Goal: Task Accomplishment & Management: Use online tool/utility

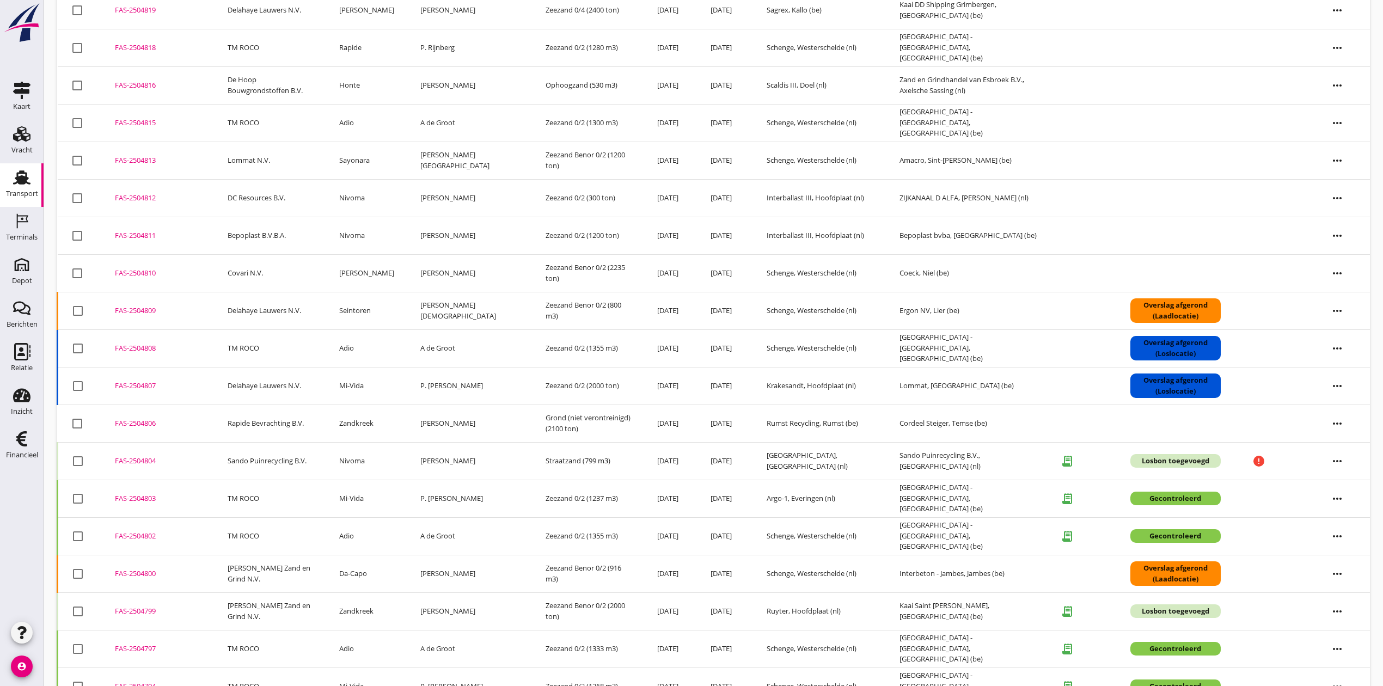
scroll to position [145, 0]
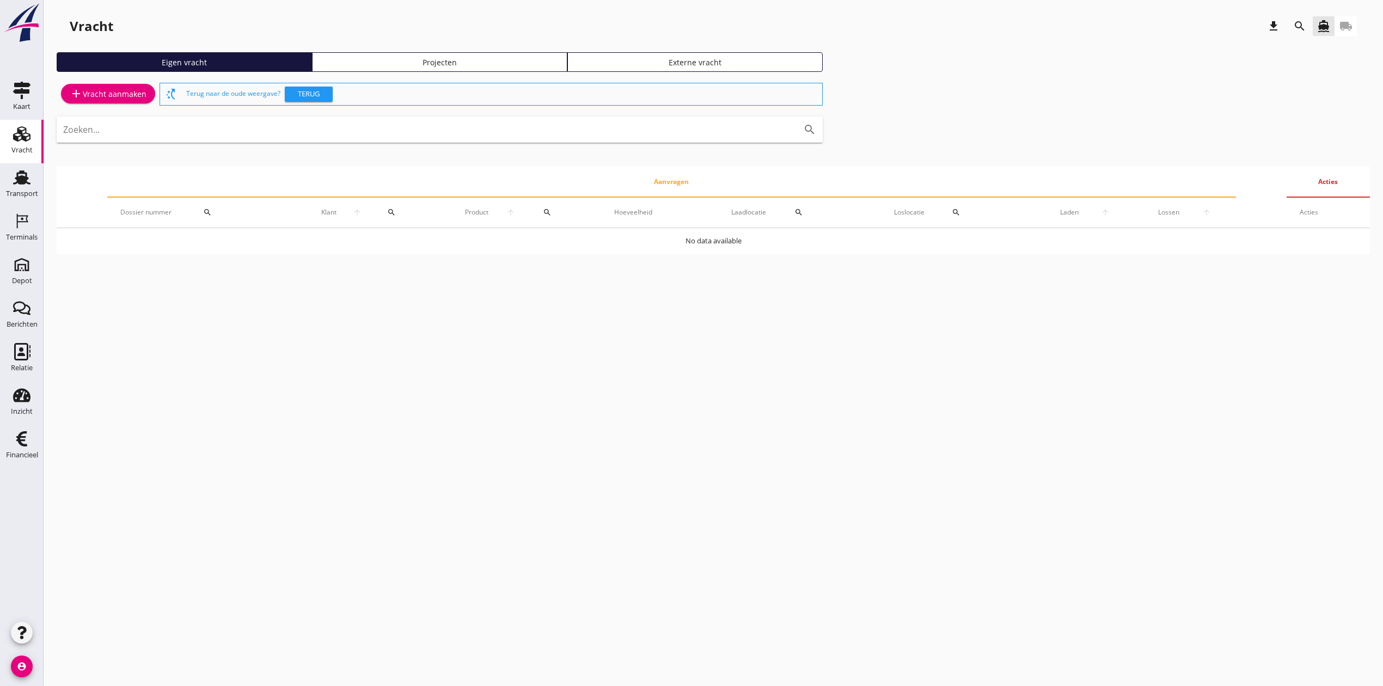
click at [436, 62] on div "Projecten" at bounding box center [439, 62] width 245 height 11
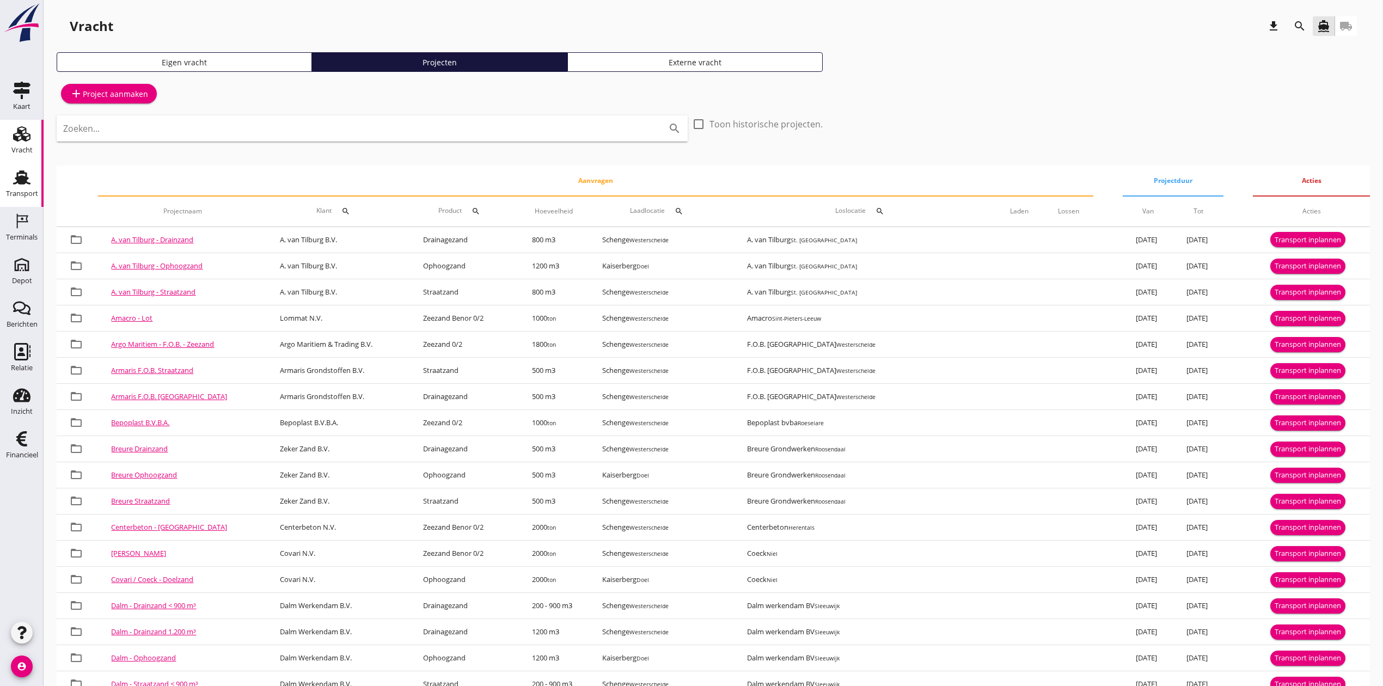
click at [31, 182] on div "Transport" at bounding box center [22, 177] width 26 height 17
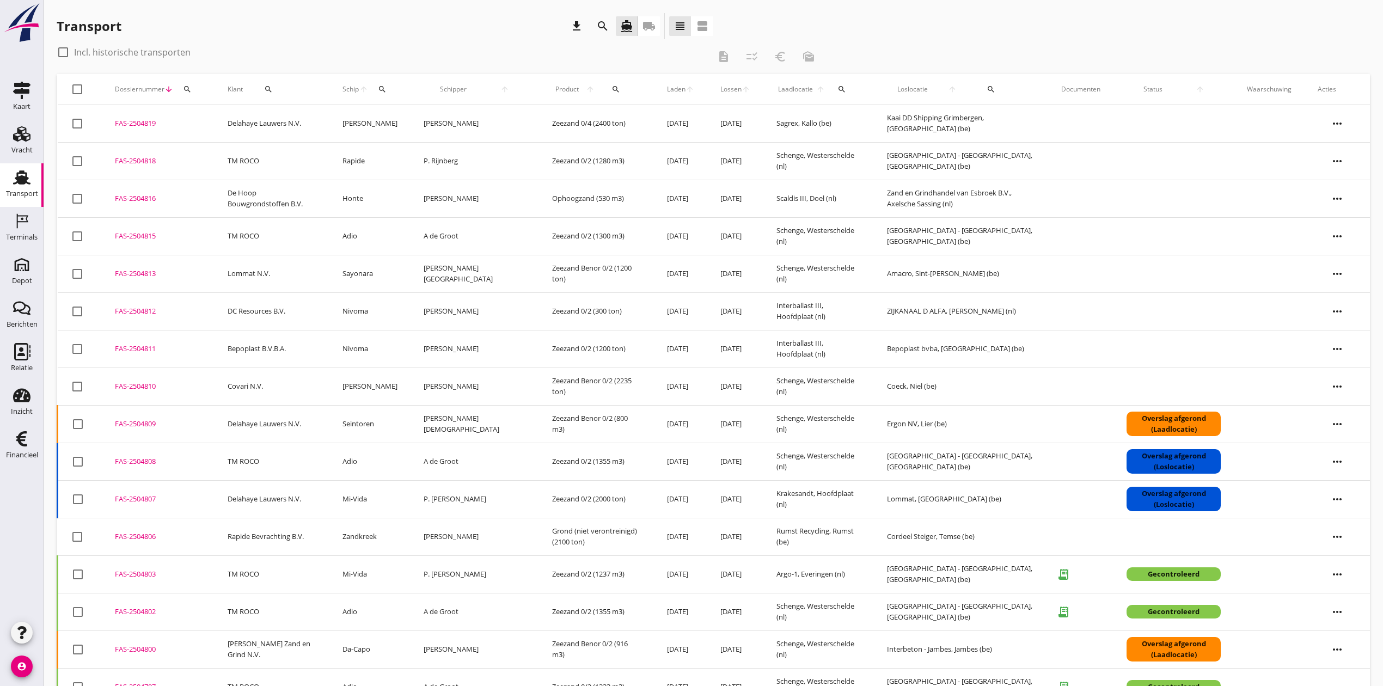
click at [188, 88] on icon "search" at bounding box center [187, 89] width 9 height 9
click at [210, 123] on input "Zoeken op dossiernummer..." at bounding box center [237, 120] width 113 height 17
click at [255, 121] on input "Zoeken op dossiernummer..." at bounding box center [237, 120] width 113 height 17
click at [217, 121] on input "Zoeken op dossiernummer..." at bounding box center [237, 120] width 113 height 17
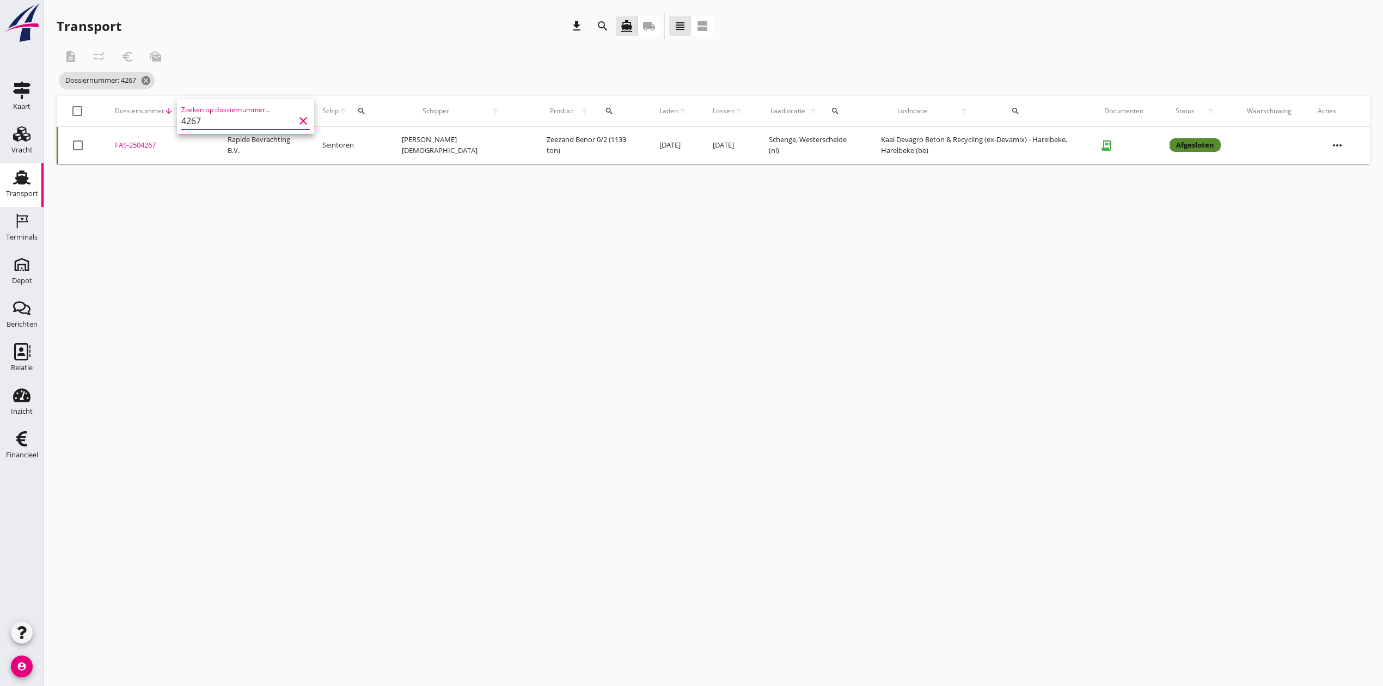
type input "4267"
click at [139, 144] on div "FAS-2504267" at bounding box center [158, 145] width 87 height 11
click at [192, 107] on icon "search" at bounding box center [187, 111] width 9 height 9
drag, startPoint x: 226, startPoint y: 140, endPoint x: 172, endPoint y: 149, distance: 55.0
click at [172, 149] on div "Deel track en trace Vracht details Vracht aanpassen Schip wijzigen Vracht kopie…" at bounding box center [691, 343] width 1383 height 686
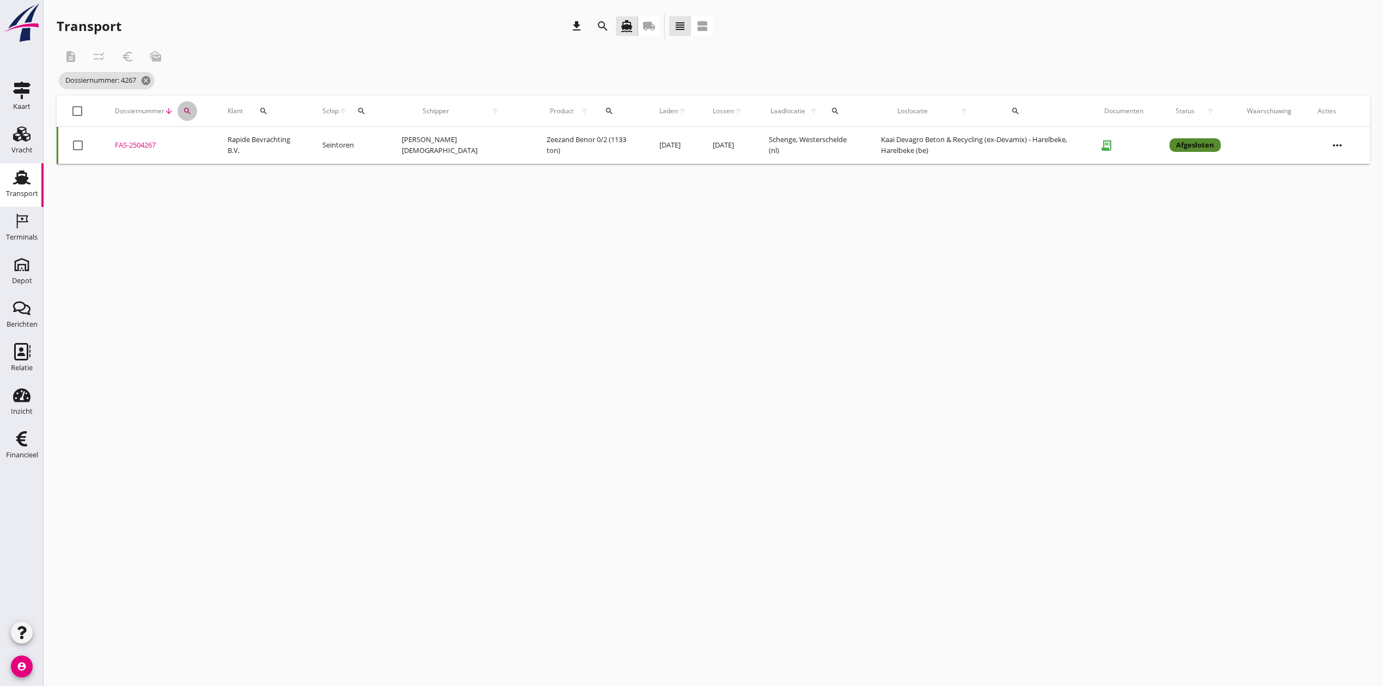
click at [183, 114] on div "search" at bounding box center [187, 111] width 20 height 9
click at [212, 140] on input "4267" at bounding box center [238, 142] width 113 height 17
drag, startPoint x: 212, startPoint y: 140, endPoint x: 138, endPoint y: 144, distance: 73.6
click at [138, 144] on div "Deel track en trace Vracht details Vracht aanpassen Schip wijzigen Vracht kopie…" at bounding box center [691, 343] width 1383 height 686
click at [181, 109] on div "search" at bounding box center [187, 111] width 20 height 9
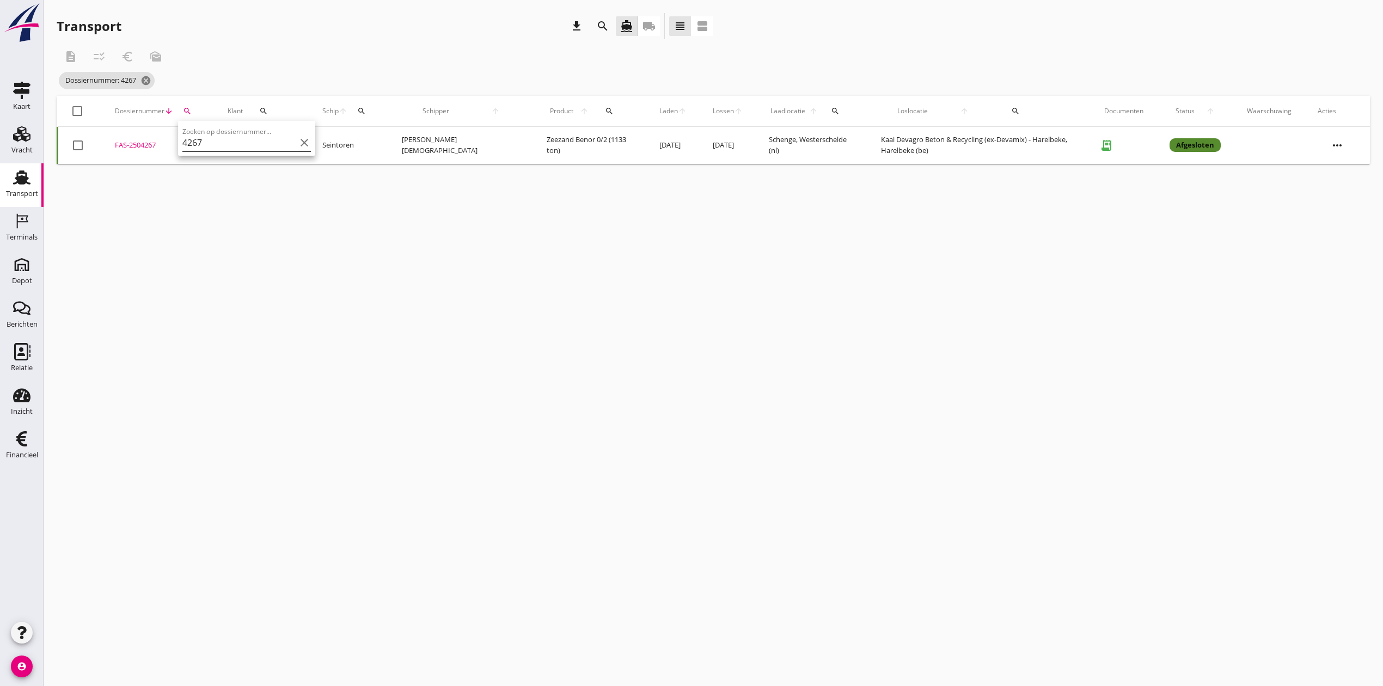
click at [210, 143] on input "4267" at bounding box center [238, 142] width 113 height 17
click at [298, 140] on icon "clear" at bounding box center [304, 142] width 13 height 13
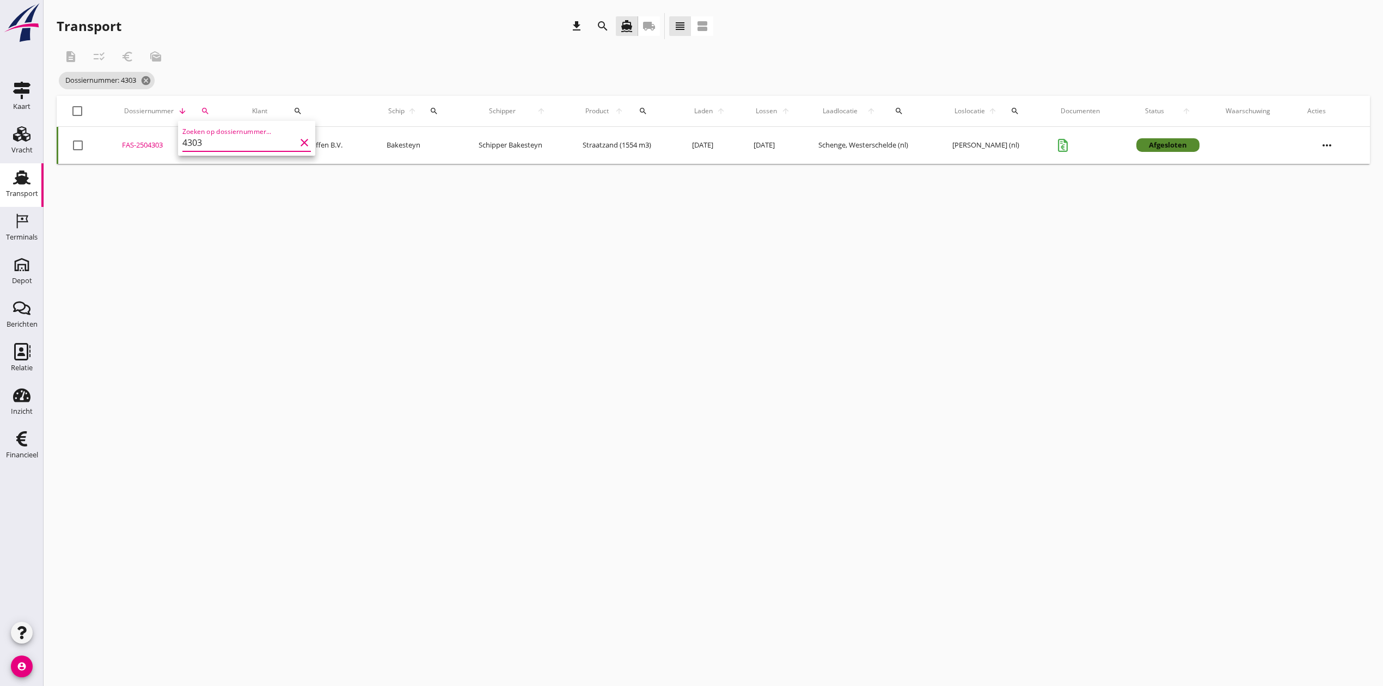
type input "4303"
click at [153, 144] on div "FAS-2504303" at bounding box center [174, 145] width 104 height 11
click at [206, 112] on icon "search" at bounding box center [205, 111] width 9 height 9
click at [231, 145] on input "4303" at bounding box center [252, 142] width 113 height 17
click at [312, 144] on icon "clear" at bounding box center [318, 142] width 13 height 13
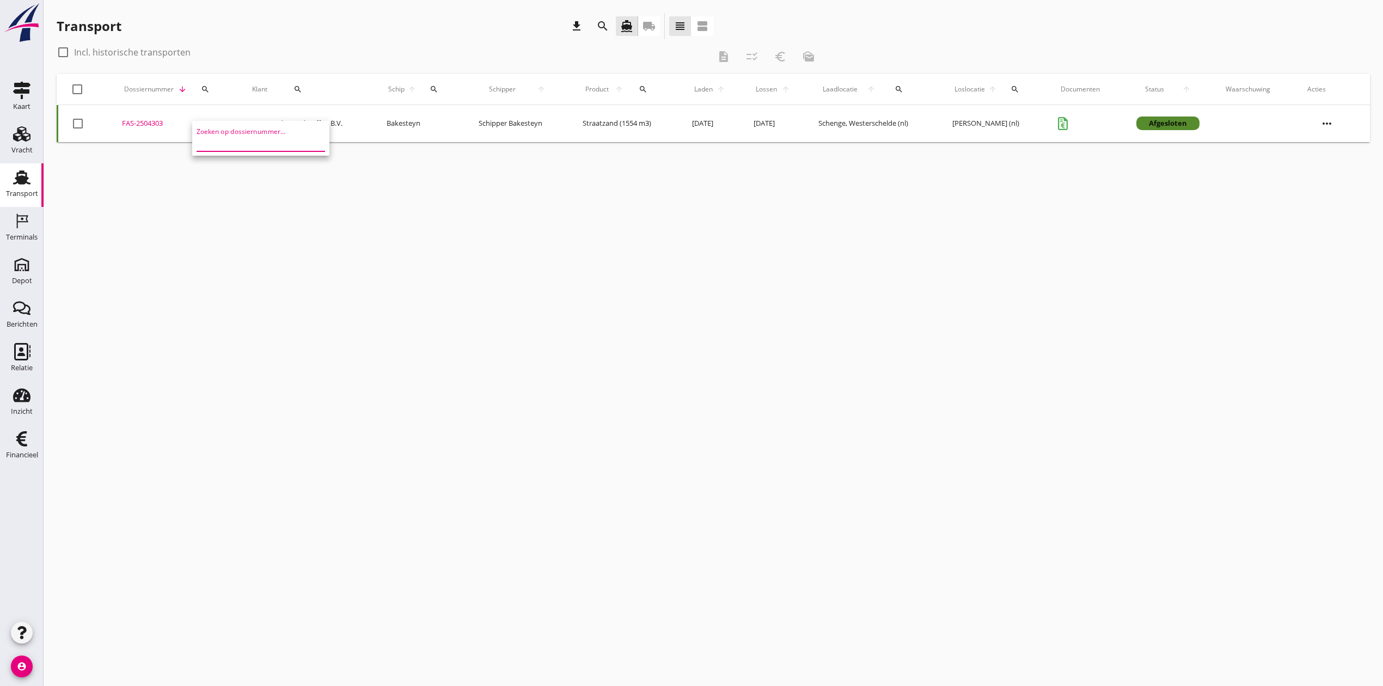
click at [212, 144] on input "Zoeken op dossiernummer..." at bounding box center [252, 142] width 113 height 17
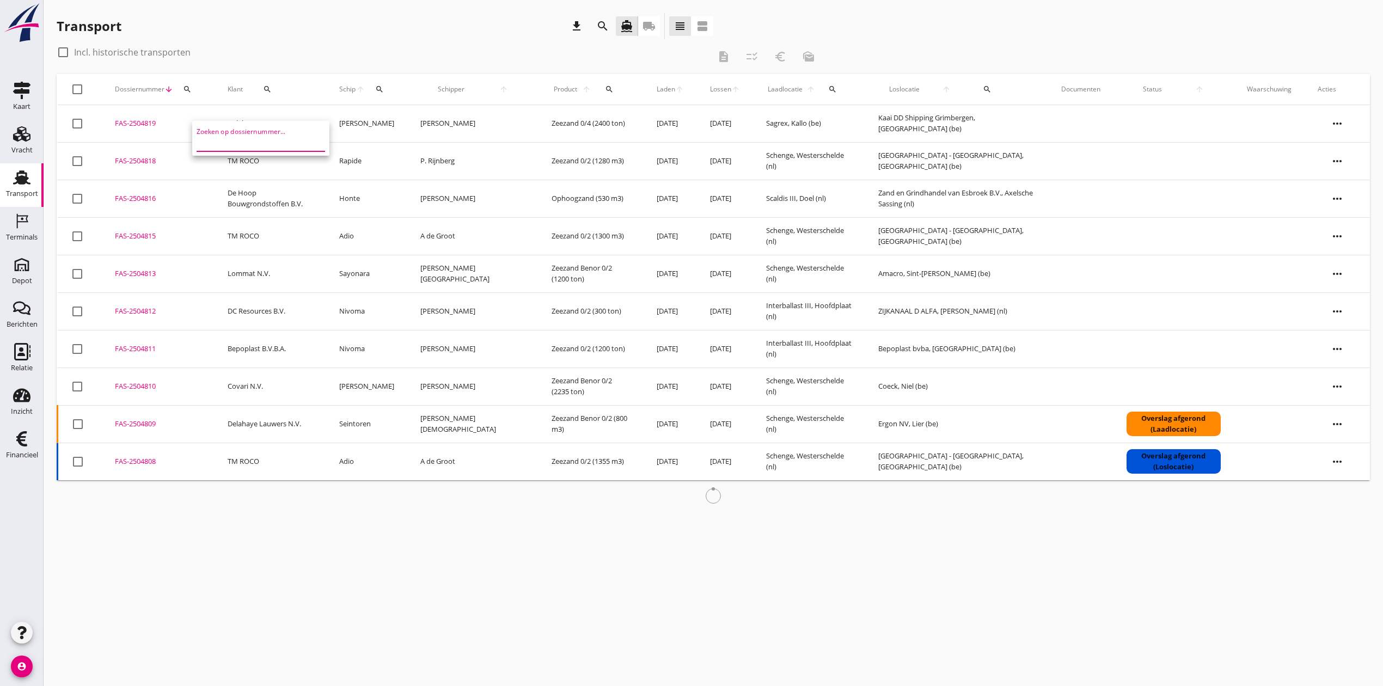
click at [212, 144] on input "Zoeken op dossiernummer..." at bounding box center [252, 142] width 113 height 17
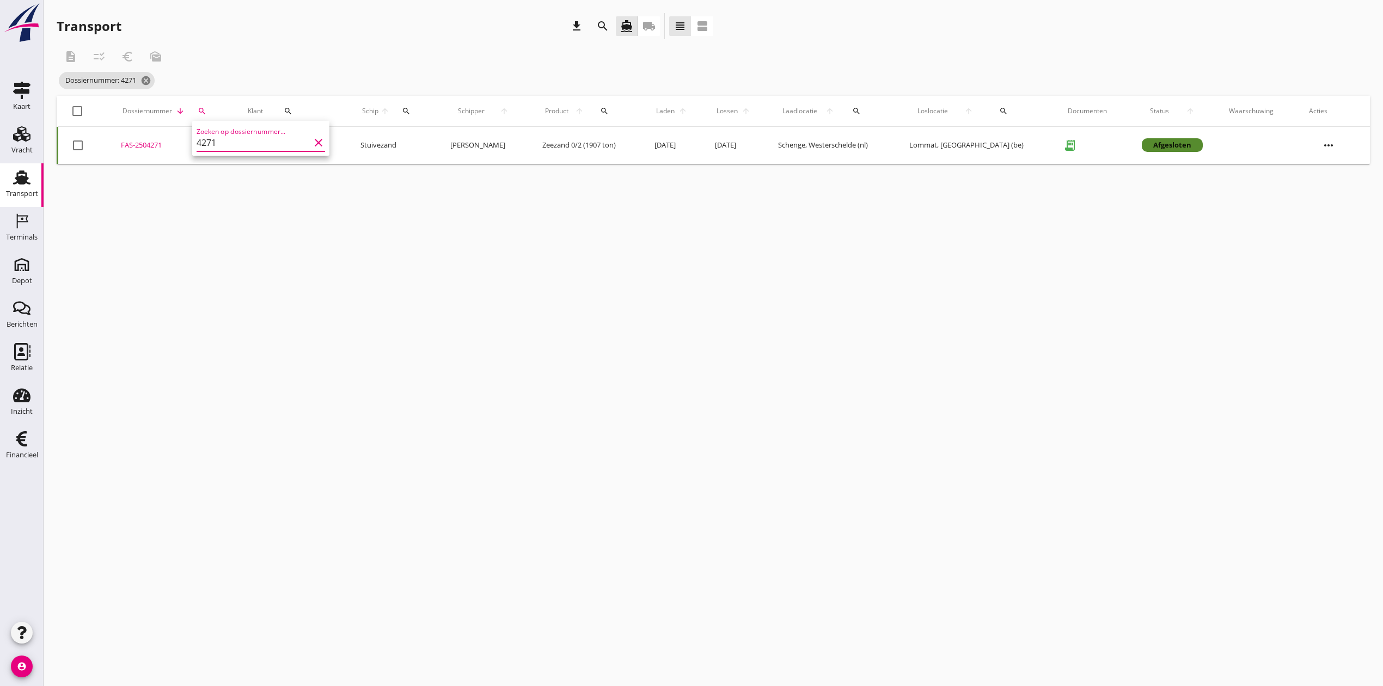
click at [134, 142] on div "FAS-2504271" at bounding box center [171, 145] width 101 height 11
click at [205, 105] on button "search" at bounding box center [202, 111] width 23 height 20
click at [266, 145] on input "4271" at bounding box center [253, 142] width 113 height 17
click at [136, 140] on div "FAS-2504270" at bounding box center [163, 145] width 93 height 11
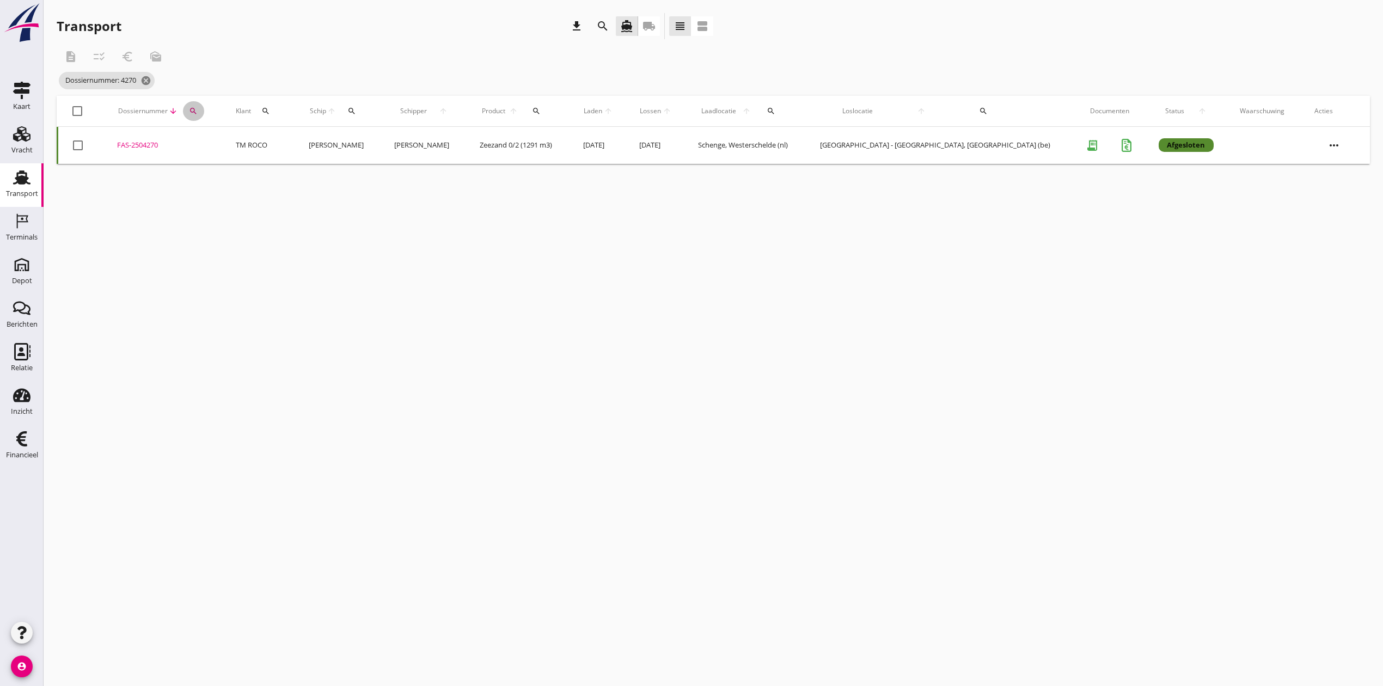
click at [203, 105] on button "search" at bounding box center [193, 111] width 21 height 20
click at [226, 143] on input "4270" at bounding box center [252, 142] width 113 height 17
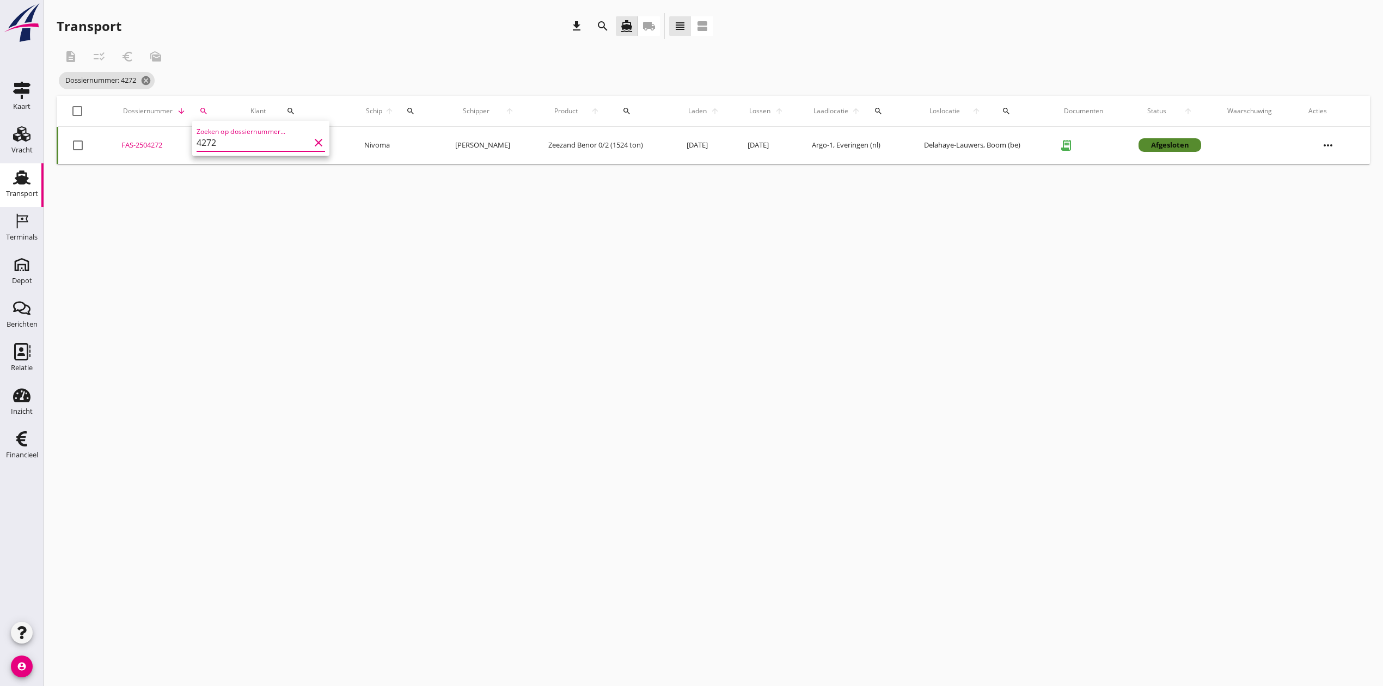
type input "4272"
click at [139, 146] on div "FAS-2504272" at bounding box center [172, 145] width 103 height 11
click at [148, 82] on icon "cancel" at bounding box center [145, 80] width 11 height 11
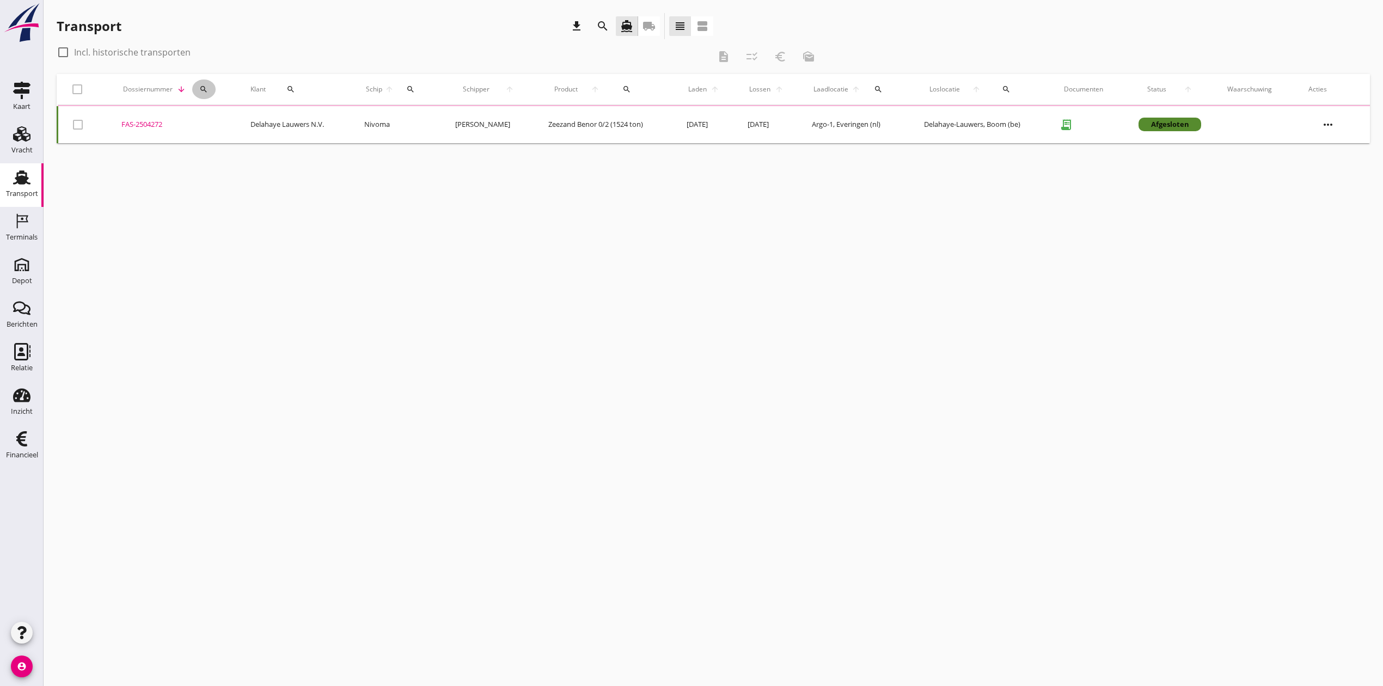
click at [206, 88] on icon "search" at bounding box center [203, 89] width 9 height 9
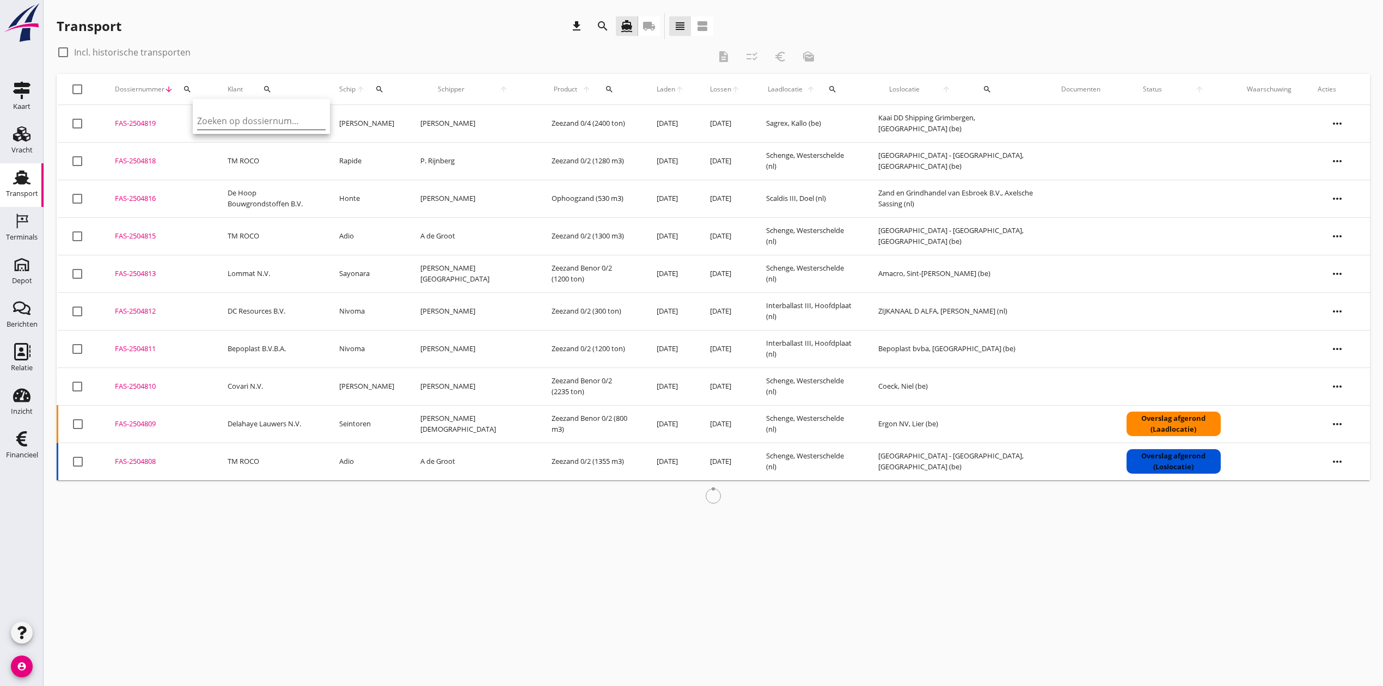
click at [275, 120] on input "Zoeken op dossiernummer..." at bounding box center [253, 120] width 113 height 17
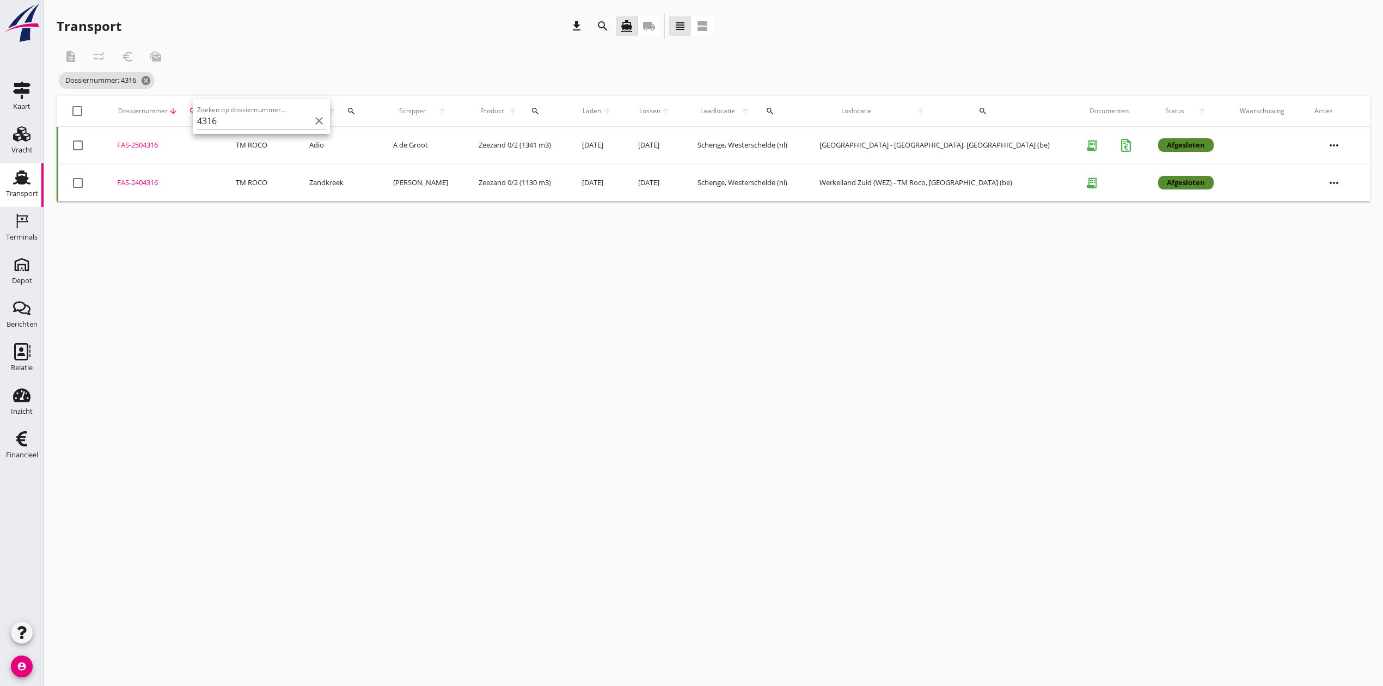
click at [149, 146] on div "FAS-2504316" at bounding box center [163, 145] width 93 height 11
click at [197, 110] on icon "search" at bounding box center [193, 111] width 9 height 9
click at [251, 136] on input "4316" at bounding box center [249, 142] width 113 height 17
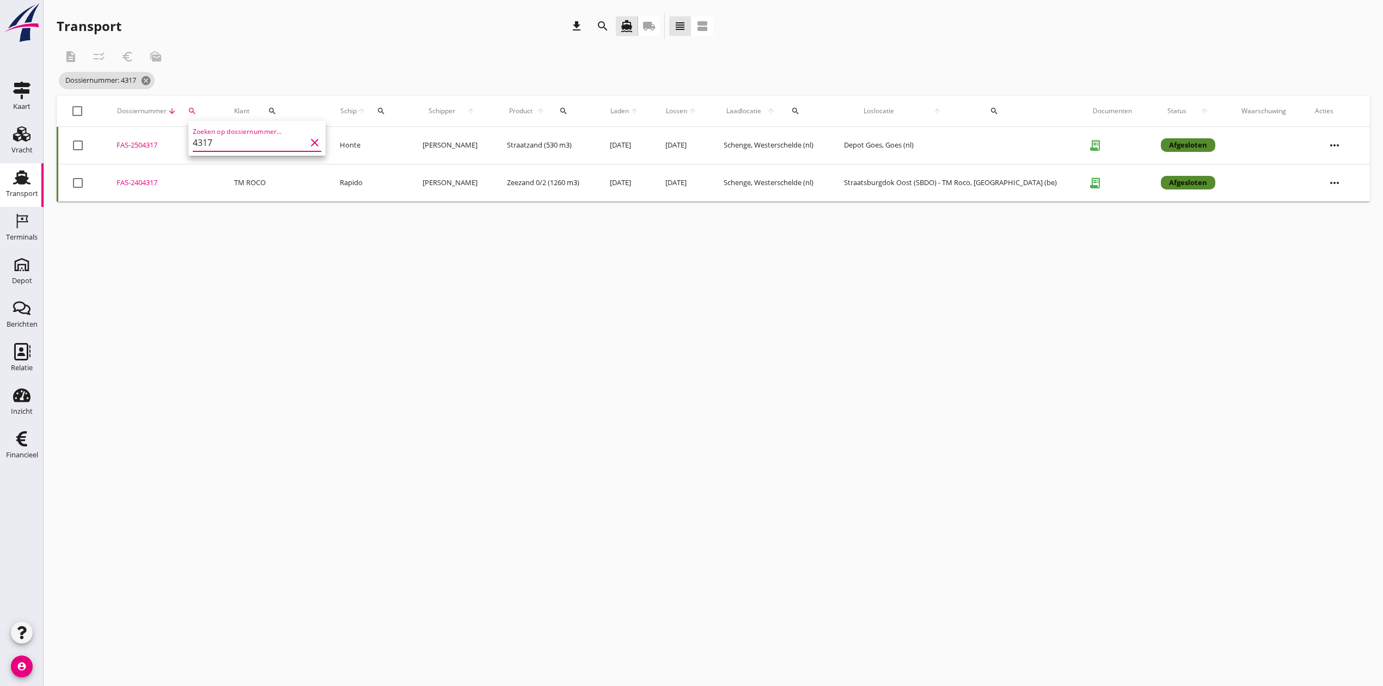
click at [136, 146] on div "FAS-2504317" at bounding box center [161, 145] width 91 height 11
click at [194, 110] on icon "search" at bounding box center [192, 111] width 9 height 9
click at [231, 136] on input "4317" at bounding box center [243, 142] width 113 height 17
click at [151, 145] on div "FAS-2504318" at bounding box center [158, 145] width 87 height 11
click at [192, 107] on icon "search" at bounding box center [187, 111] width 9 height 9
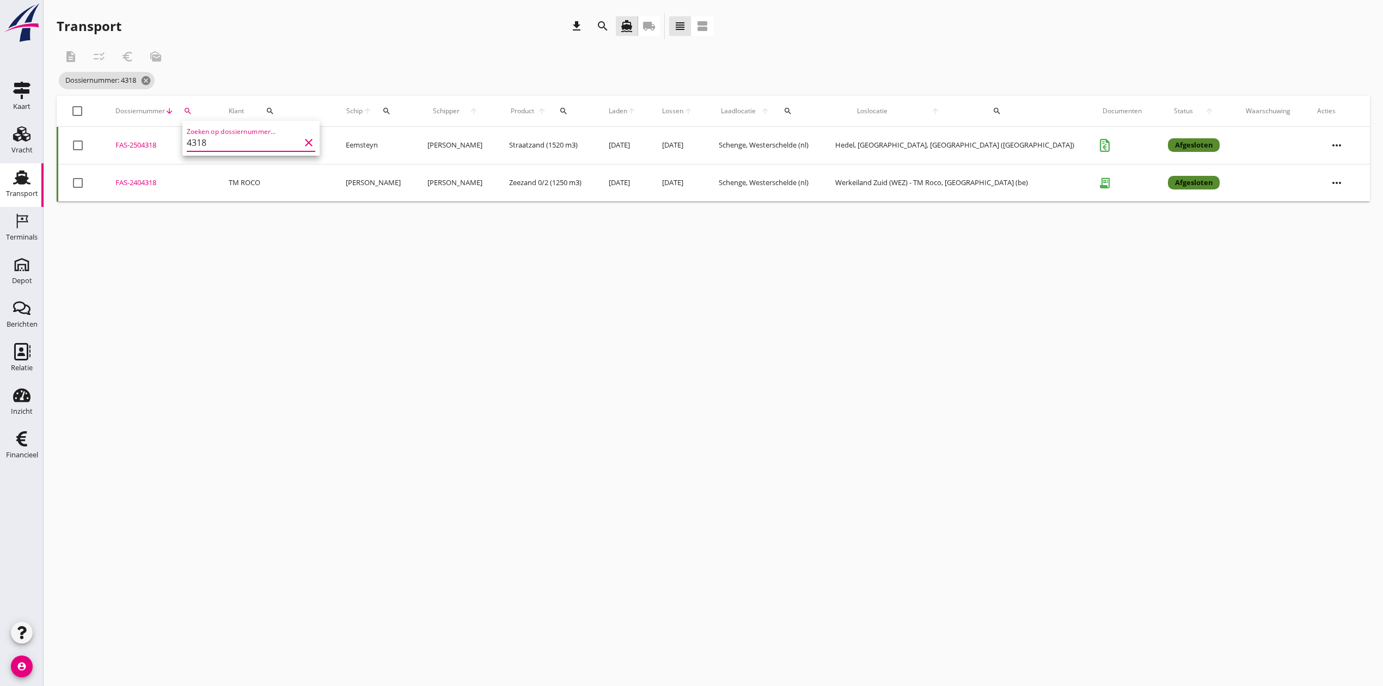
click at [234, 143] on input "4318" at bounding box center [243, 142] width 113 height 17
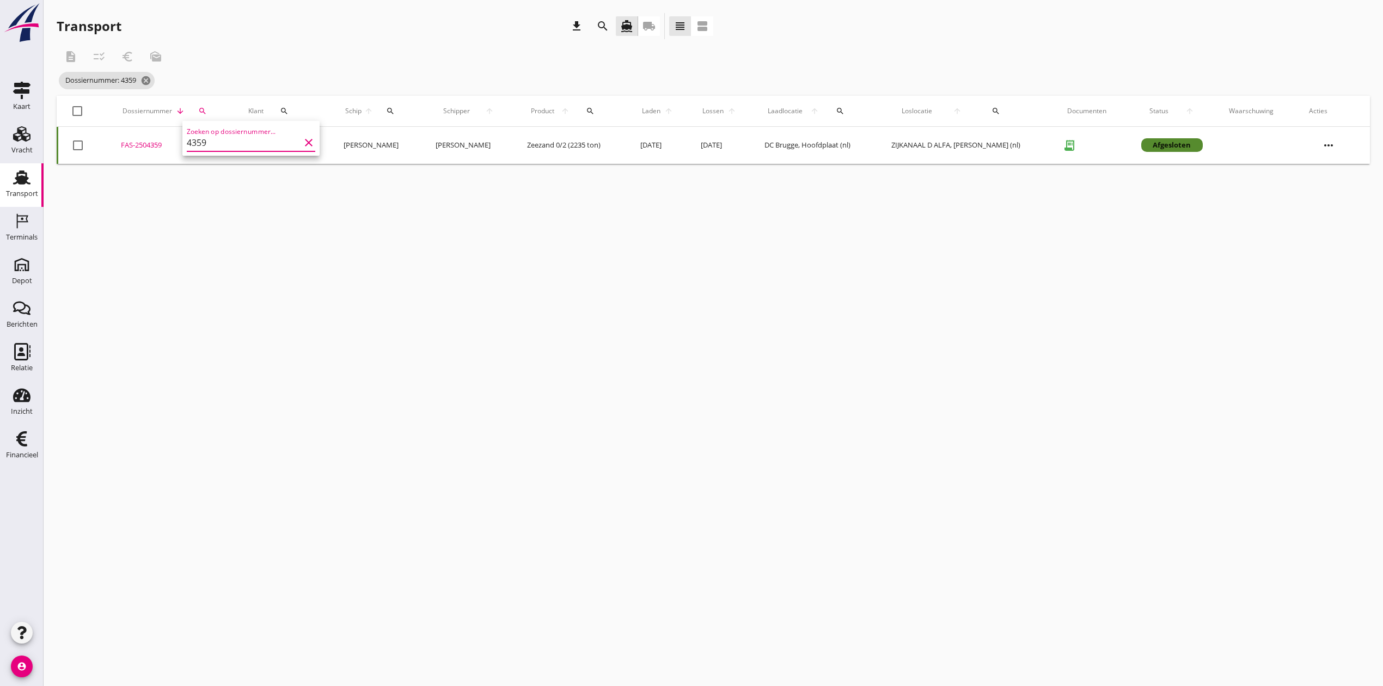
click at [144, 146] on div "FAS-2504359" at bounding box center [172, 145] width 102 height 11
click at [207, 109] on icon "search" at bounding box center [202, 111] width 9 height 9
click at [233, 136] on input "4359" at bounding box center [253, 142] width 113 height 17
click at [155, 140] on div "FAS-2504358" at bounding box center [158, 145] width 87 height 11
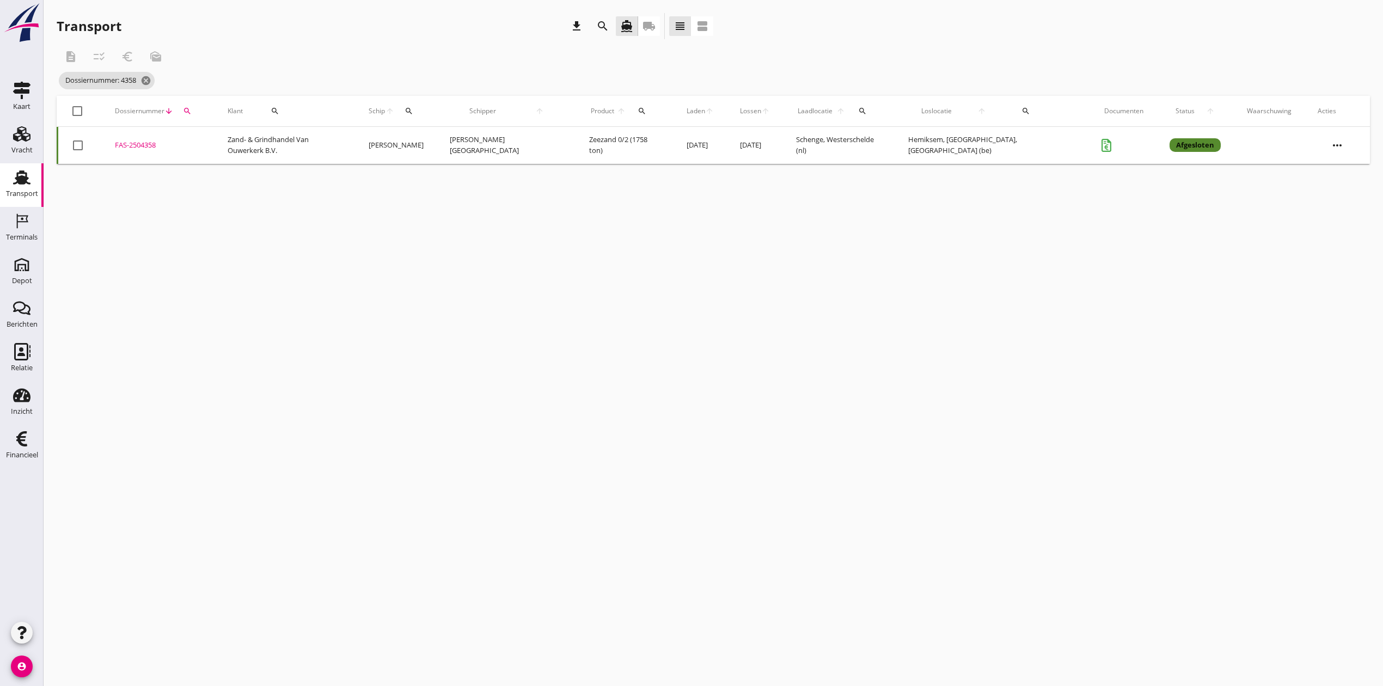
click at [192, 113] on icon "search" at bounding box center [187, 111] width 9 height 9
click at [222, 144] on input "4358" at bounding box center [245, 142] width 113 height 17
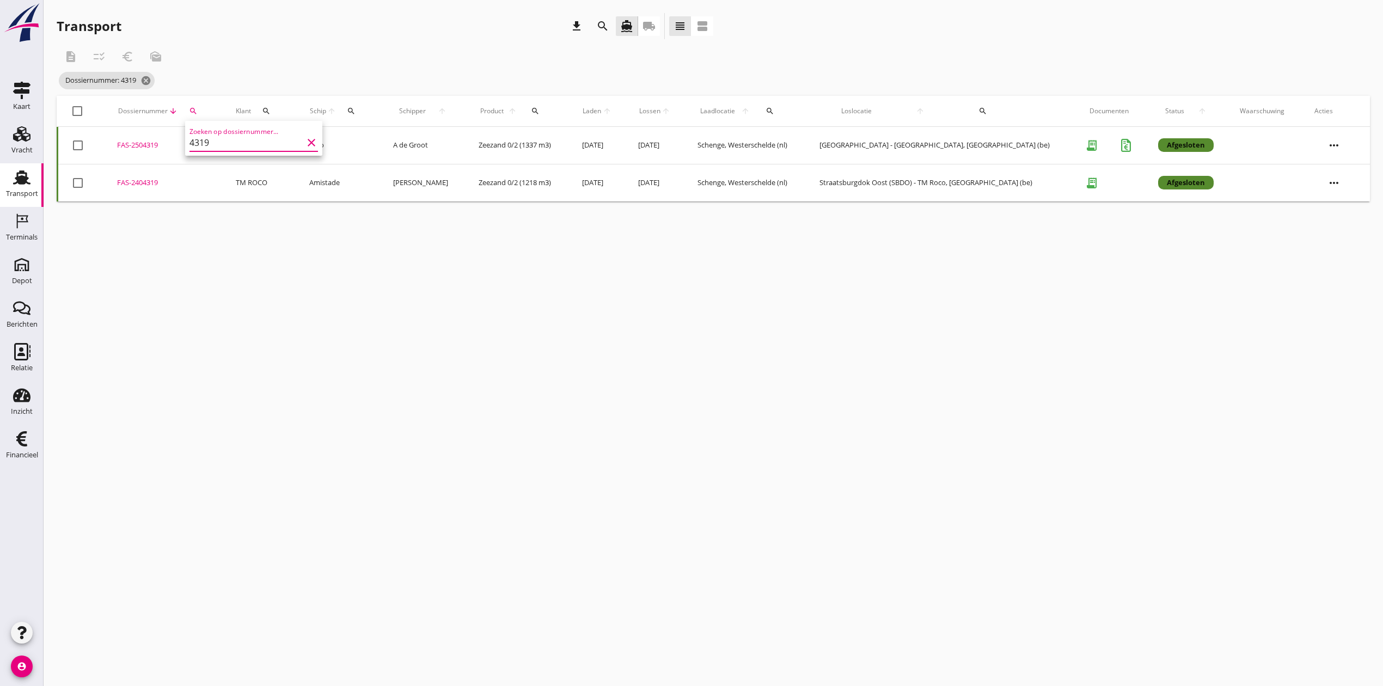
click at [138, 149] on div "FAS-2504319" at bounding box center [163, 145] width 93 height 11
click at [198, 111] on icon "search" at bounding box center [193, 111] width 9 height 9
click at [225, 144] on input "4319" at bounding box center [246, 142] width 113 height 17
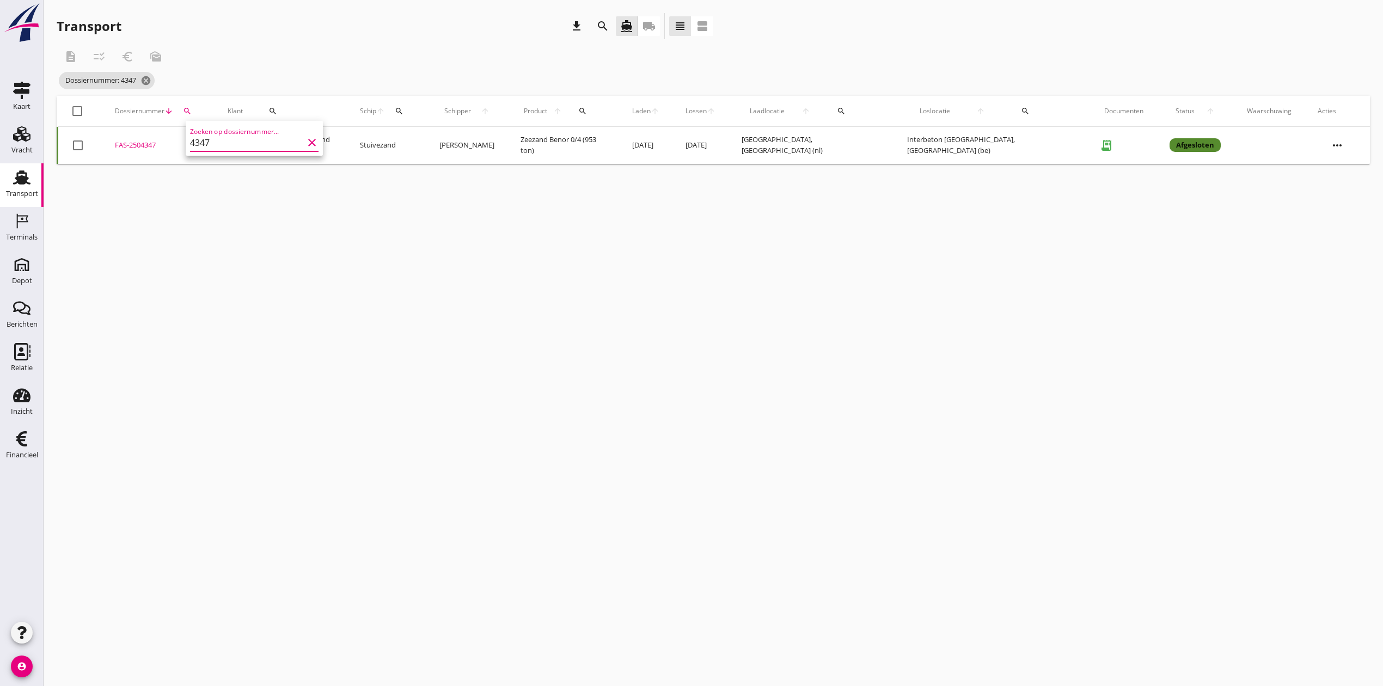
click at [151, 148] on div "FAS-2504347" at bounding box center [158, 145] width 87 height 11
click at [377, 352] on div "cancel You are impersonating another user. Transport download search directions…" at bounding box center [713, 343] width 1339 height 686
click at [197, 108] on div "search" at bounding box center [187, 111] width 20 height 9
click at [244, 136] on input "4347" at bounding box center [245, 142] width 113 height 17
type input "4348"
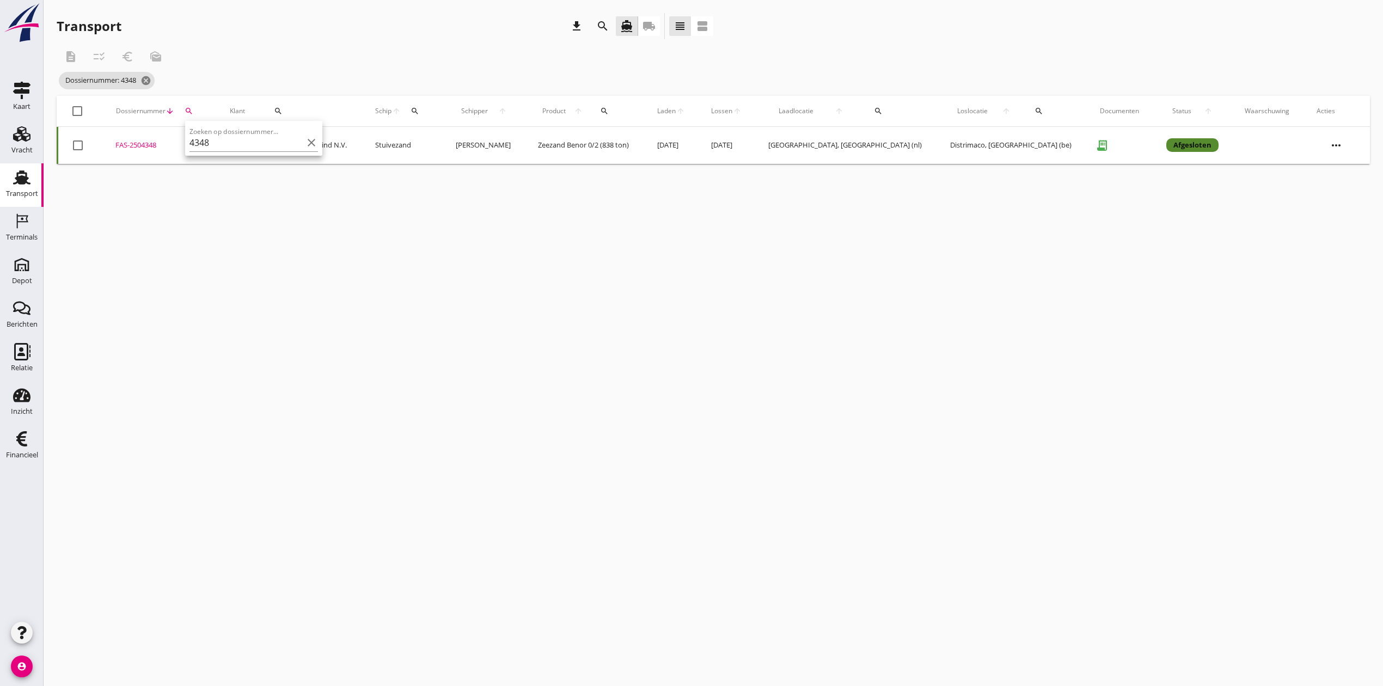
click at [150, 145] on div "FAS-2504348" at bounding box center [159, 145] width 88 height 11
drag, startPoint x: 24, startPoint y: 143, endPoint x: 18, endPoint y: 144, distance: 6.1
click at [24, 143] on div "Vracht" at bounding box center [21, 150] width 21 height 15
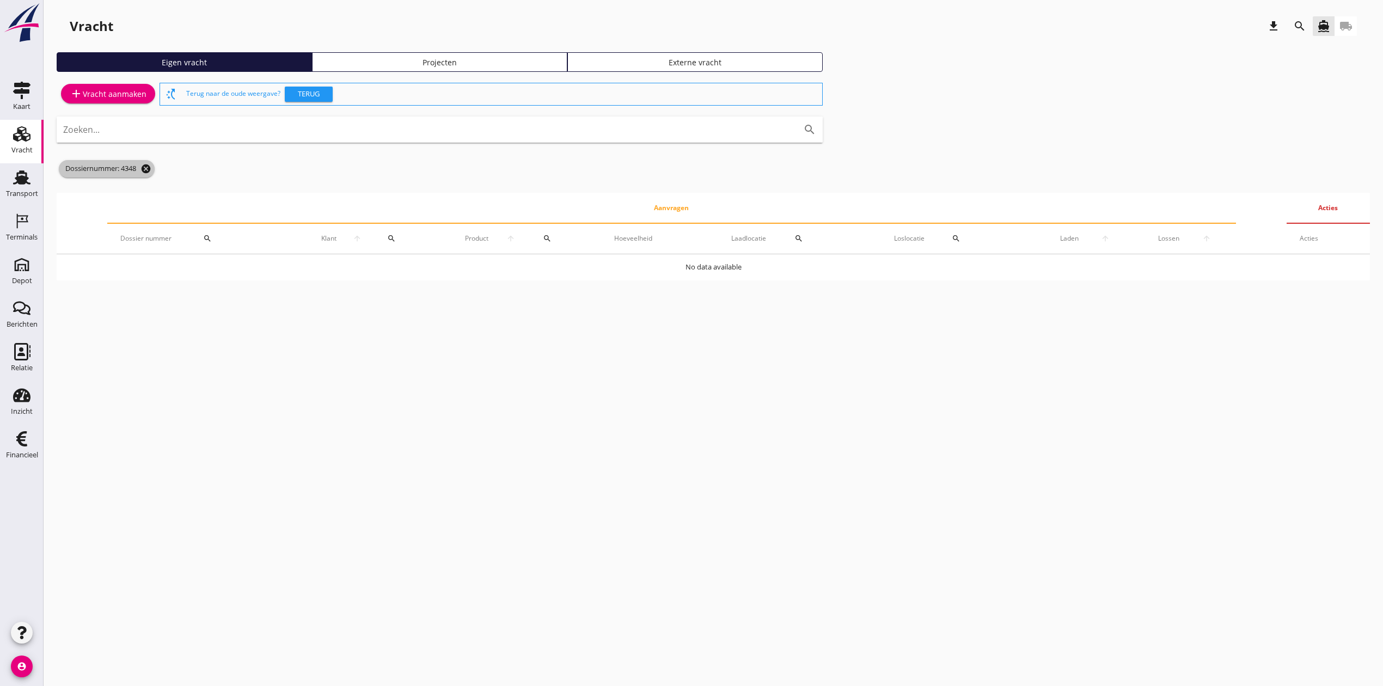
click at [149, 170] on icon "cancel" at bounding box center [145, 168] width 11 height 11
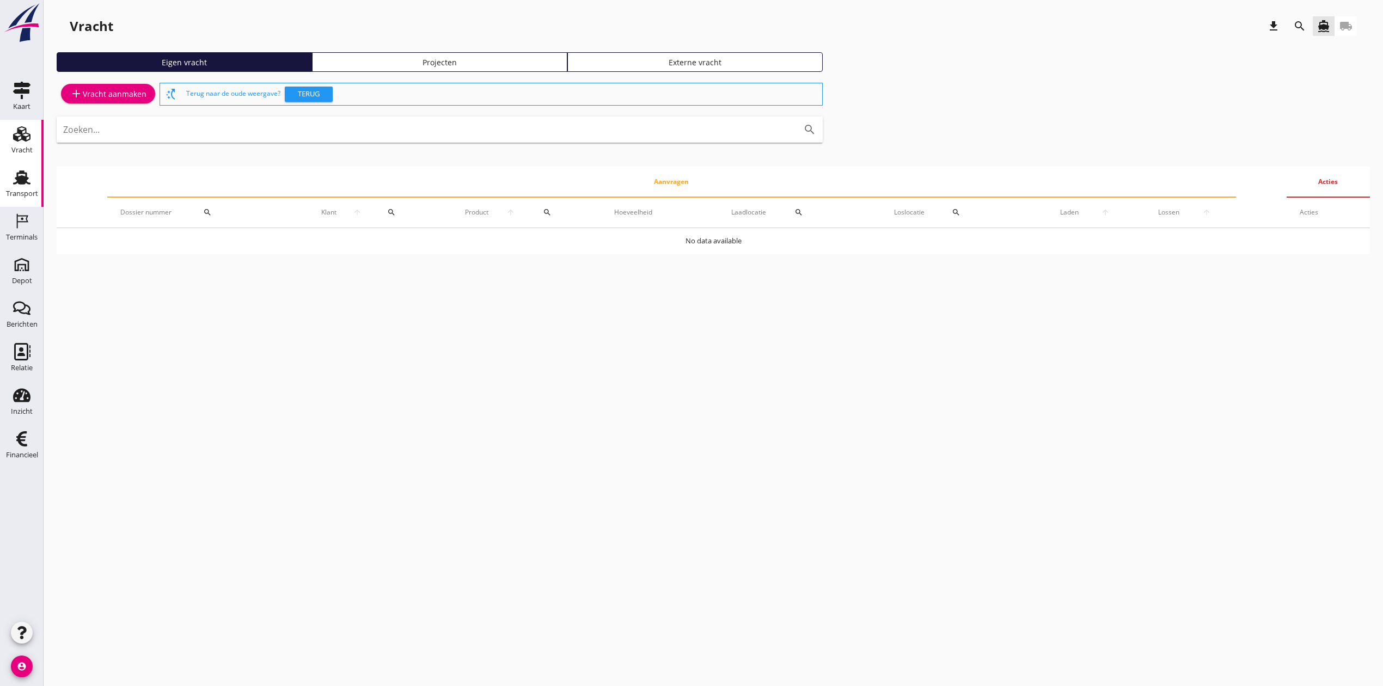
click at [17, 196] on div "Transport" at bounding box center [22, 193] width 32 height 7
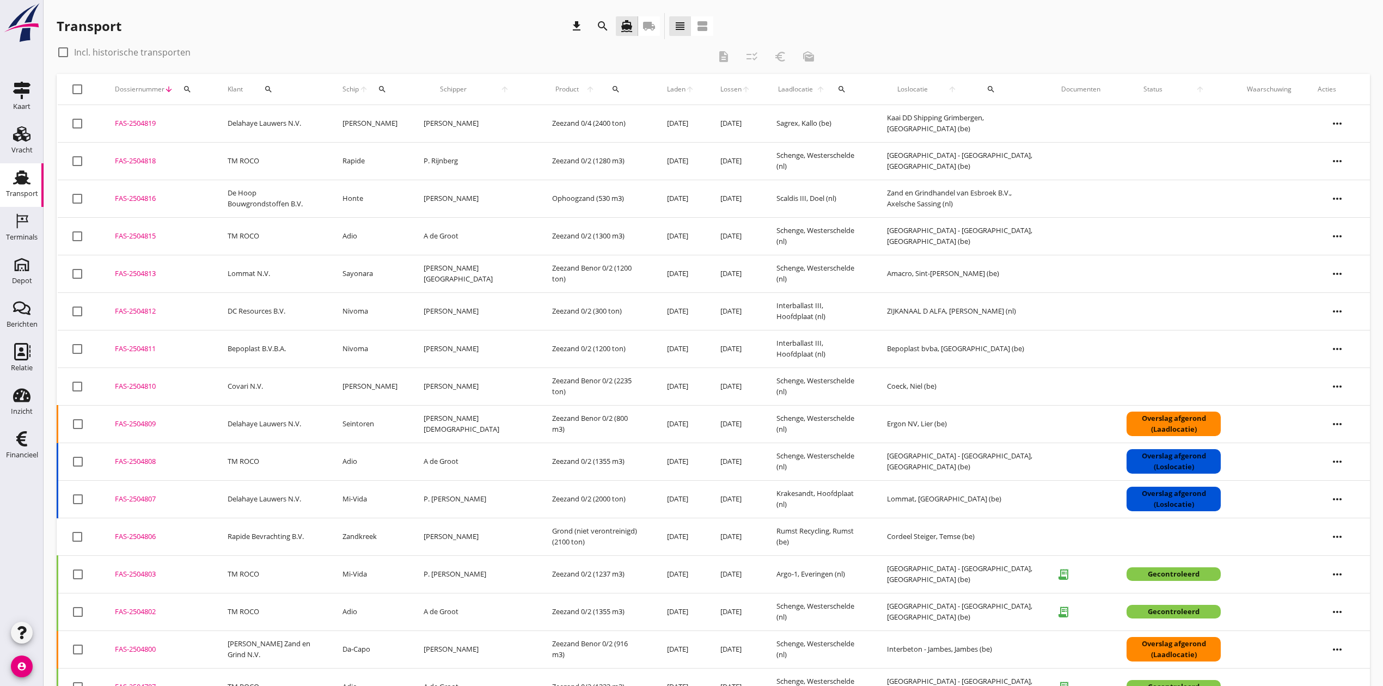
scroll to position [72, 0]
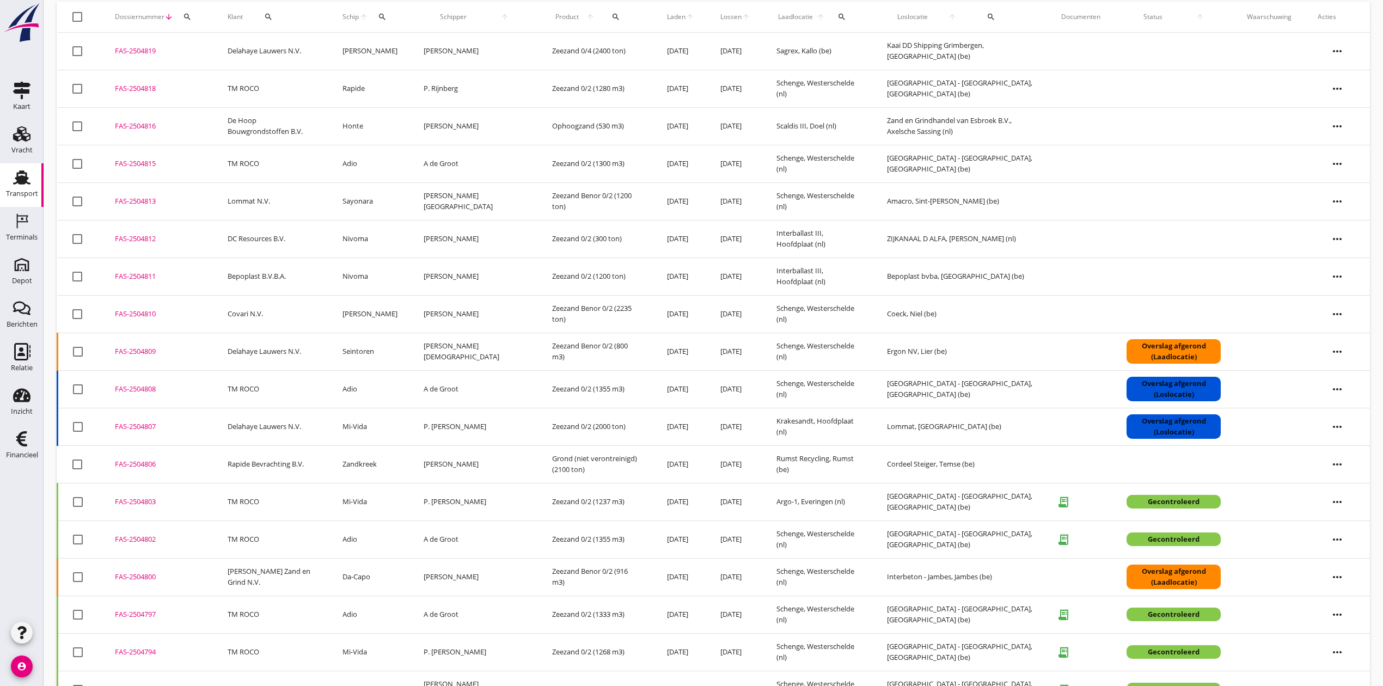
click at [137, 197] on div "FAS-2504813" at bounding box center [158, 201] width 87 height 11
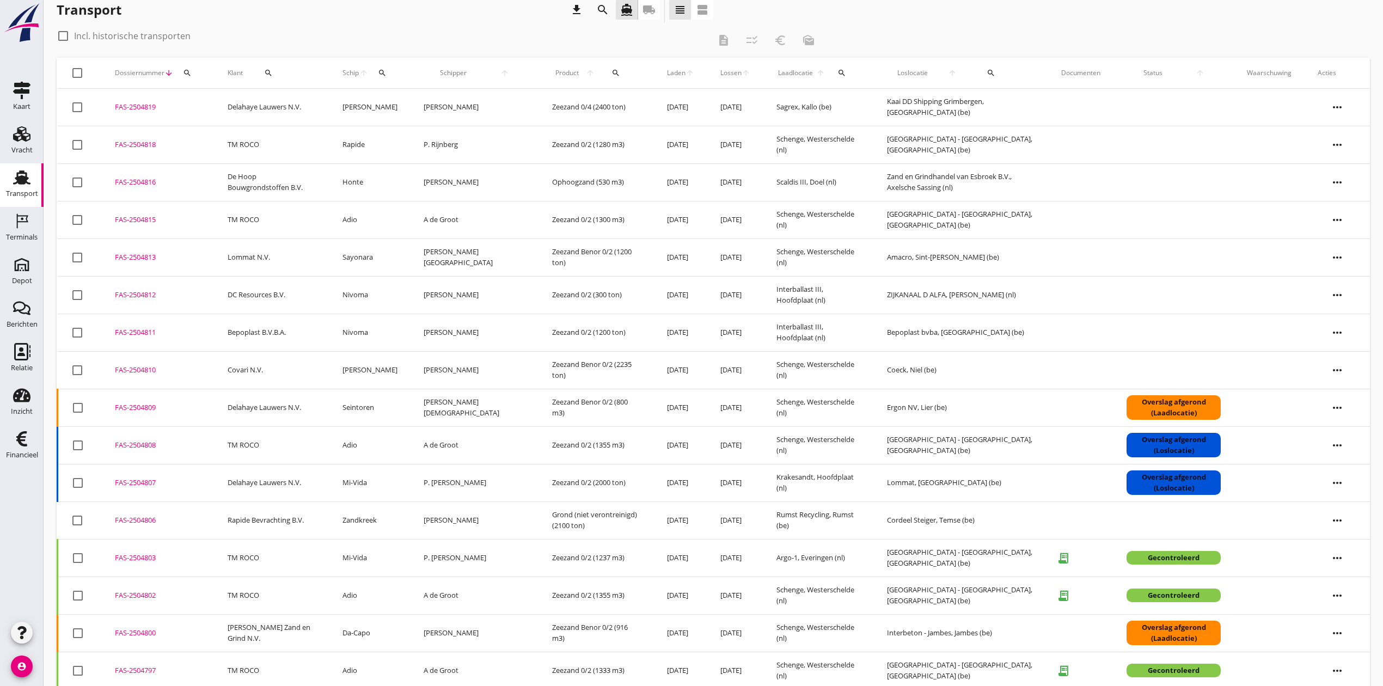
scroll to position [0, 0]
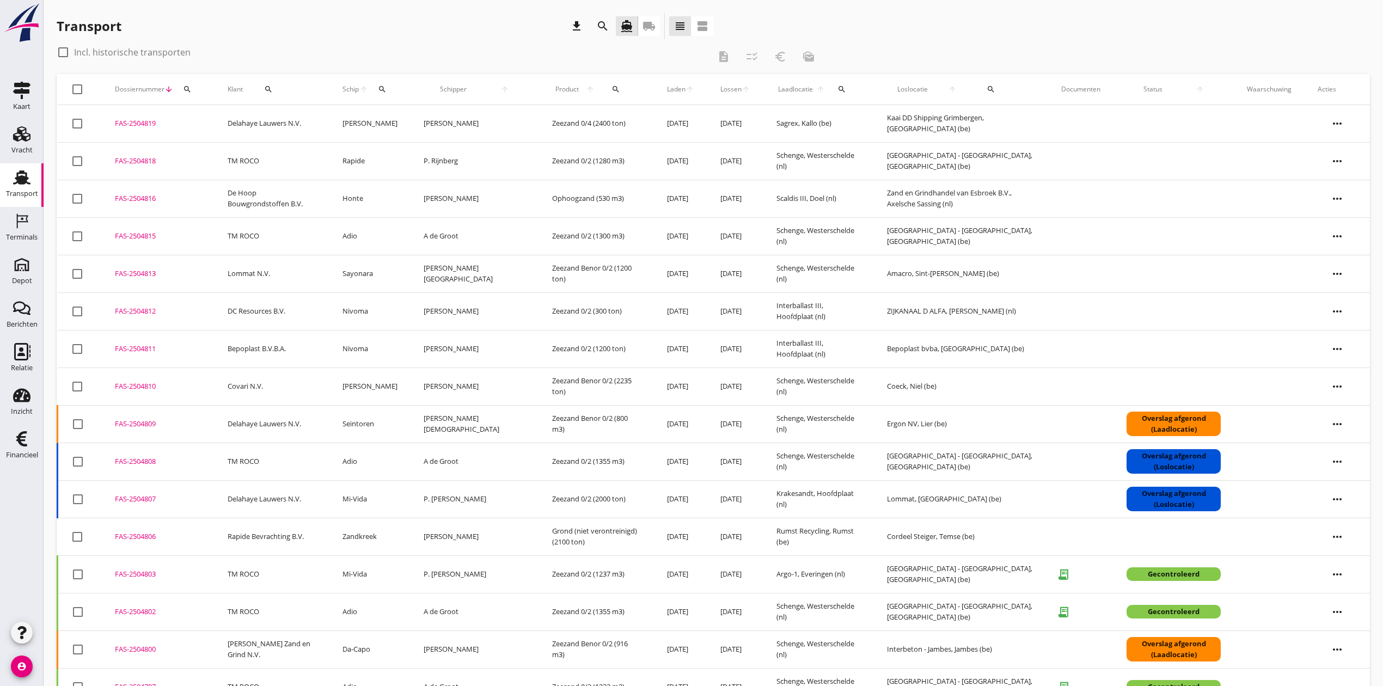
click at [143, 234] on div "FAS-2504815" at bounding box center [158, 236] width 87 height 11
click at [144, 161] on div "FAS-2504818" at bounding box center [158, 161] width 87 height 11
click at [16, 145] on div "Vracht" at bounding box center [21, 150] width 21 height 15
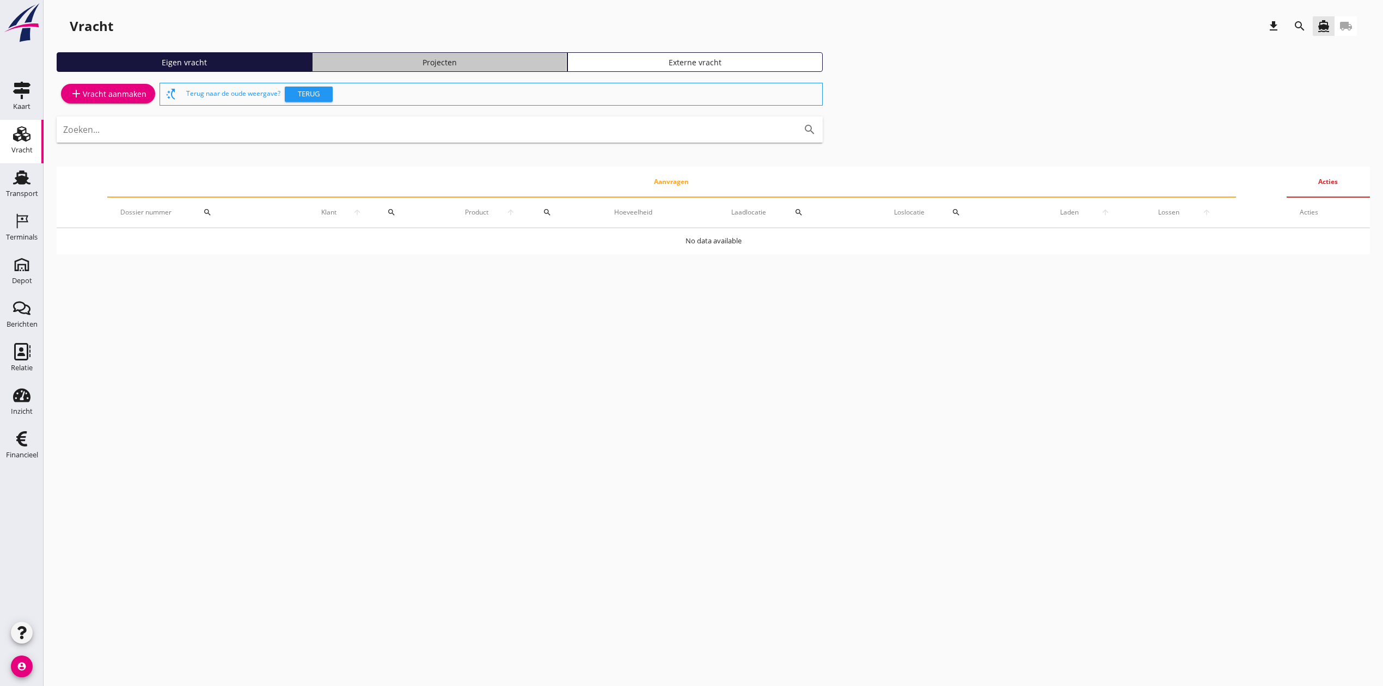
click at [435, 61] on div "Projecten" at bounding box center [439, 62] width 245 height 11
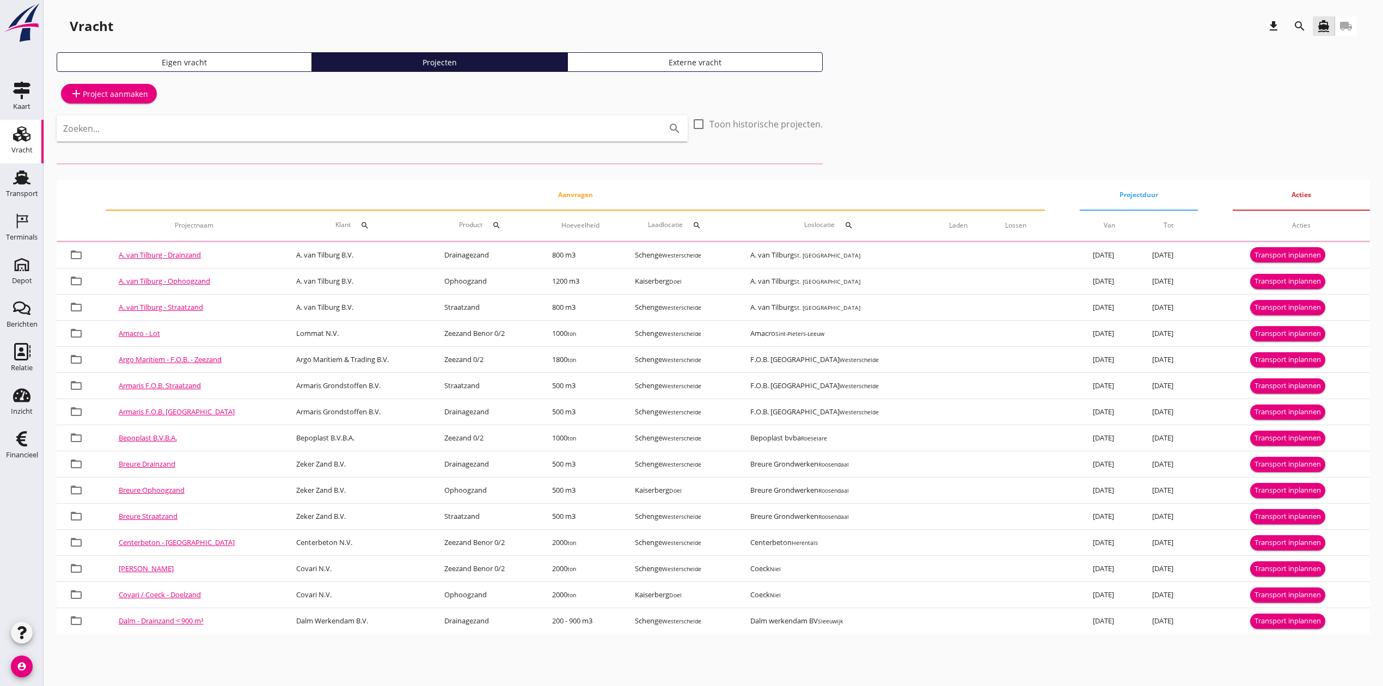
click at [360, 131] on input "Zoeken..." at bounding box center [356, 128] width 587 height 17
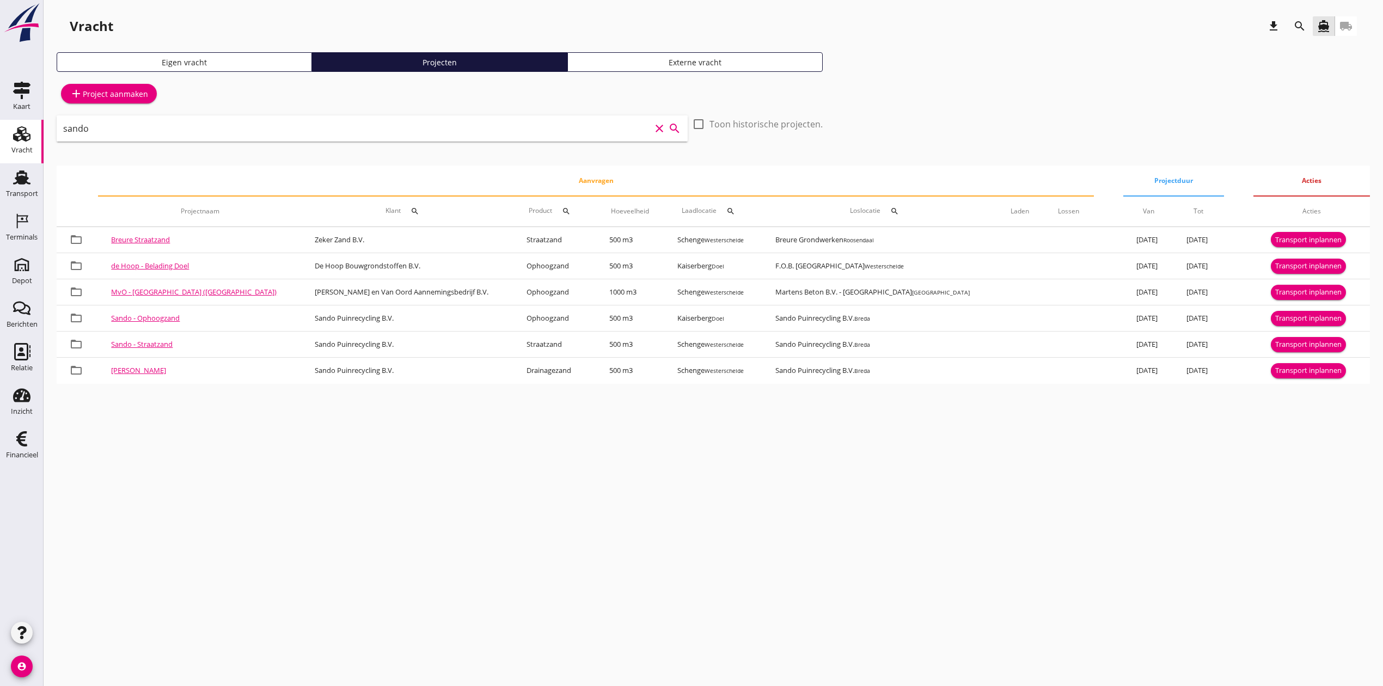
type input "sando"
click at [1303, 28] on icon "search" at bounding box center [1299, 26] width 13 height 13
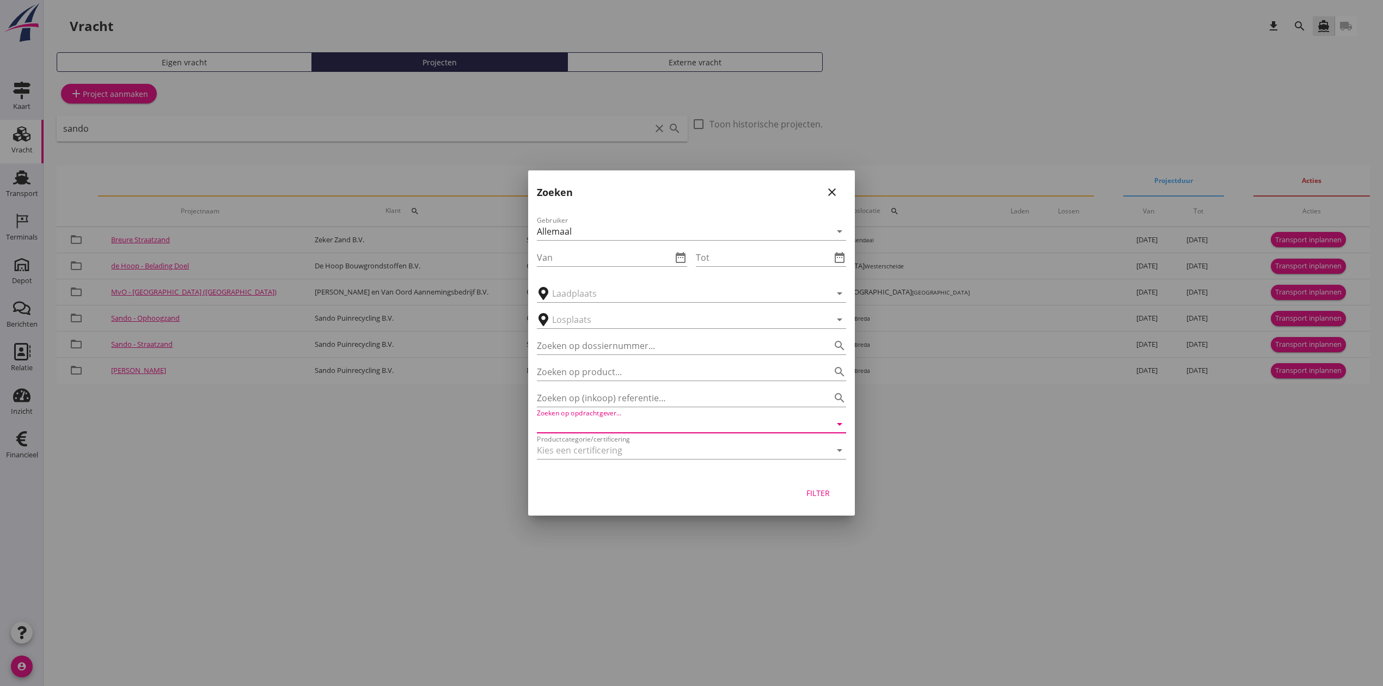
click at [591, 425] on input "Zoeken op opdrachtgever..." at bounding box center [676, 423] width 279 height 17
click at [610, 447] on div "Sando Puinrecycling B.V." at bounding box center [691, 450] width 292 height 13
type input "Sando Puinrecycling B.V."
click at [828, 480] on div "Filter" at bounding box center [691, 494] width 327 height 41
click at [831, 495] on div "Filter" at bounding box center [817, 492] width 30 height 11
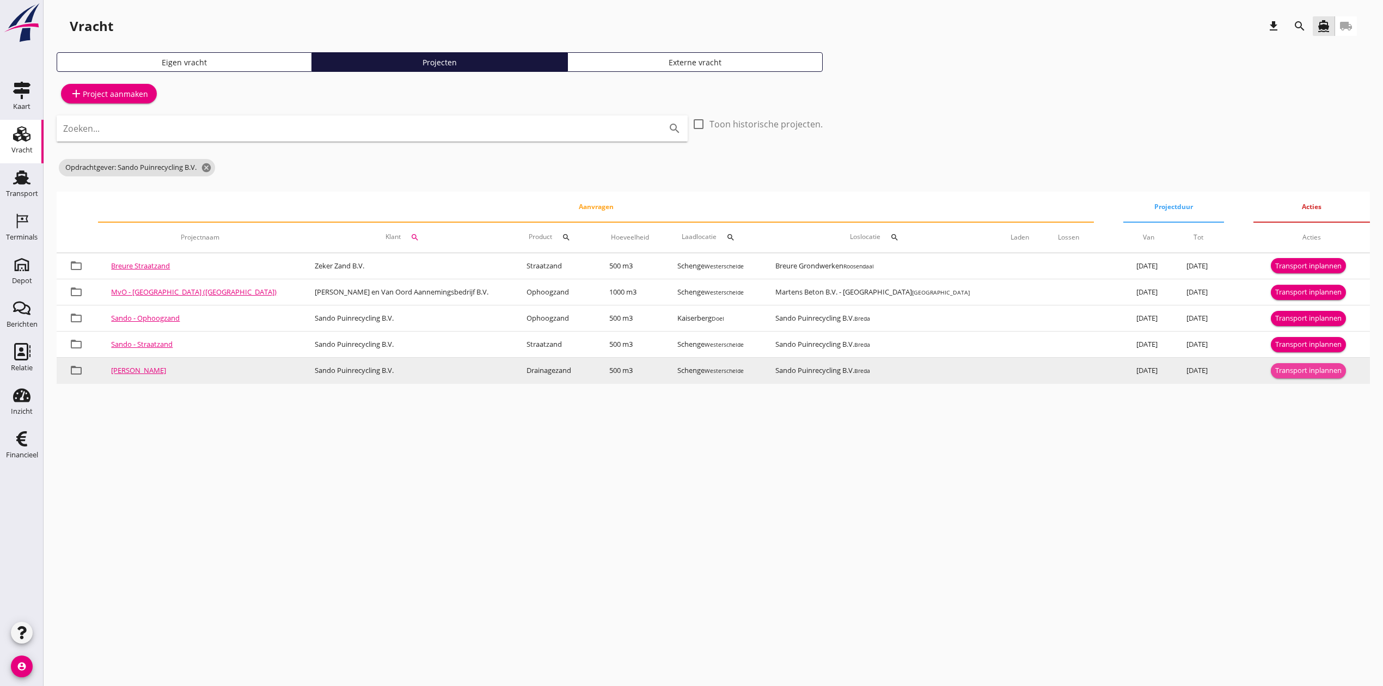
click at [1316, 371] on div "Transport inplannen" at bounding box center [1308, 370] width 66 height 11
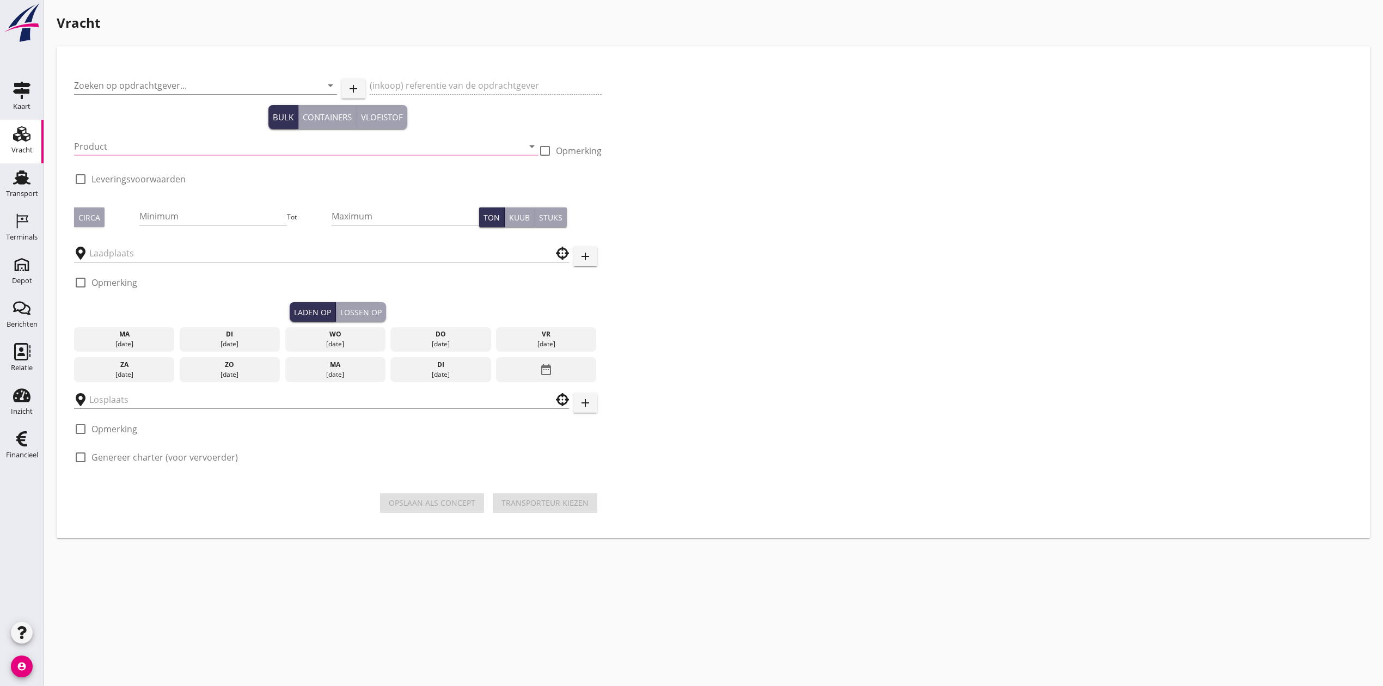
type input "Sando Puinrecycling B.V."
type input "Levering Drainagezand"
type input "Drainagezand (6120)"
checkbox input "true"
type input "500"
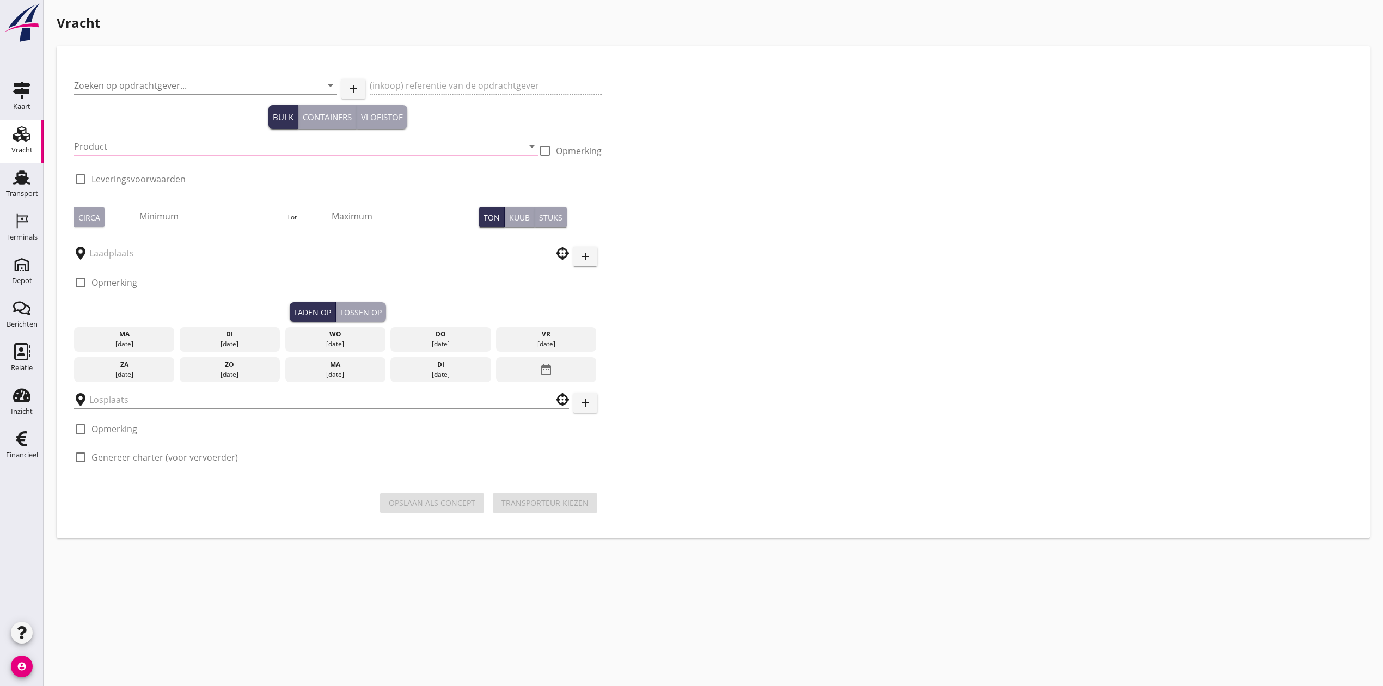
checkbox input "true"
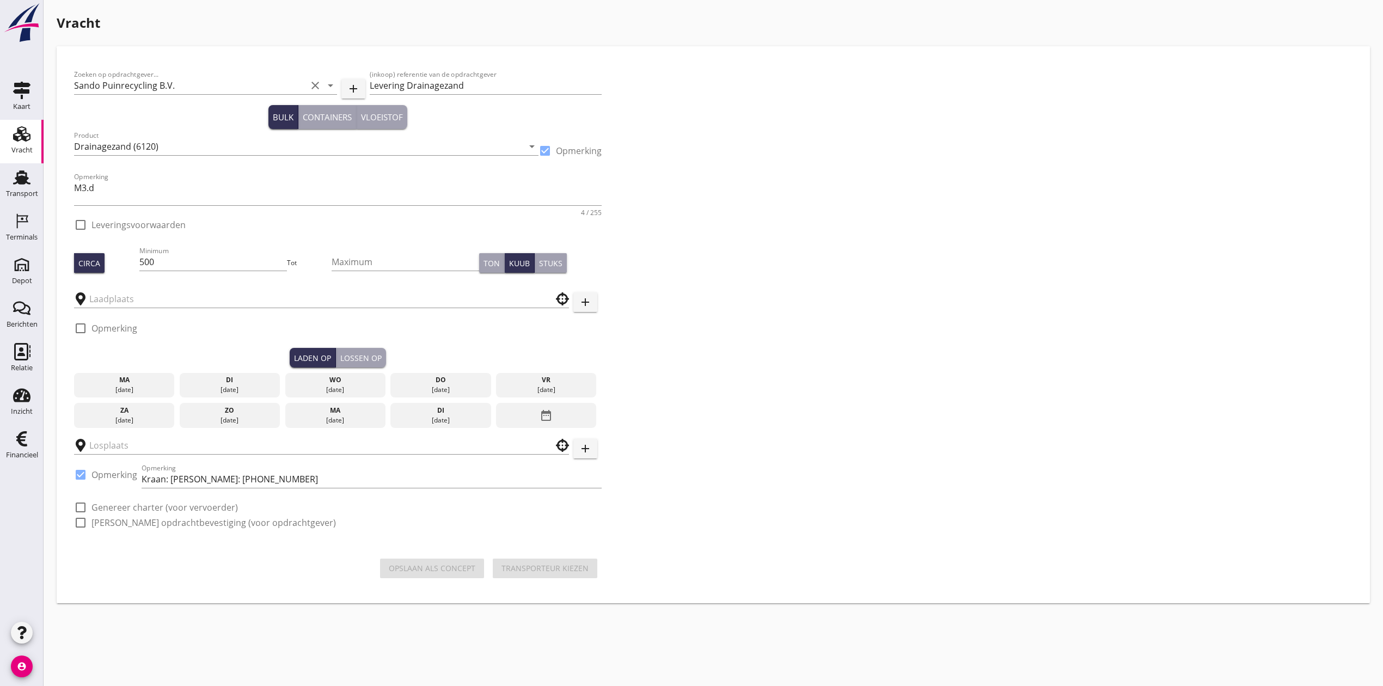
checkbox input "true"
type input "Schenge"
type input "Sando Puinrecycling B.V."
checkbox input "true"
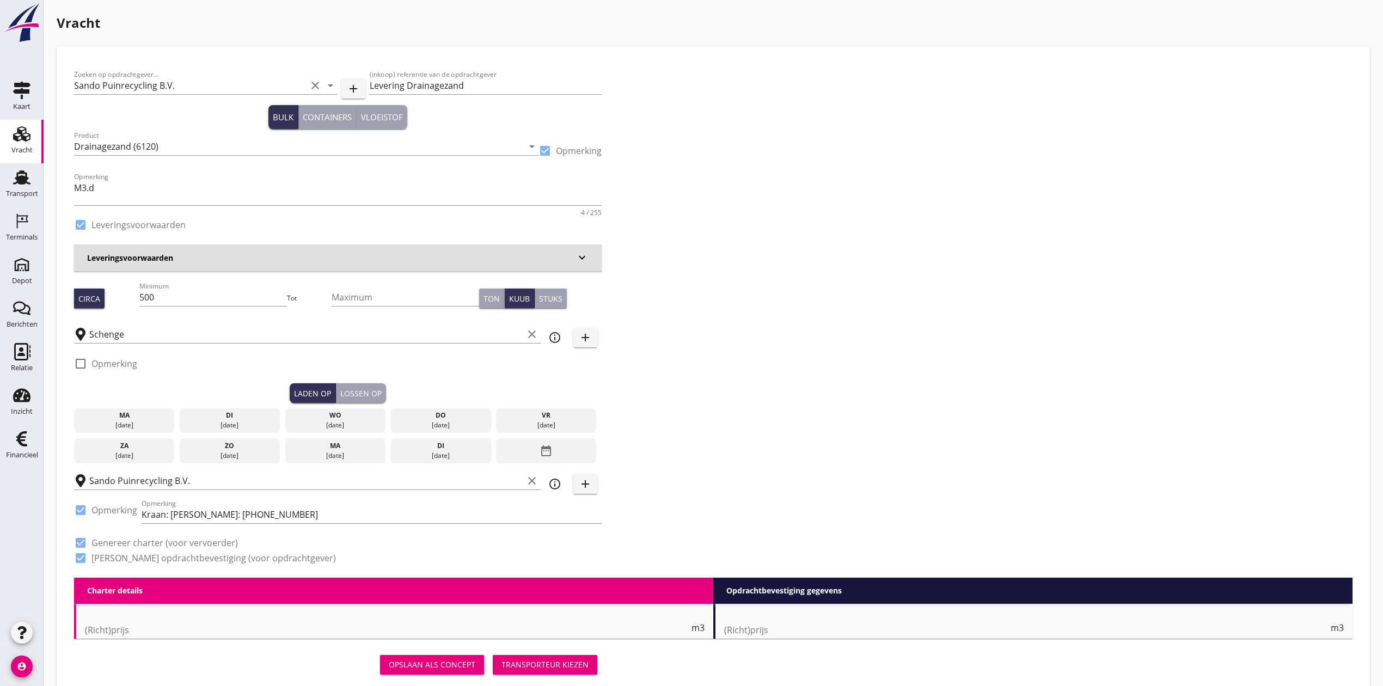
type input "4.75"
checkbox input "false"
radio input "false"
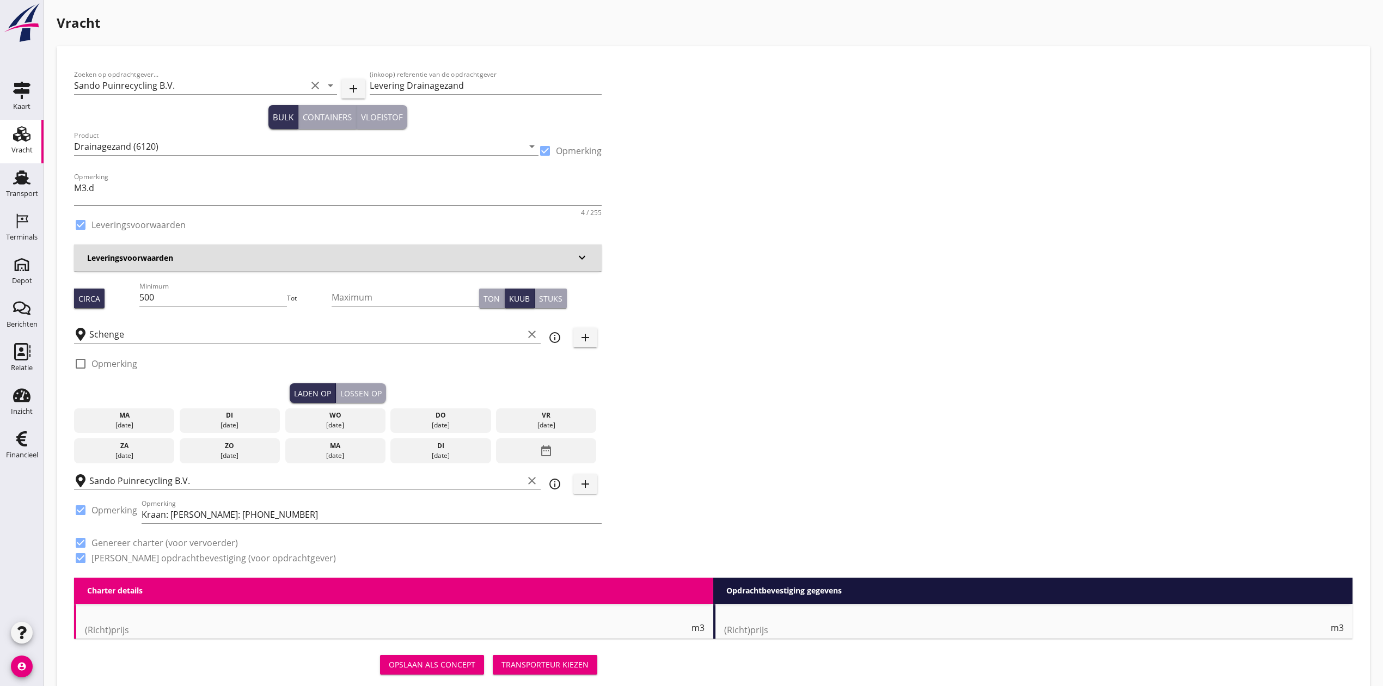
checkbox input "true"
type input "1"
type input "12.6"
checkbox input "false"
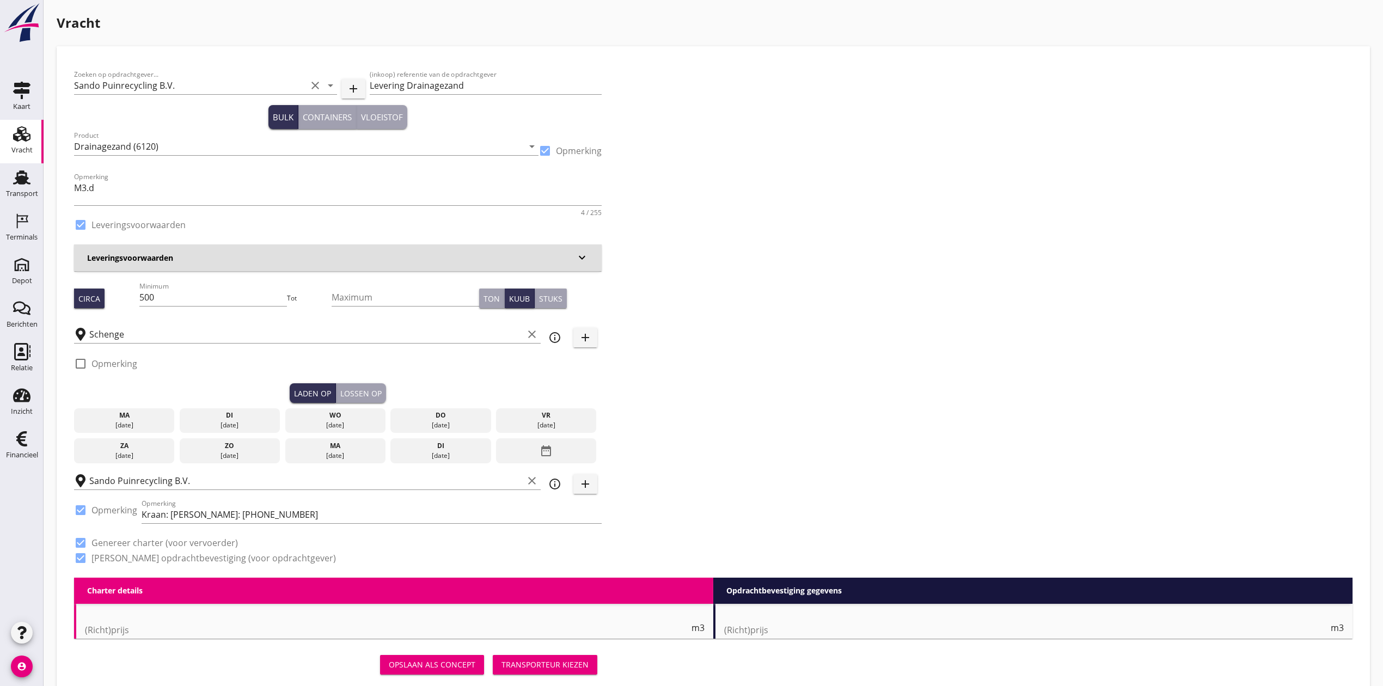
radio input "false"
checkbox input "true"
type input "1"
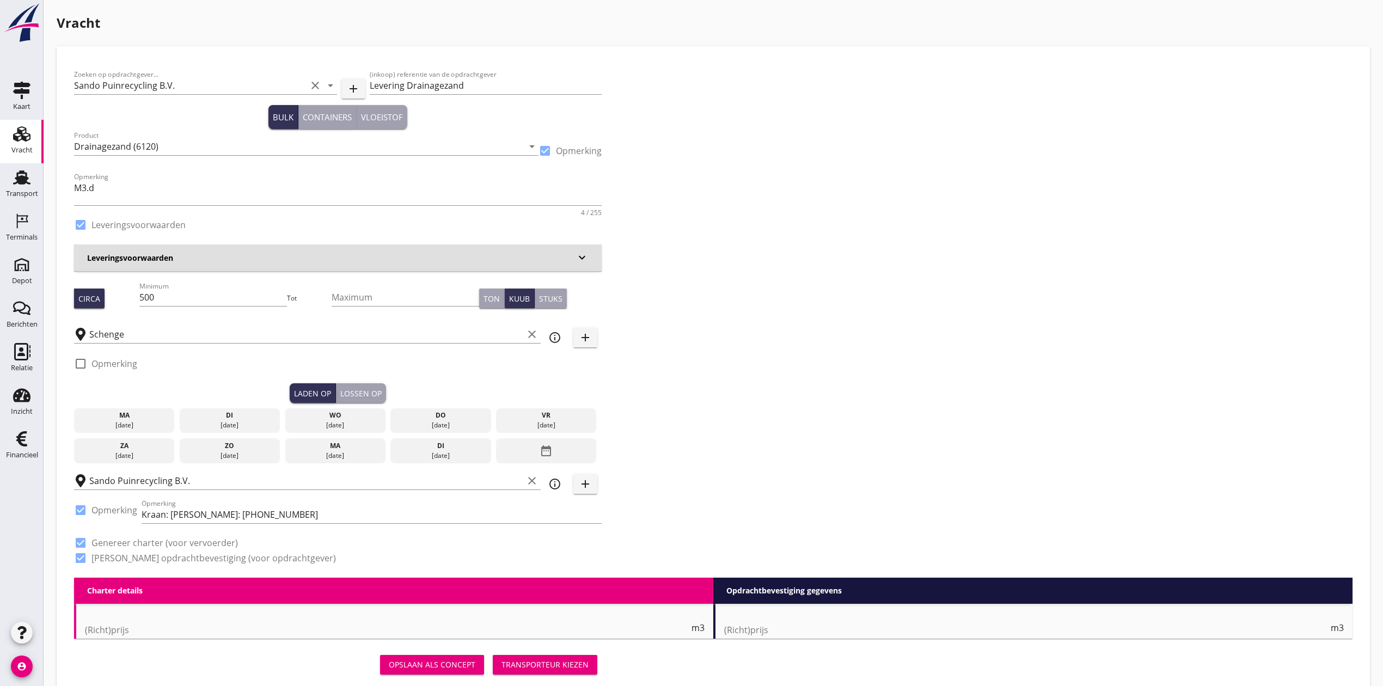
type input "1"
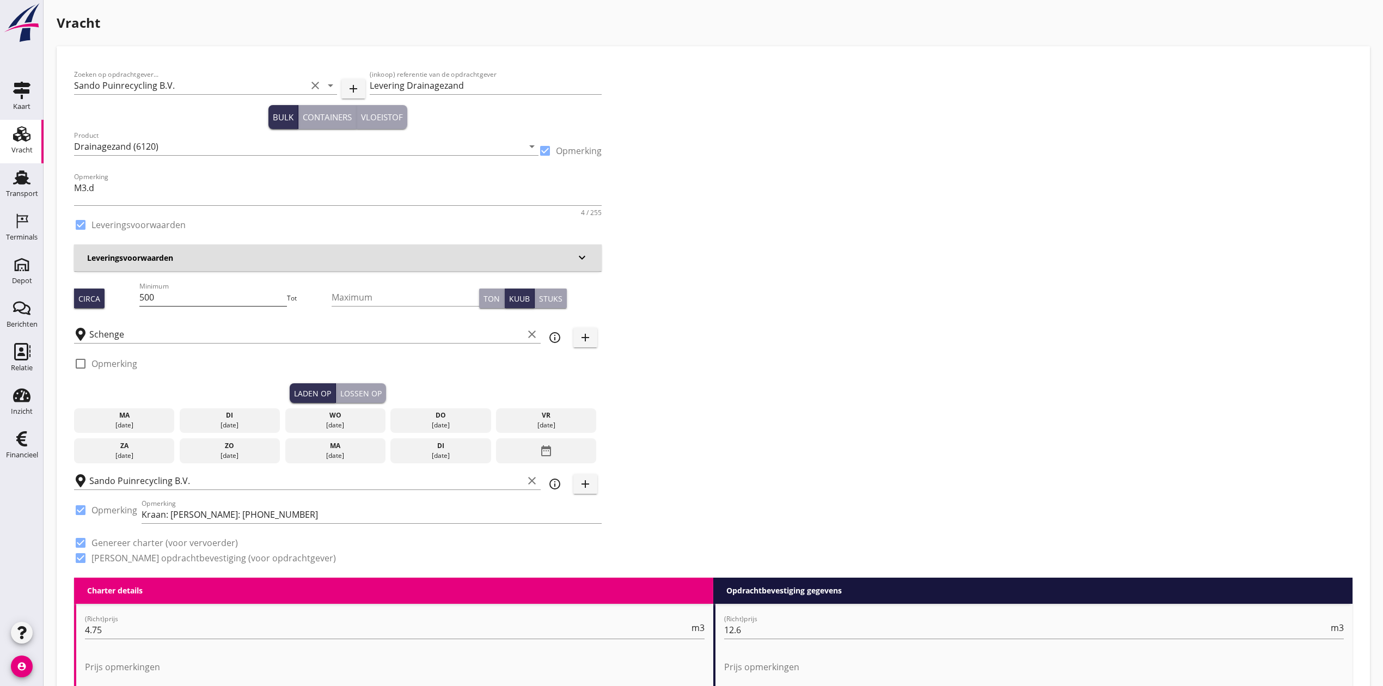
scroll to position [1, 0]
drag, startPoint x: 171, startPoint y: 290, endPoint x: 59, endPoint y: 292, distance: 111.6
type input "530"
drag, startPoint x: 765, startPoint y: 261, endPoint x: 754, endPoint y: 233, distance: 30.3
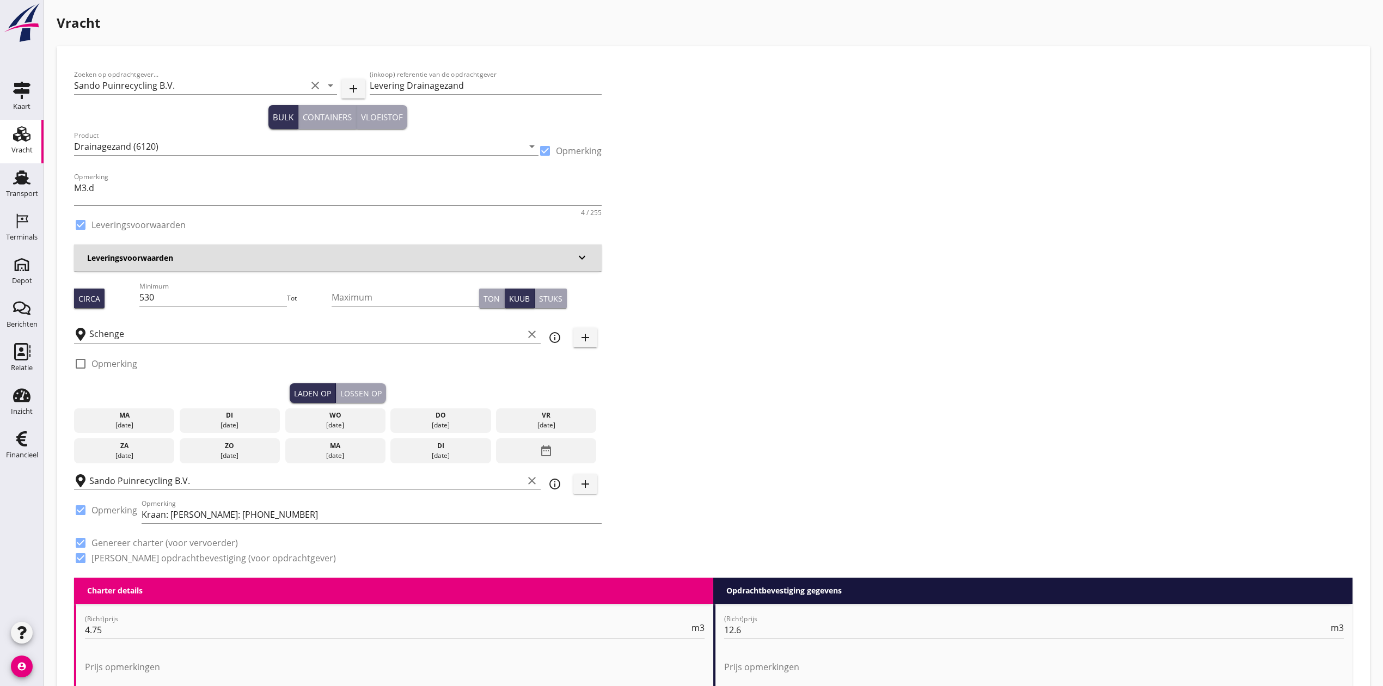
click at [765, 262] on div "Zoeken op opdrachtgever... Sando Puinrecycling B.V. clear arrow_drop_down add (…" at bounding box center [713, 321] width 1287 height 514
drag, startPoint x: 238, startPoint y: 414, endPoint x: 342, endPoint y: 398, distance: 105.1
click at [238, 414] on div "di" at bounding box center [229, 415] width 95 height 10
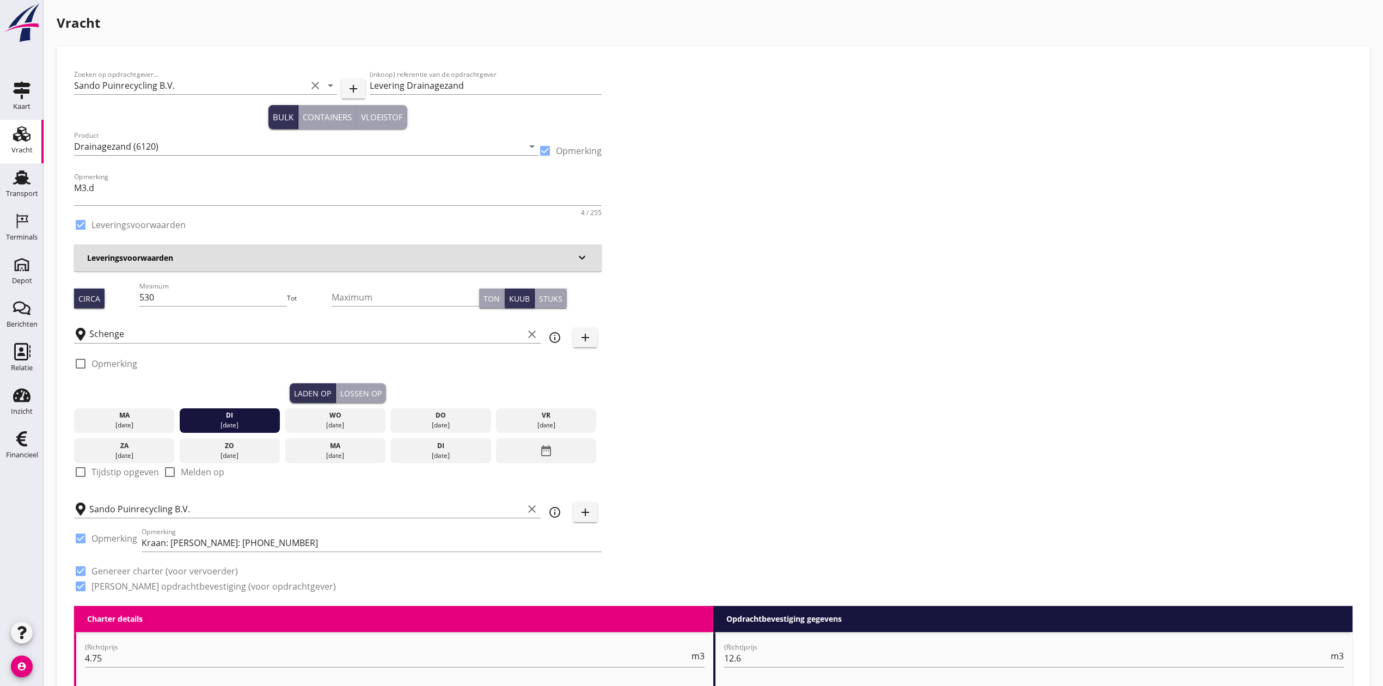
click at [377, 388] on div "Lossen op" at bounding box center [360, 393] width 41 height 11
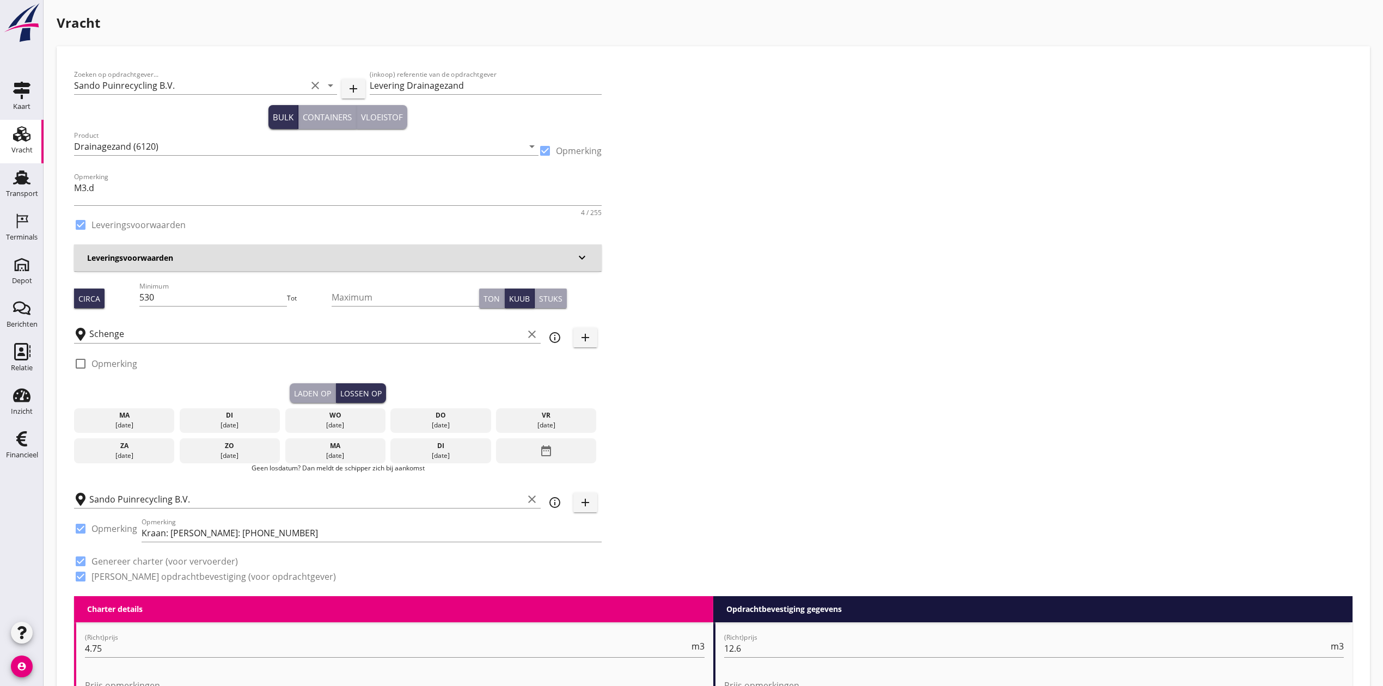
click at [365, 419] on div "wo" at bounding box center [334, 415] width 95 height 10
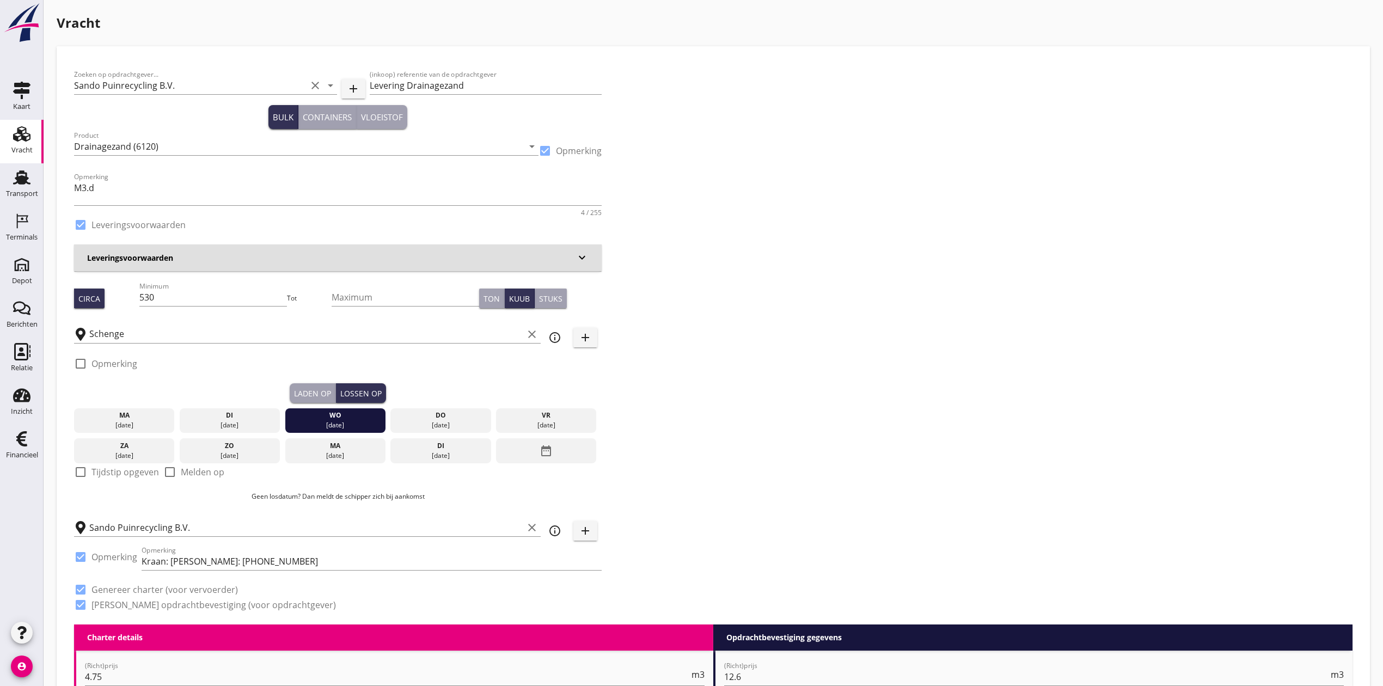
click at [787, 316] on div "Zoeken op opdrachtgever... Sando Puinrecycling B.V. clear arrow_drop_down add (…" at bounding box center [713, 344] width 1287 height 561
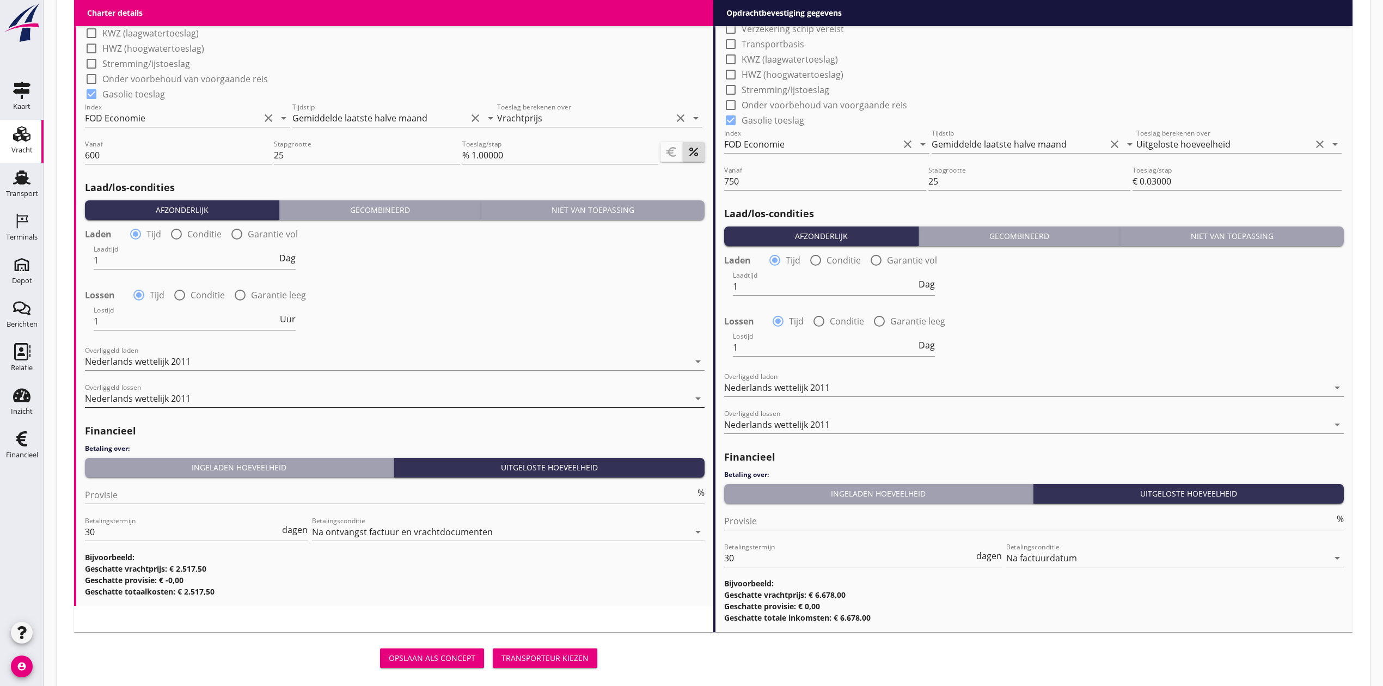
scroll to position [1122, 0]
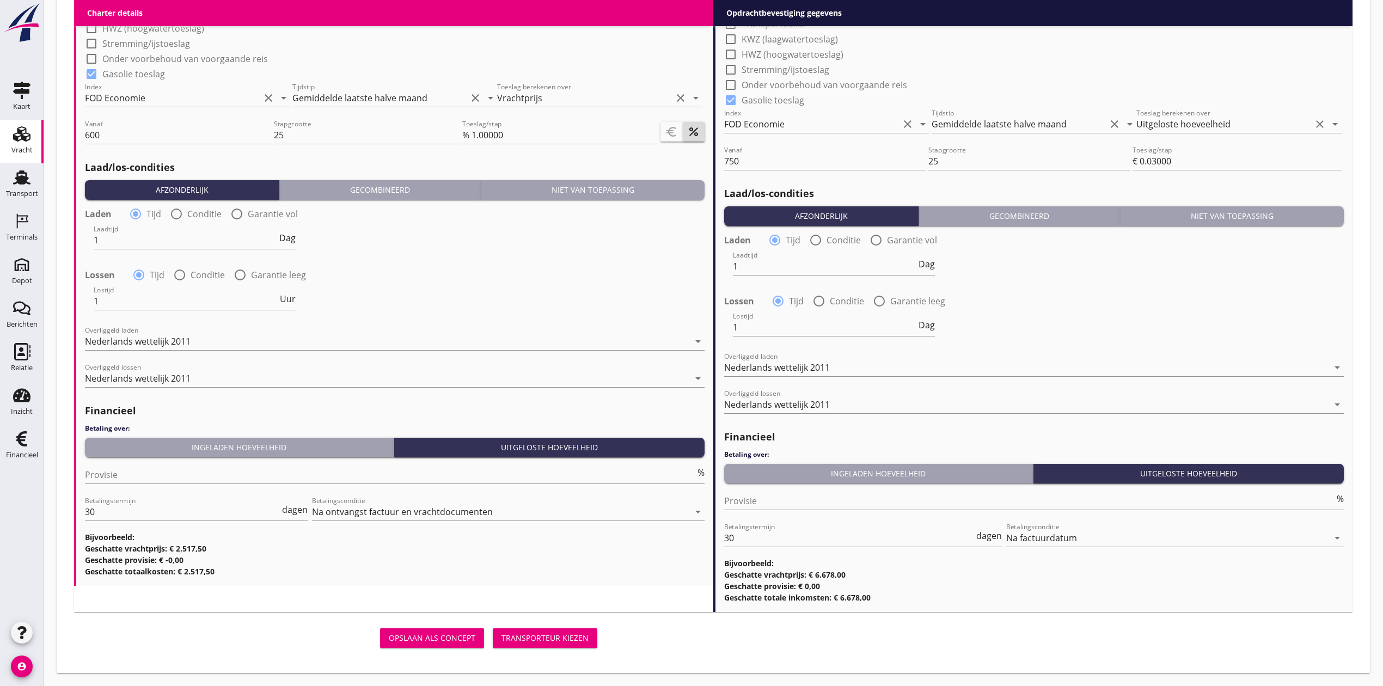
click at [573, 643] on div "Transporteur kiezen" at bounding box center [544, 637] width 87 height 11
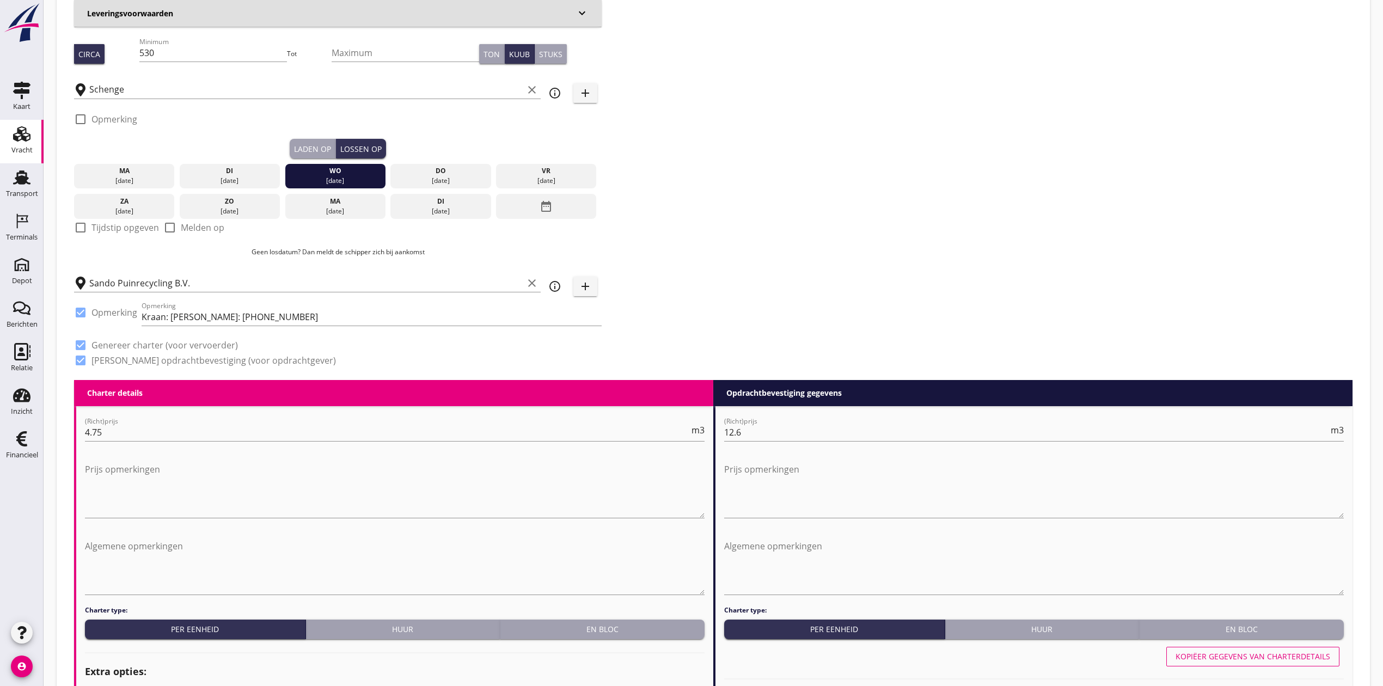
scroll to position [243, 0]
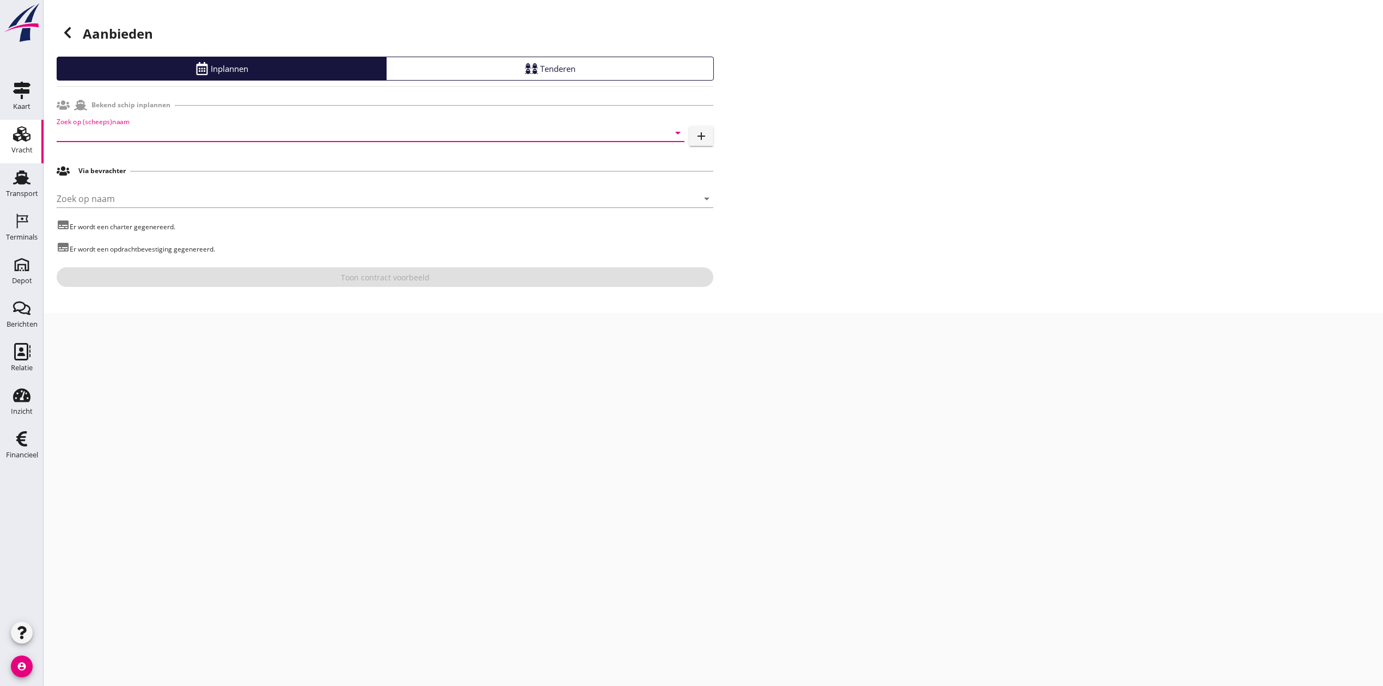
click at [208, 138] on input "Zoek op (scheeps)naam" at bounding box center [355, 132] width 597 height 17
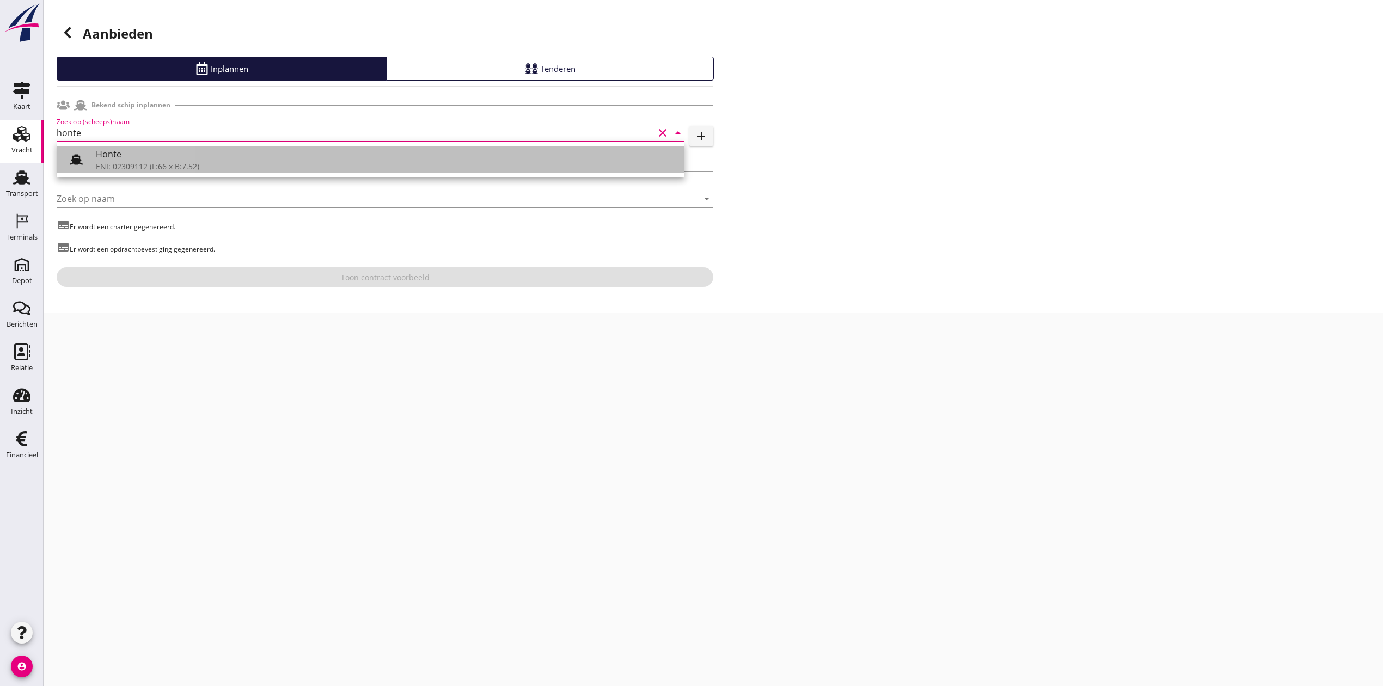
click at [211, 152] on div "Honte" at bounding box center [386, 154] width 580 height 13
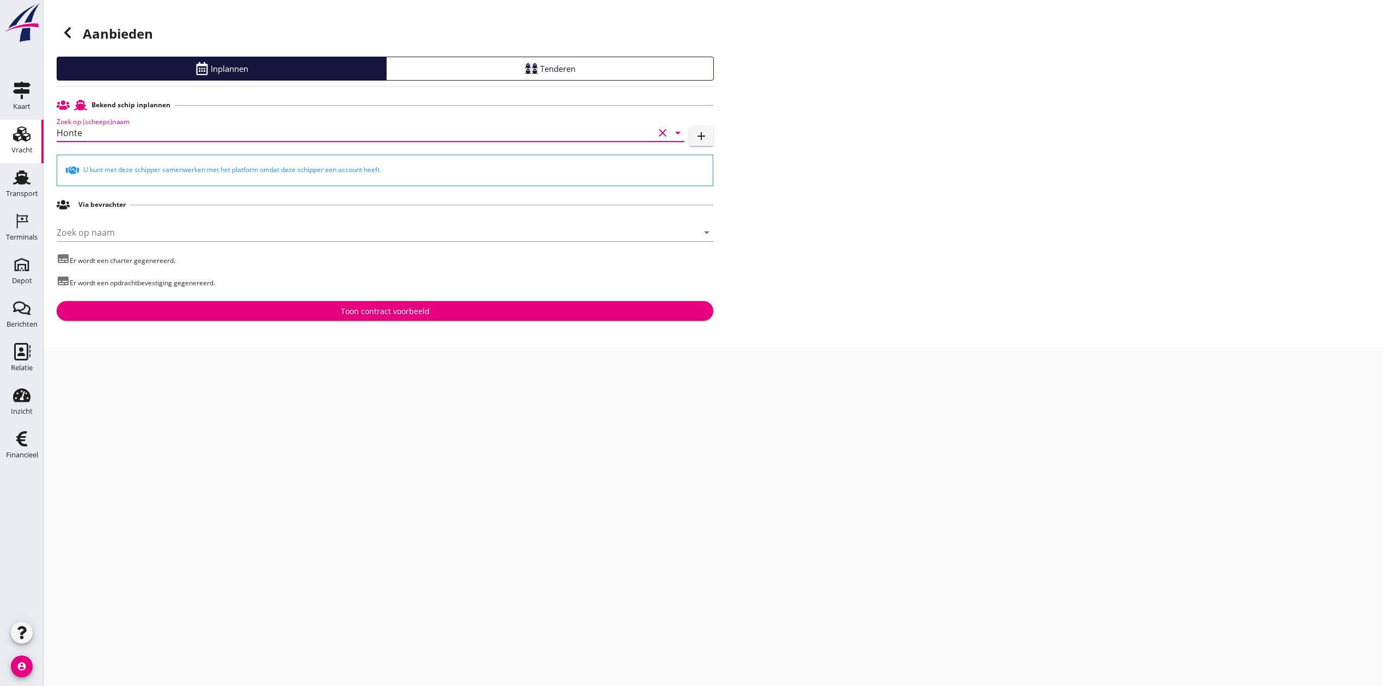
type input "Honte"
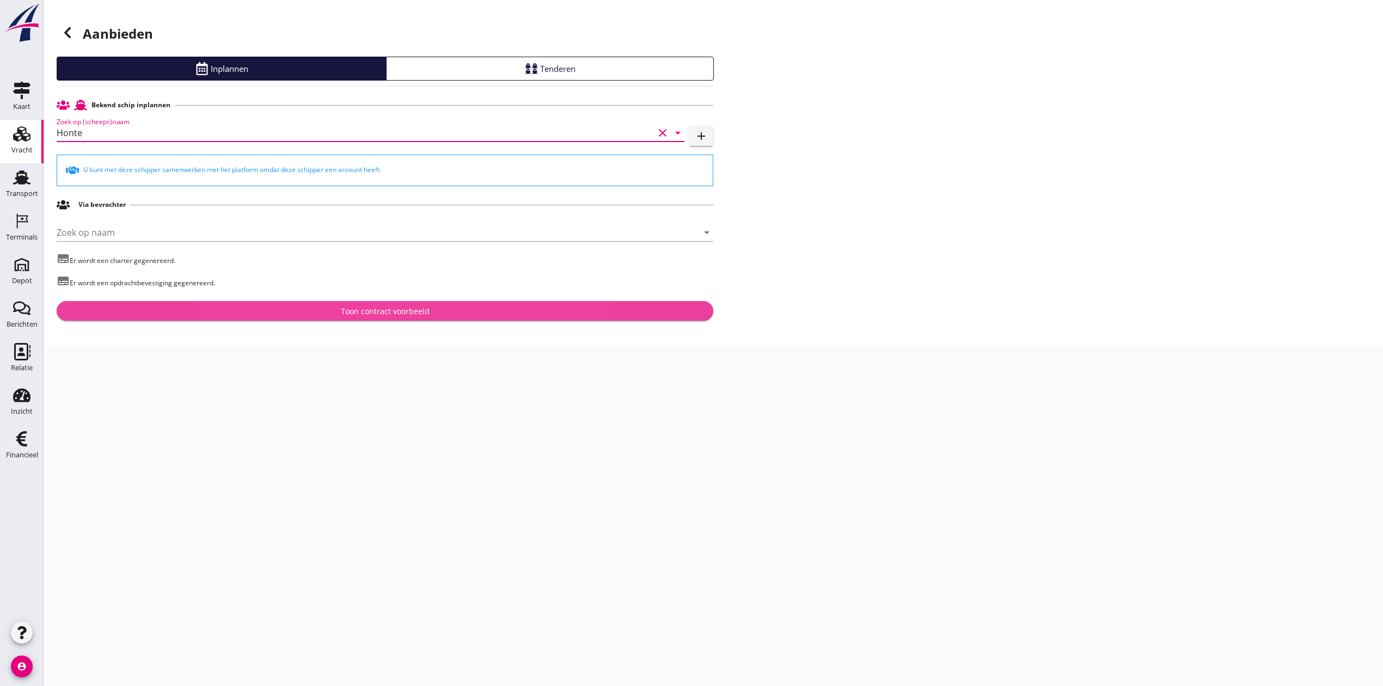
click at [372, 309] on div "Toon contract voorbeeld" at bounding box center [385, 310] width 89 height 11
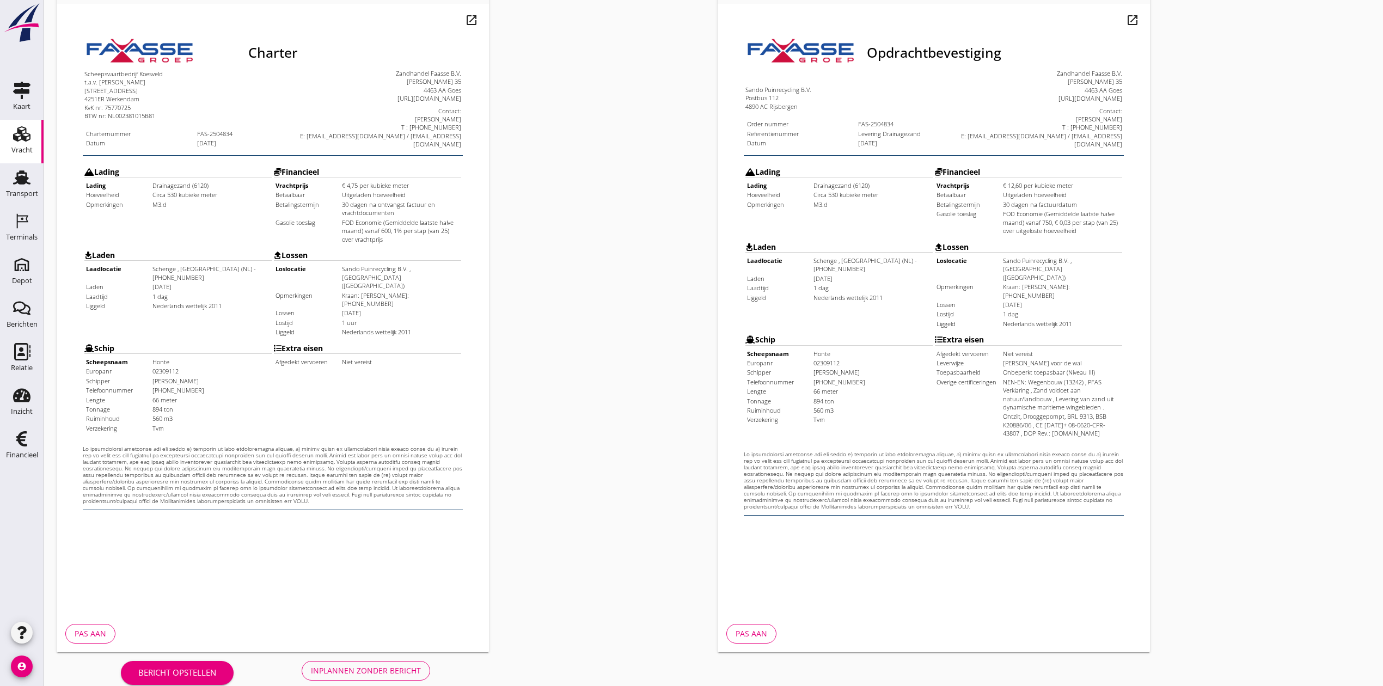
scroll to position [120, 0]
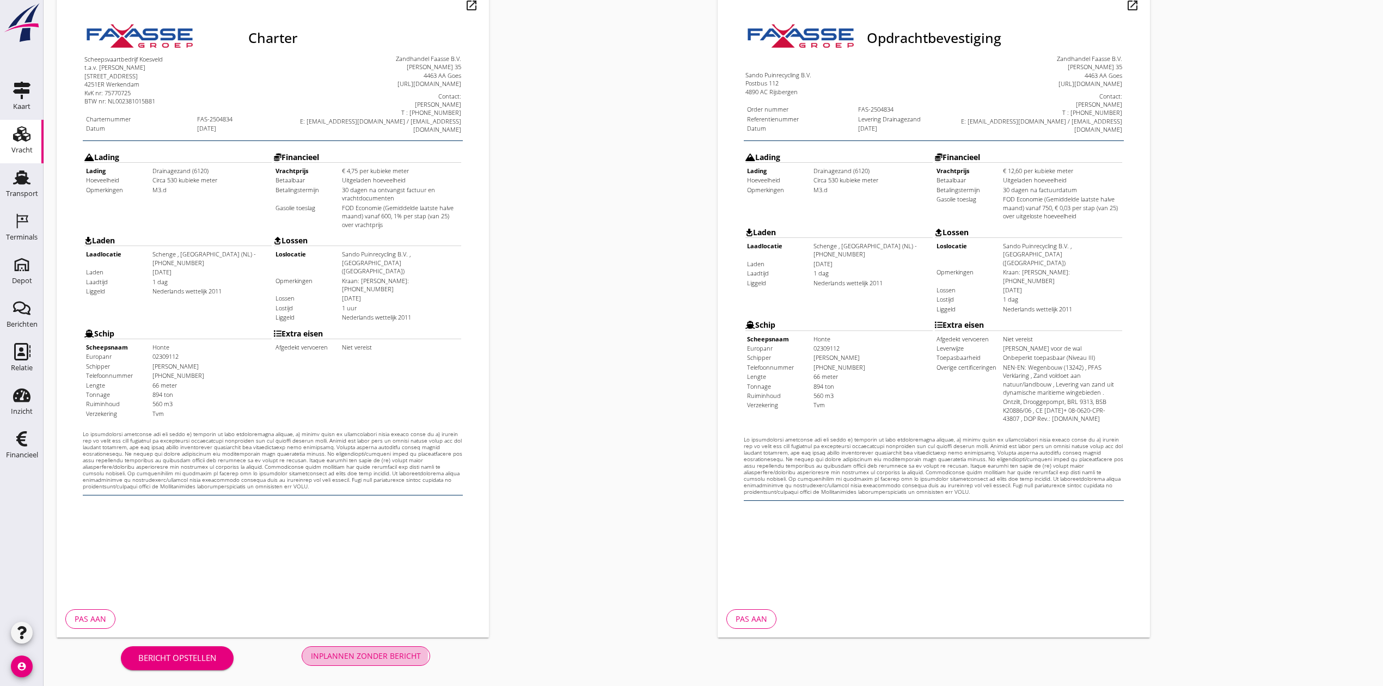
click at [359, 654] on div "Inplannen zonder bericht" at bounding box center [366, 655] width 110 height 11
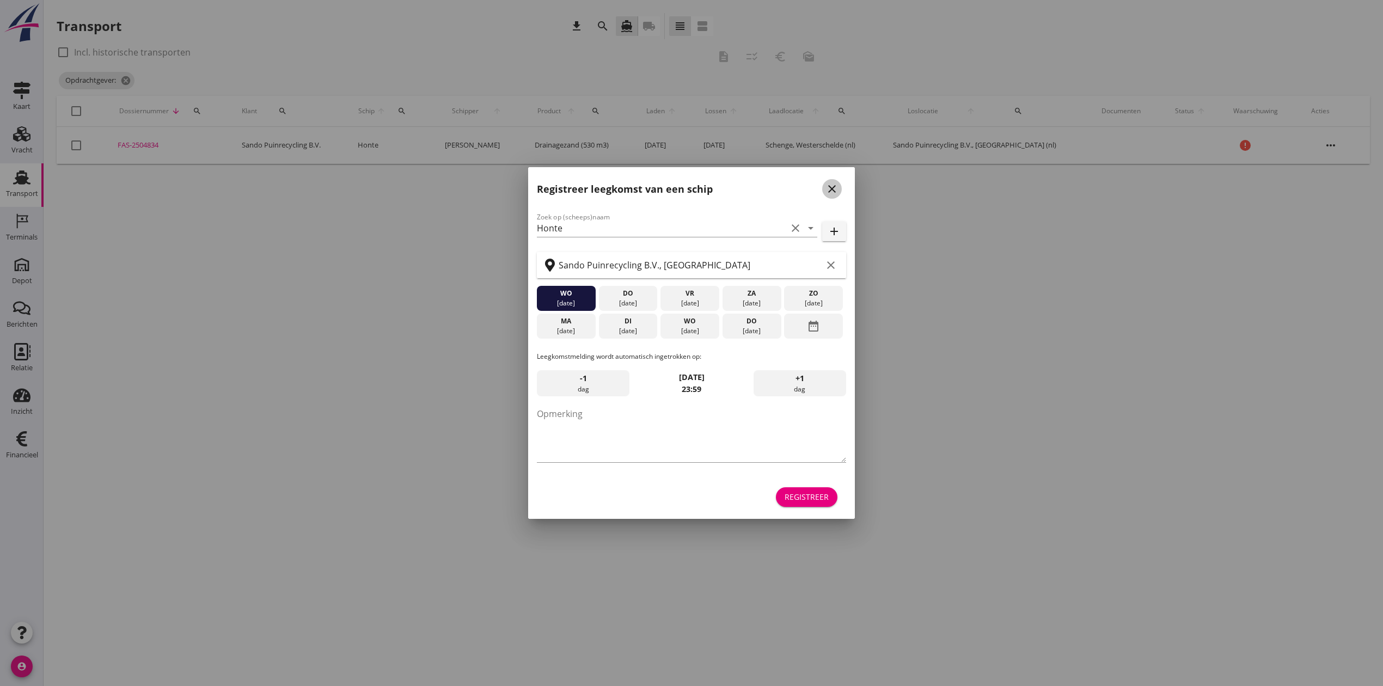
click at [831, 185] on icon "close" at bounding box center [831, 188] width 13 height 13
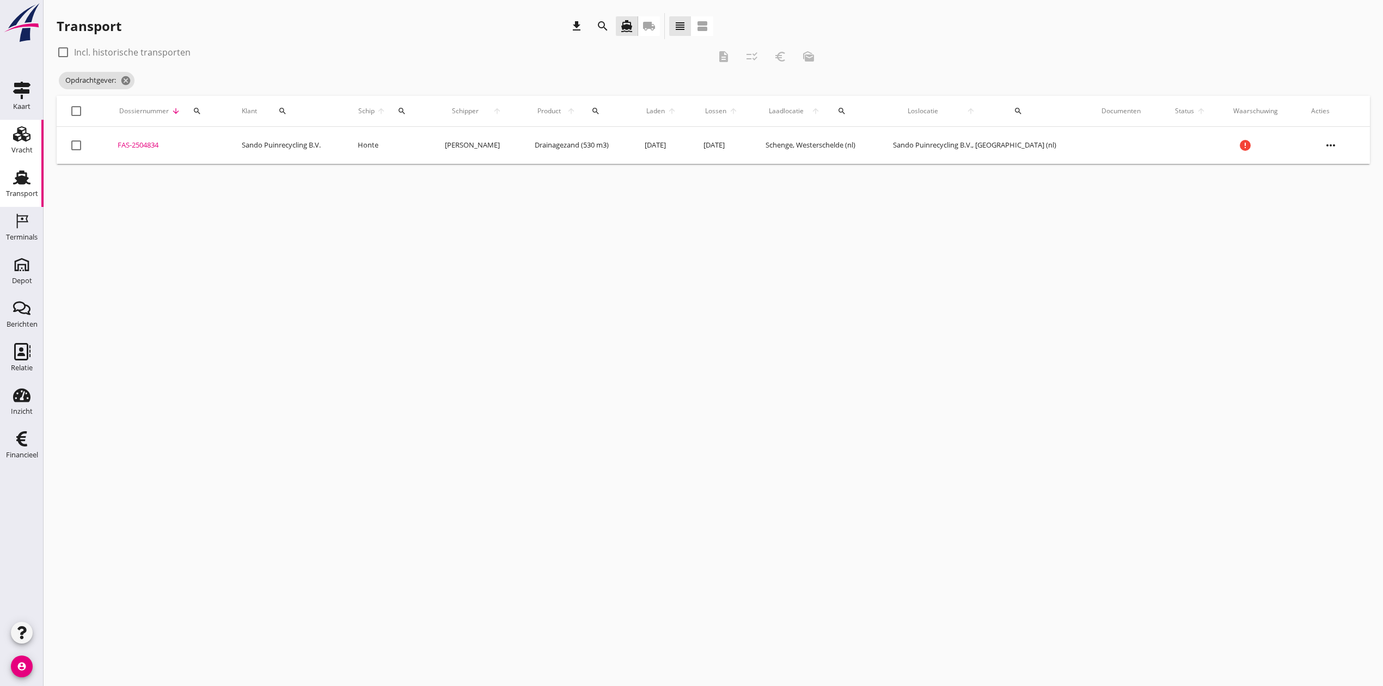
click at [13, 143] on div "Vracht" at bounding box center [21, 150] width 21 height 15
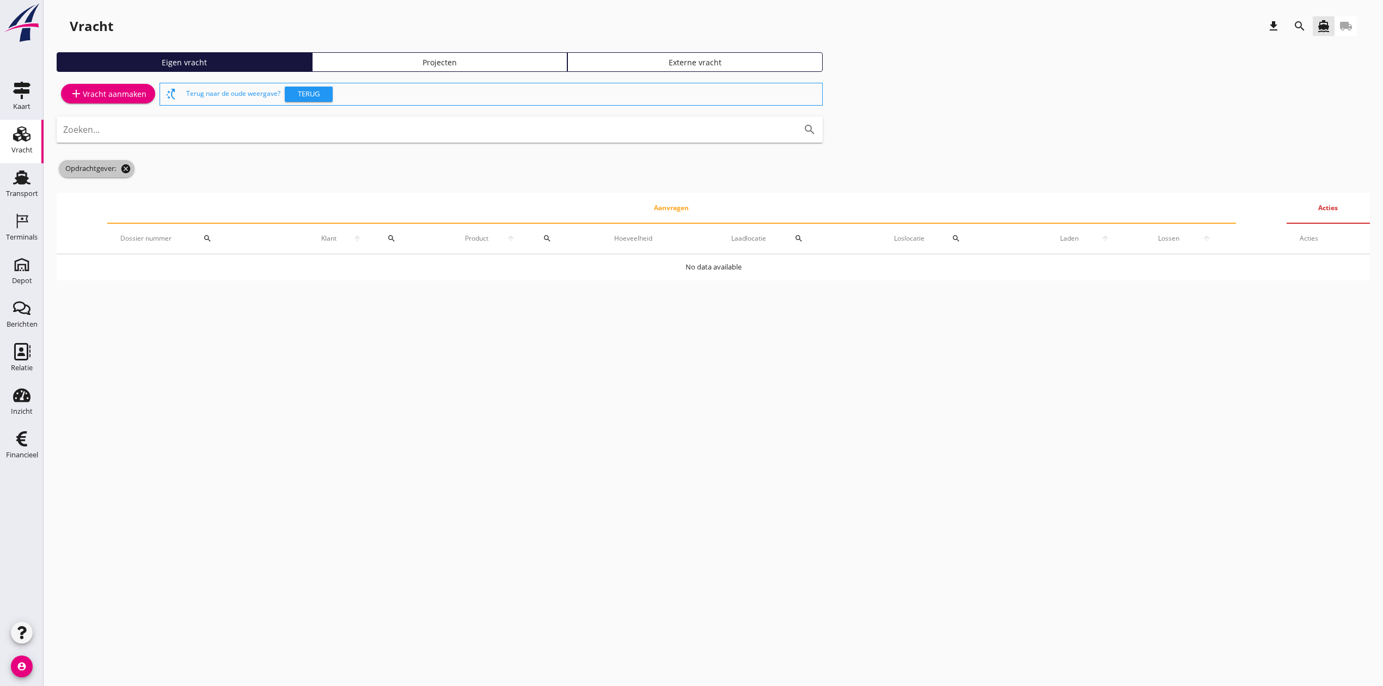
click at [126, 174] on icon "cancel" at bounding box center [125, 168] width 11 height 11
click at [381, 58] on div "Projecten" at bounding box center [439, 62] width 245 height 11
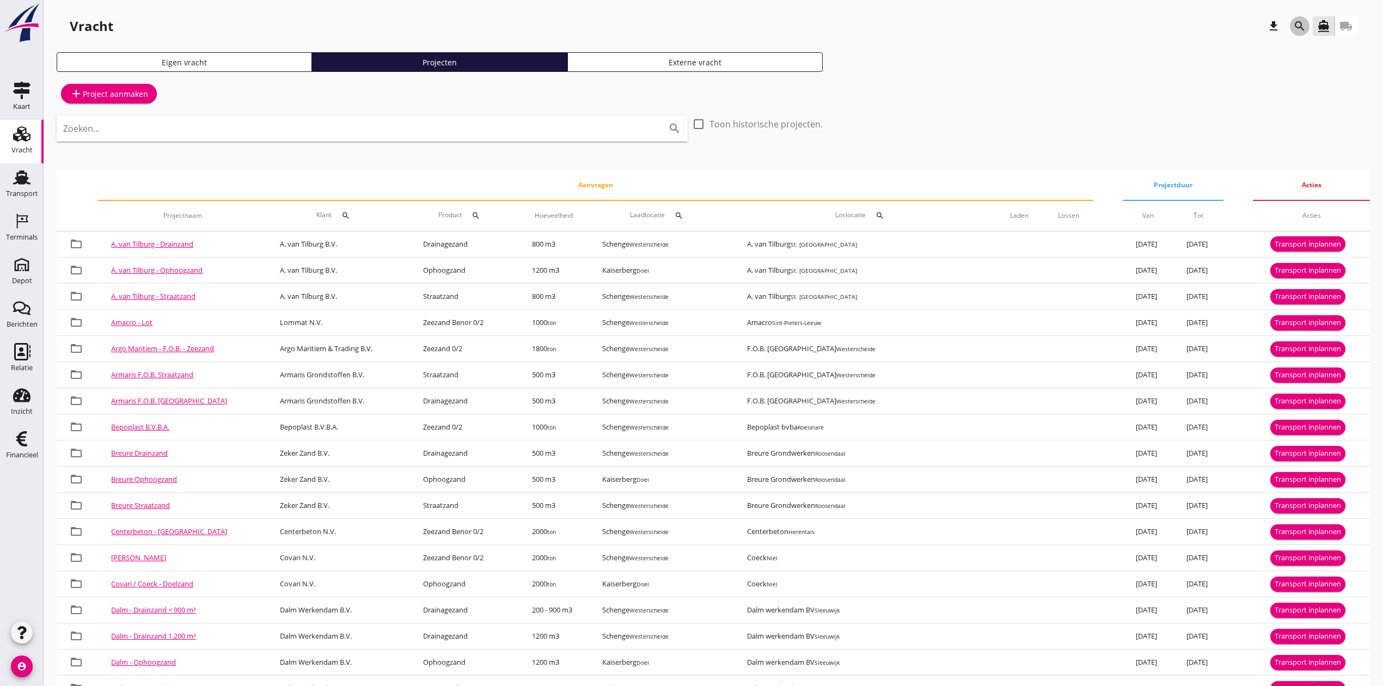
click at [1298, 27] on icon "search" at bounding box center [1299, 26] width 13 height 13
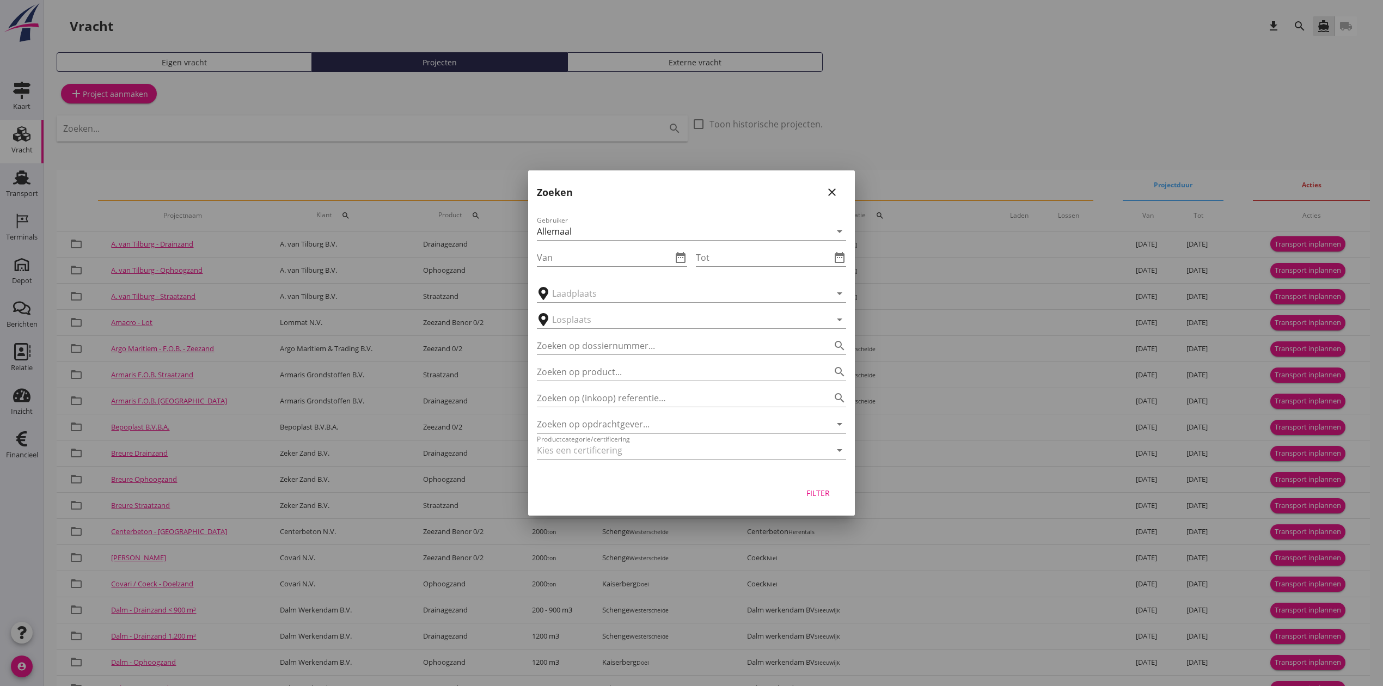
click at [658, 427] on input "Zoeken op opdrachtgever..." at bounding box center [676, 423] width 279 height 17
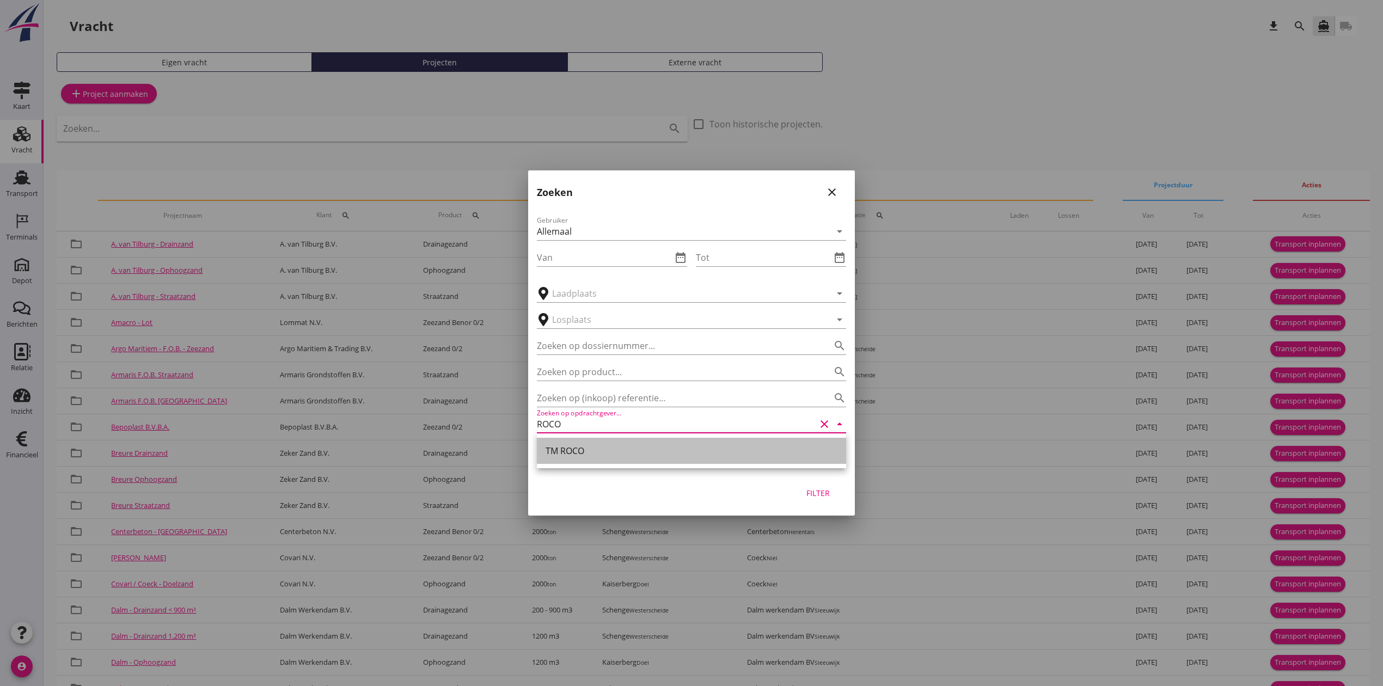
click at [538, 452] on link "TM ROCO" at bounding box center [691, 451] width 309 height 26
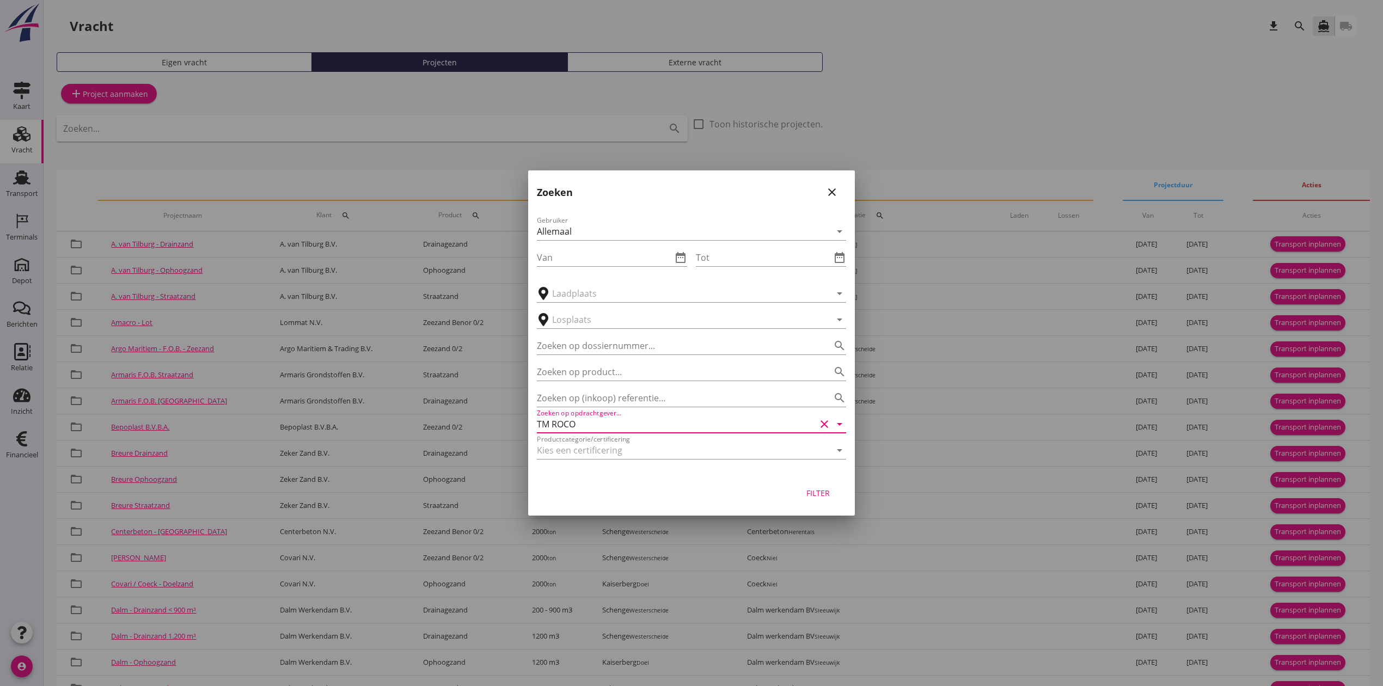
type input "TM ROCO"
click at [826, 488] on div "Filter" at bounding box center [817, 492] width 30 height 11
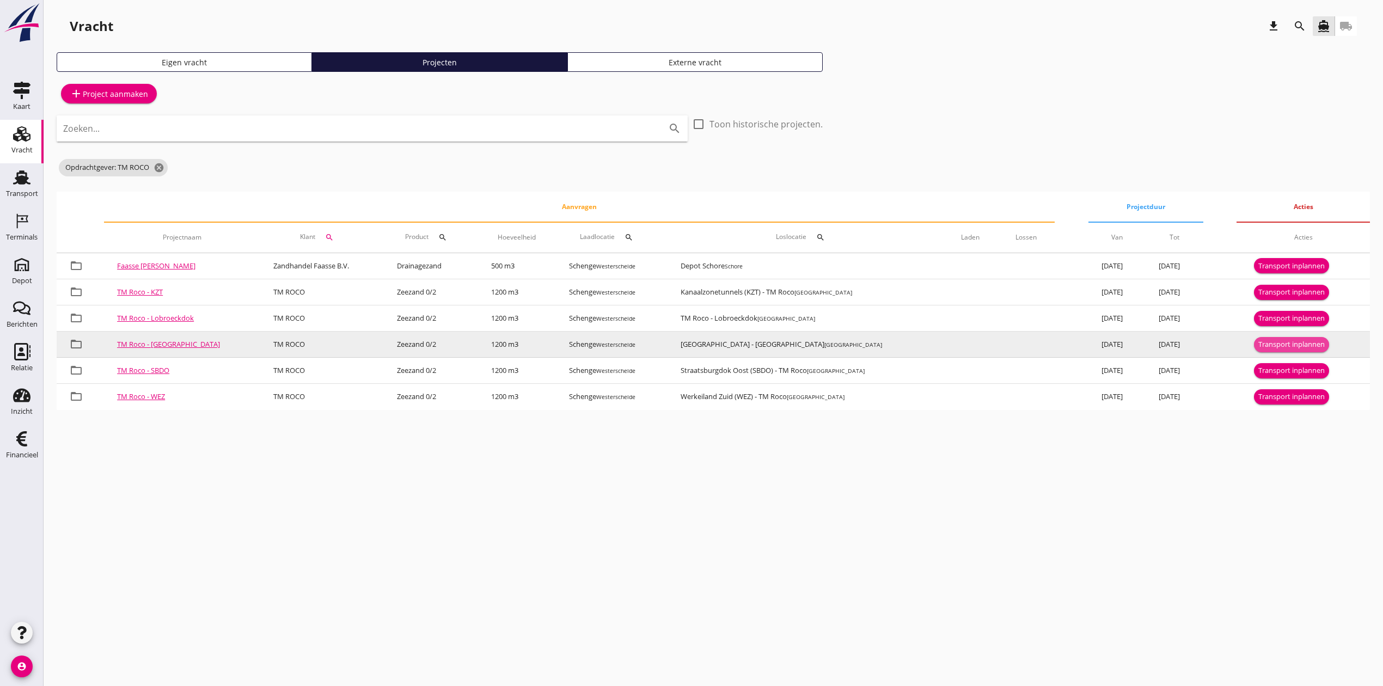
click at [1266, 345] on div "Transport inplannen" at bounding box center [1291, 344] width 66 height 11
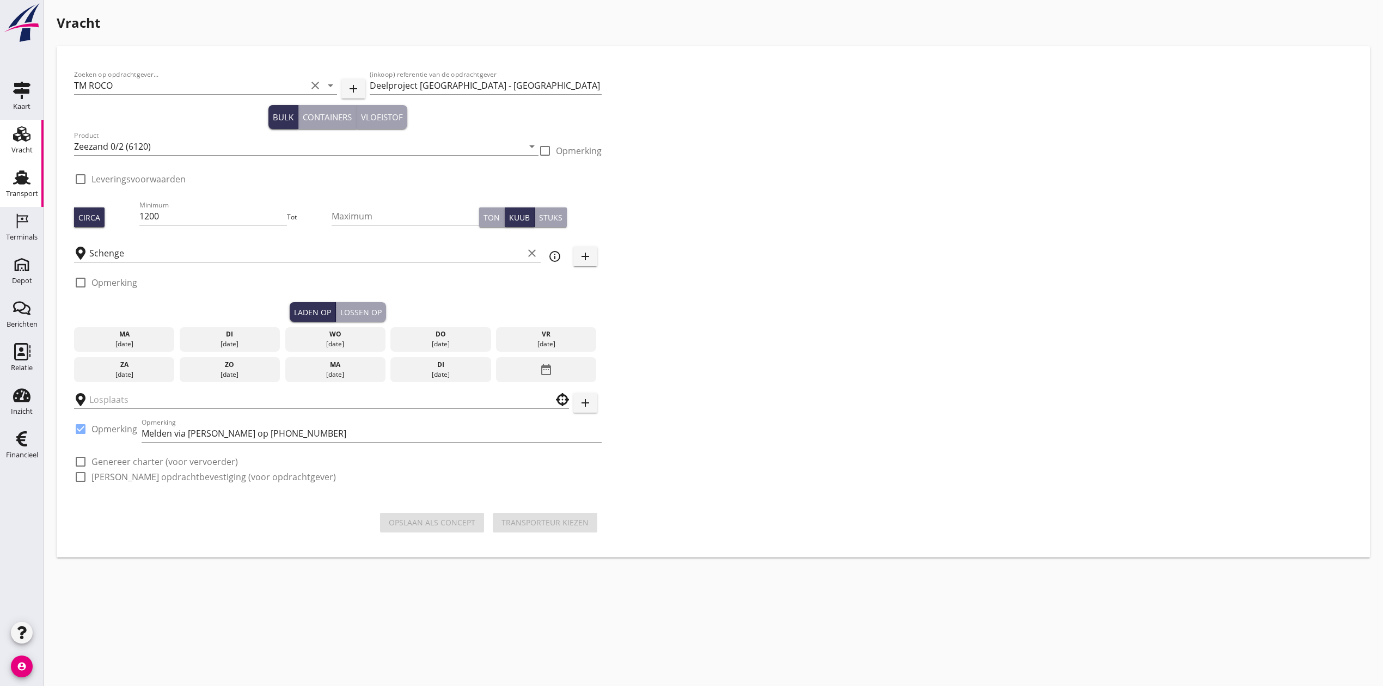
checkbox input "true"
type input "[GEOGRAPHIC_DATA] - [GEOGRAPHIC_DATA]"
checkbox input "true"
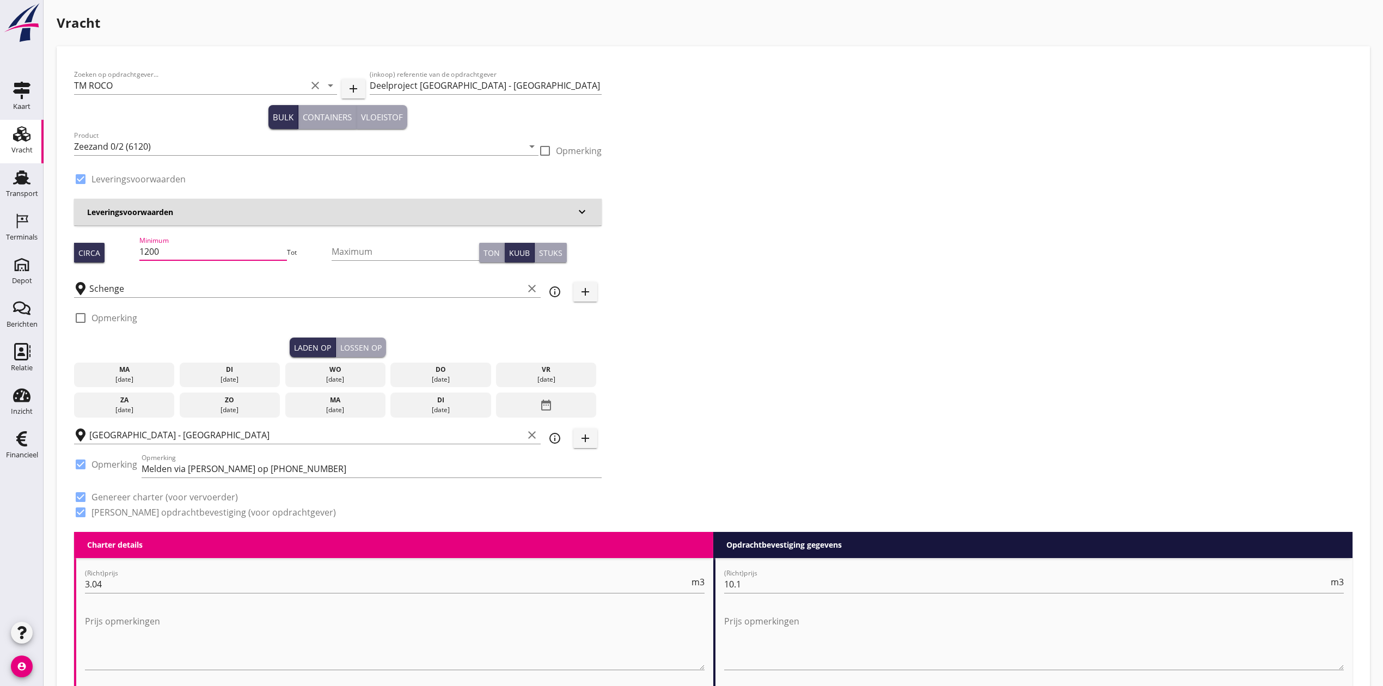
drag, startPoint x: 177, startPoint y: 255, endPoint x: 109, endPoint y: 255, distance: 67.5
click at [109, 254] on div "Circa Minimum 1200 Tot Maximum Ton Kuub Stuks" at bounding box center [337, 252] width 527 height 37
type input "1355"
click at [988, 159] on div "Zoeken op opdrachtgever... TM ROCO clear arrow_drop_down add (inkoop) referenti…" at bounding box center [713, 298] width 1287 height 468
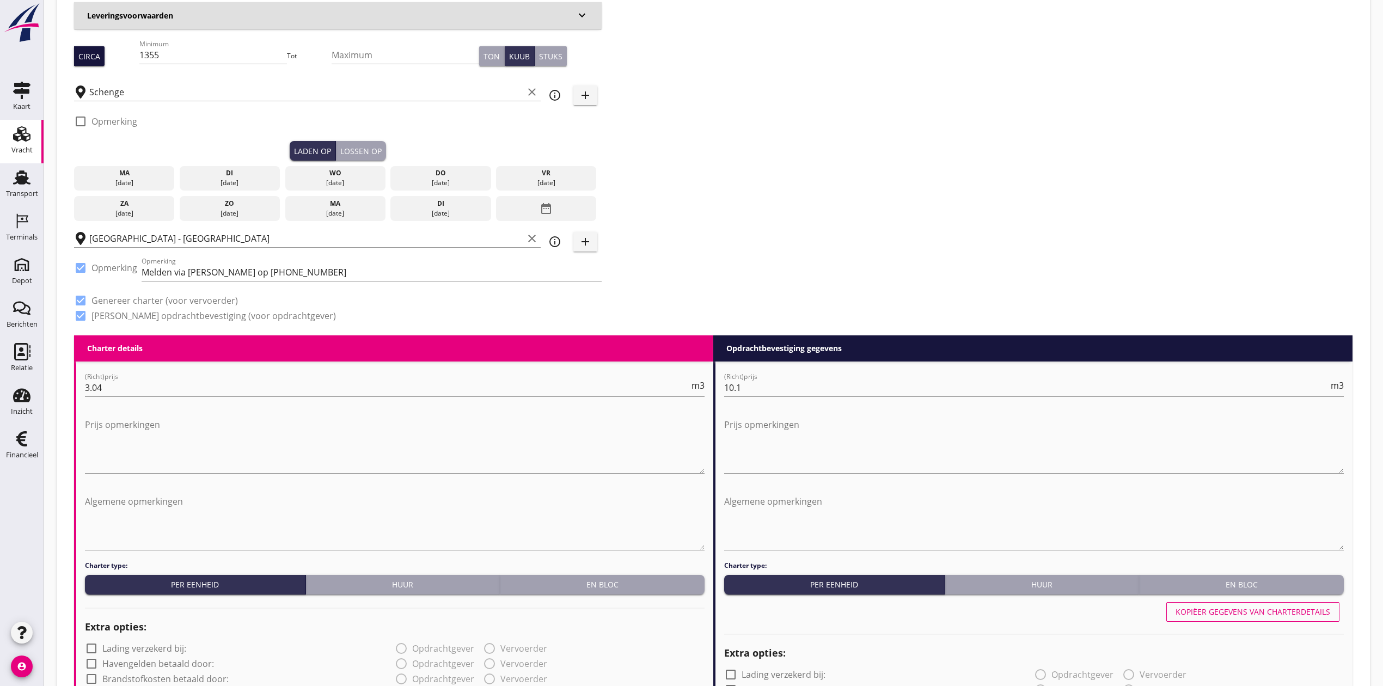
scroll to position [218, 0]
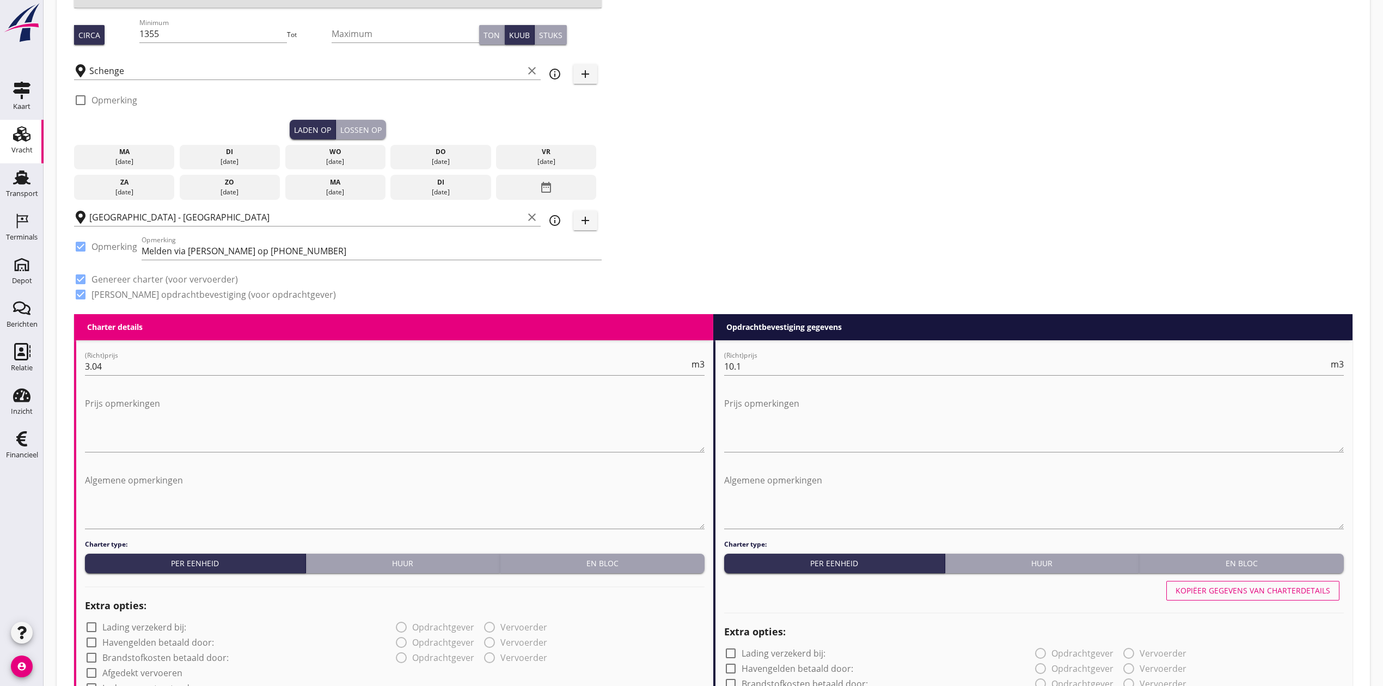
click at [227, 159] on div "[DATE]" at bounding box center [229, 162] width 95 height 10
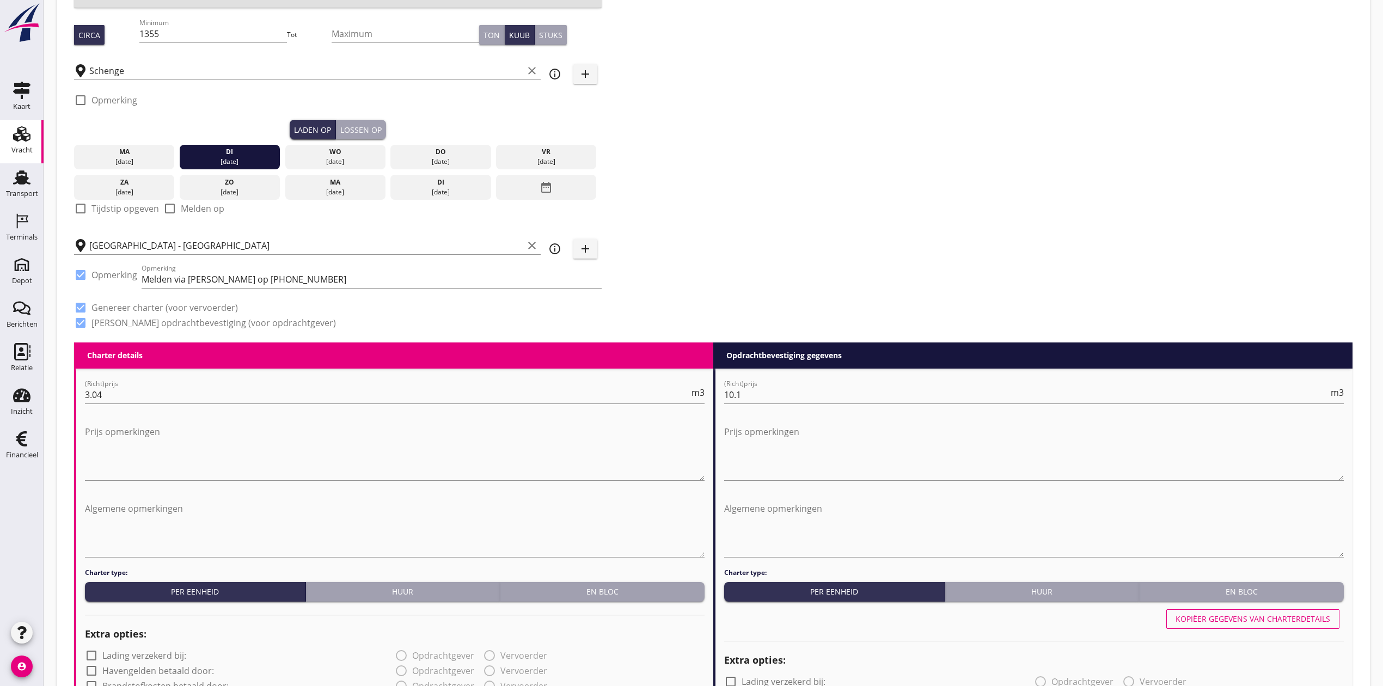
click at [360, 121] on button "Lossen op" at bounding box center [361, 130] width 50 height 20
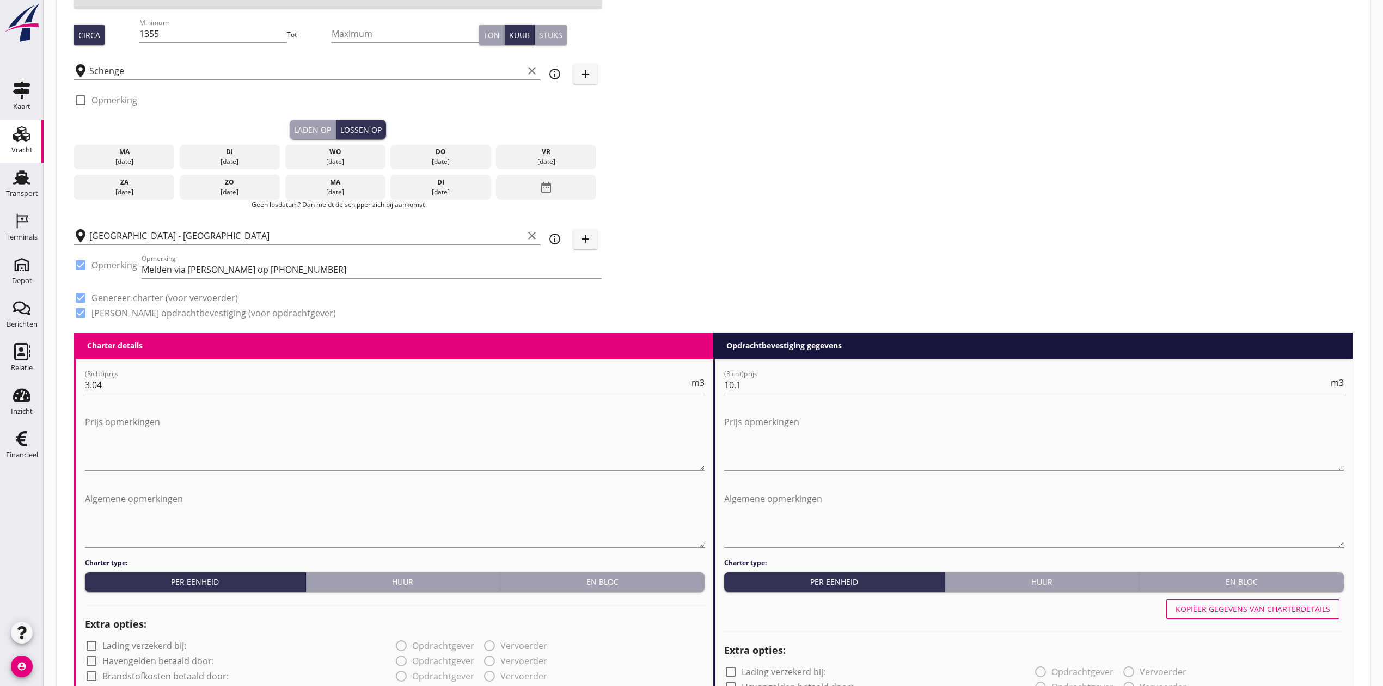
click at [345, 151] on div "wo" at bounding box center [334, 152] width 95 height 10
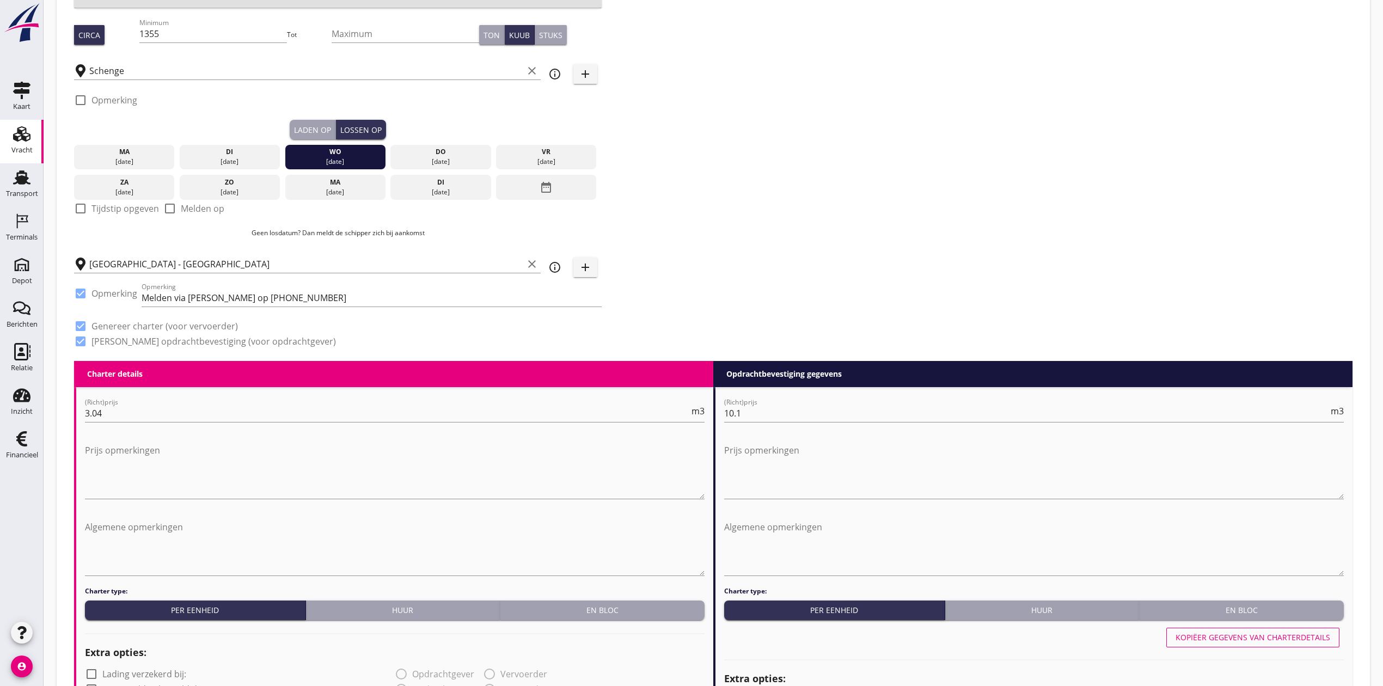
click at [886, 151] on div "Zoeken op opdrachtgever... TM ROCO clear arrow_drop_down add (inkoop) referenti…" at bounding box center [713, 103] width 1287 height 515
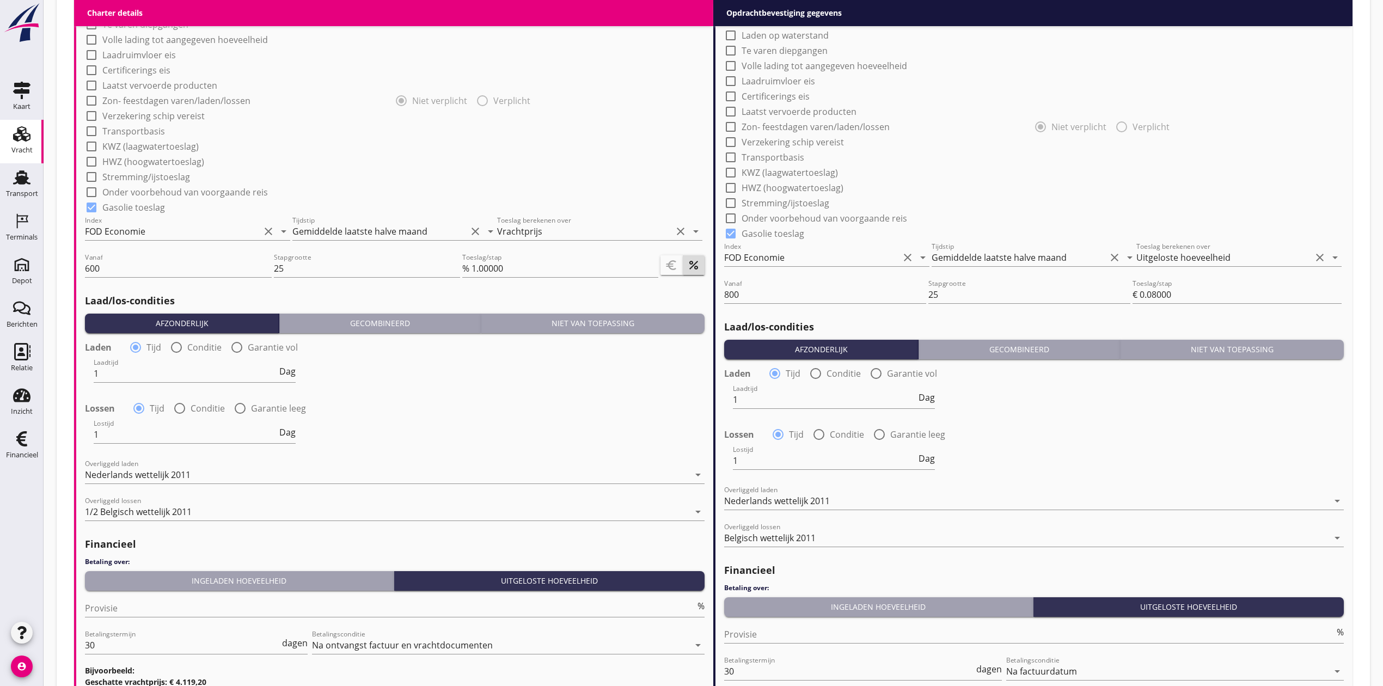
scroll to position [1077, 0]
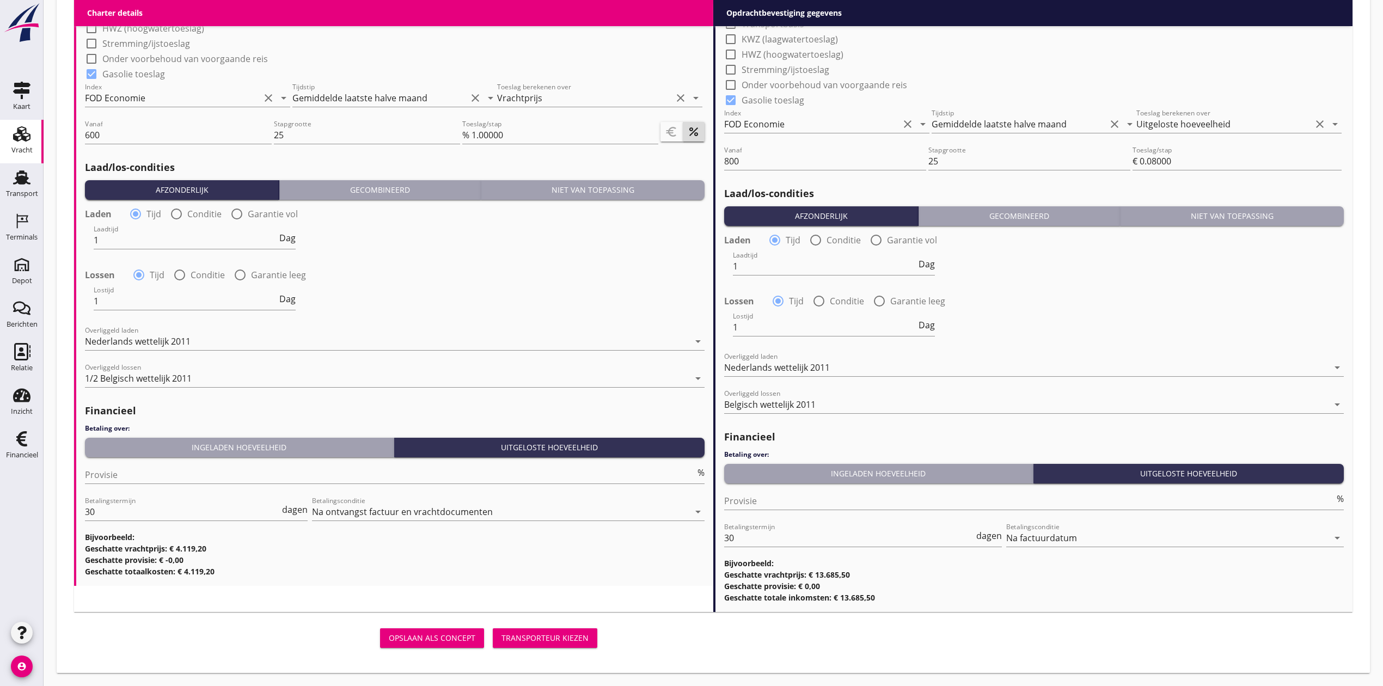
click at [527, 636] on div "Transporteur kiezen" at bounding box center [544, 637] width 87 height 11
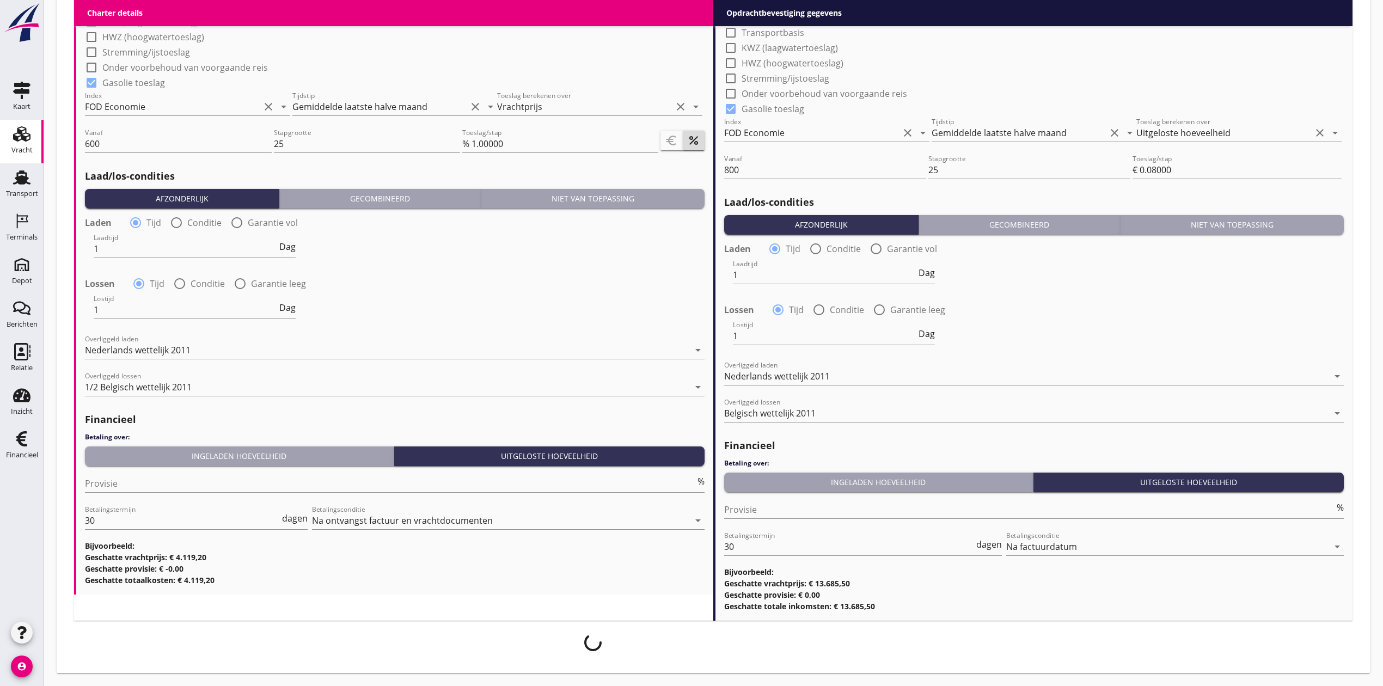
scroll to position [1068, 0]
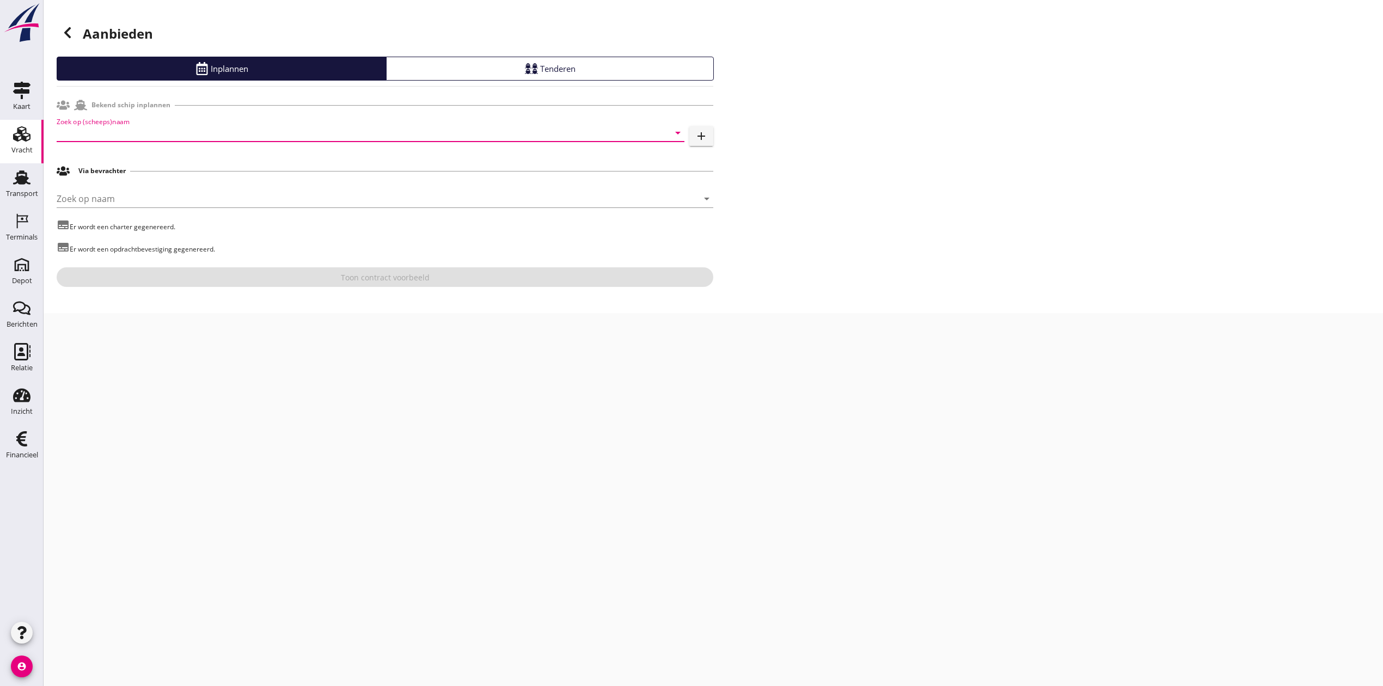
click at [90, 125] on input "Zoek op (scheeps)naam" at bounding box center [355, 132] width 597 height 17
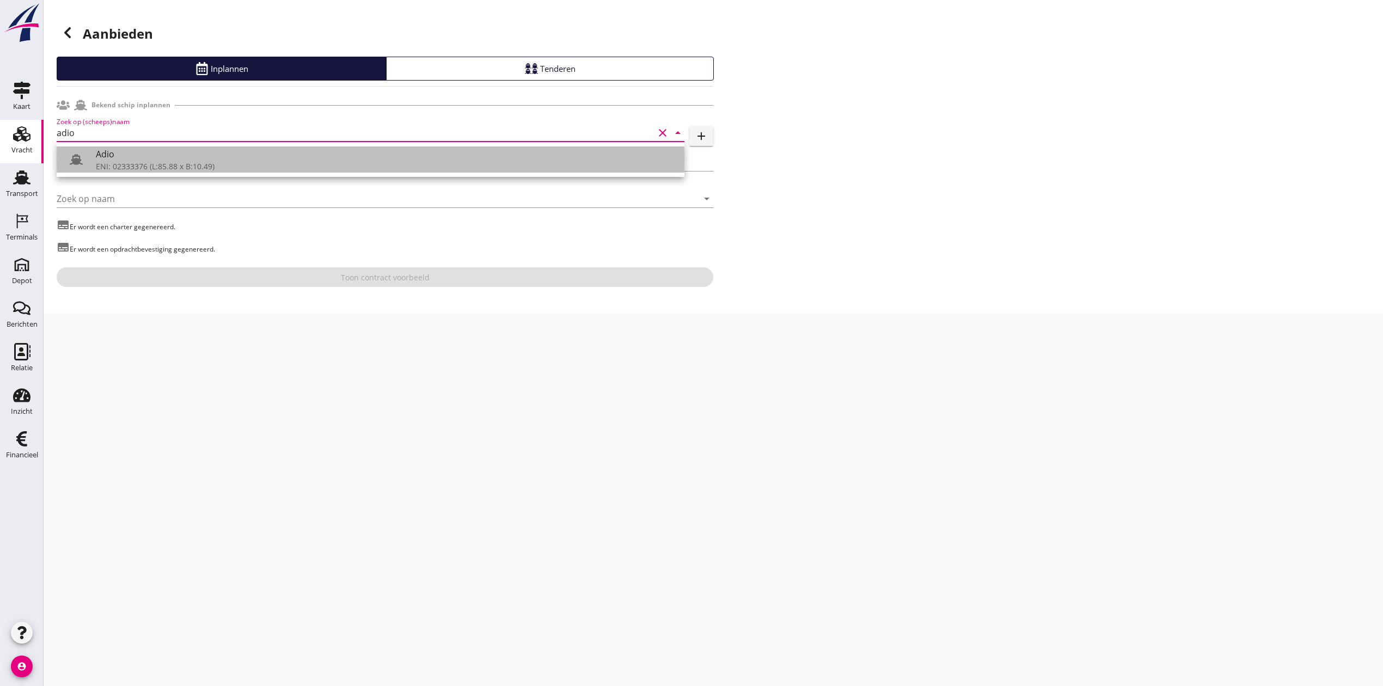
click at [105, 158] on div "Adio" at bounding box center [386, 154] width 580 height 13
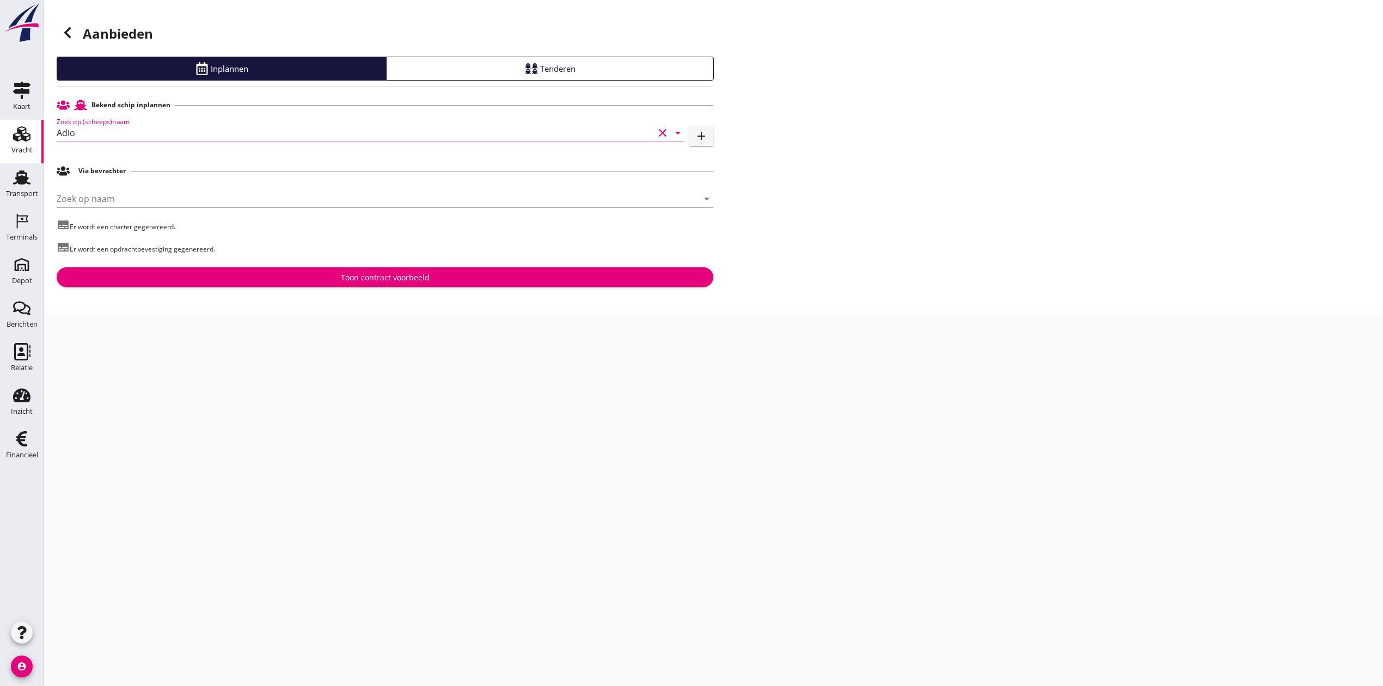
type input "Adio"
click at [423, 281] on div "Toon contract voorbeeld" at bounding box center [385, 277] width 89 height 11
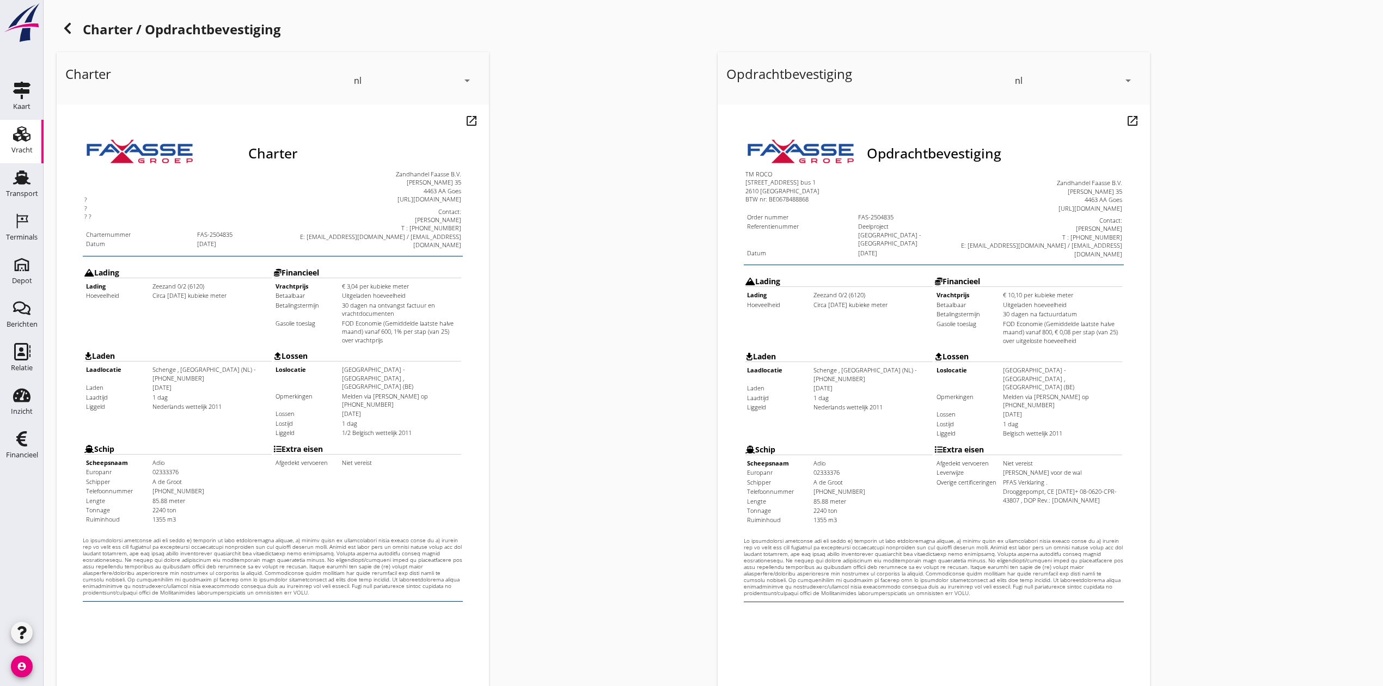
scroll to position [120, 0]
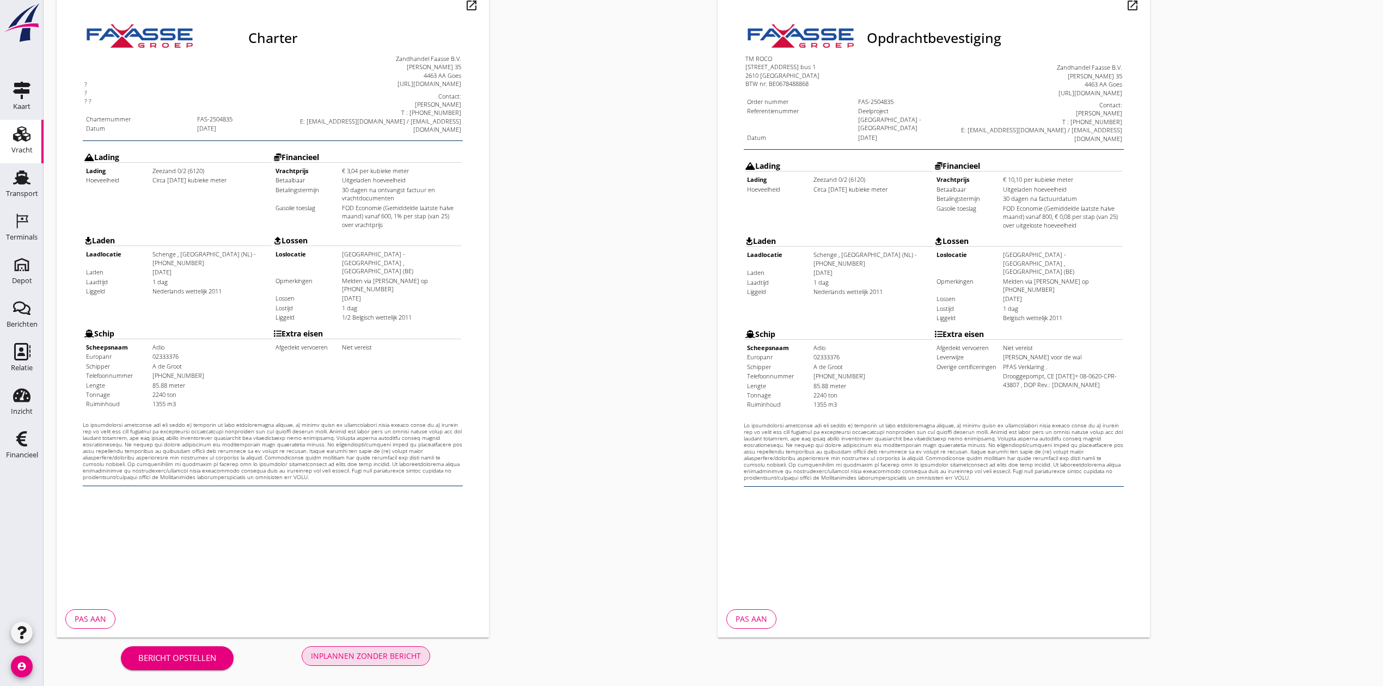
click at [392, 655] on div "Inplannen zonder bericht" at bounding box center [366, 655] width 110 height 11
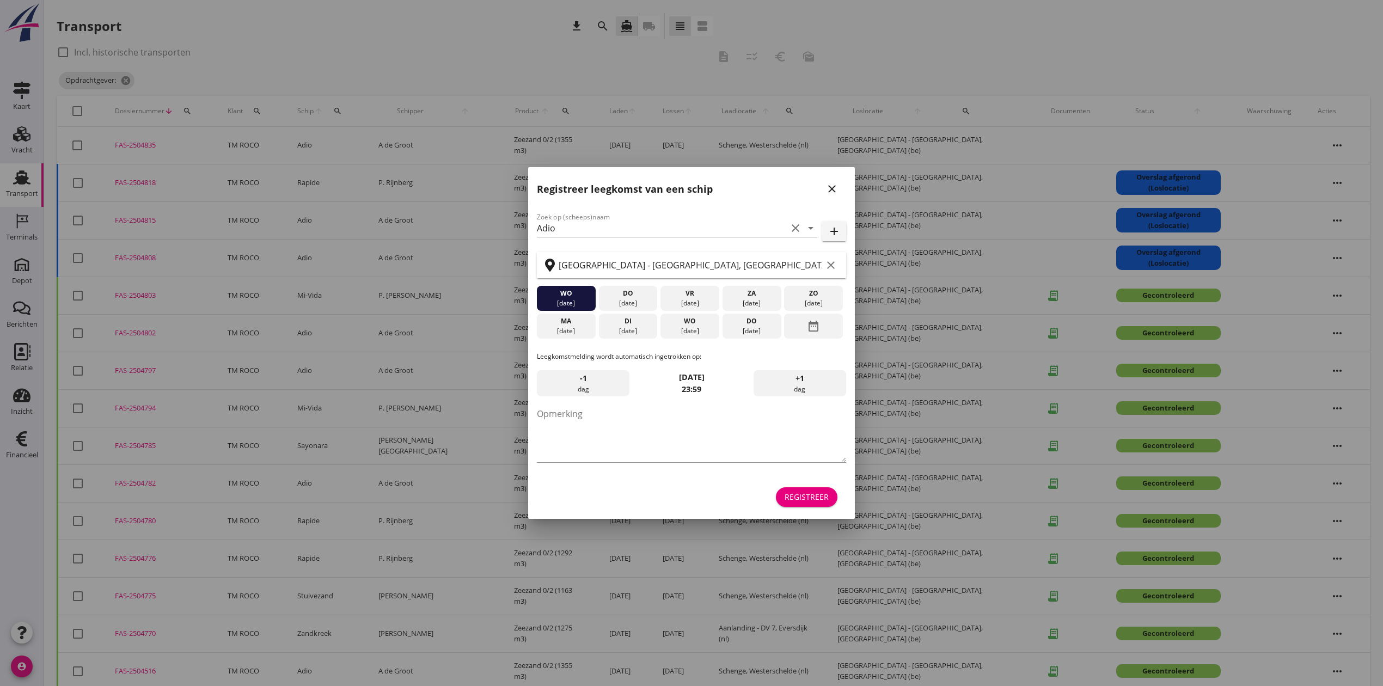
click at [830, 192] on icon "close" at bounding box center [831, 188] width 13 height 13
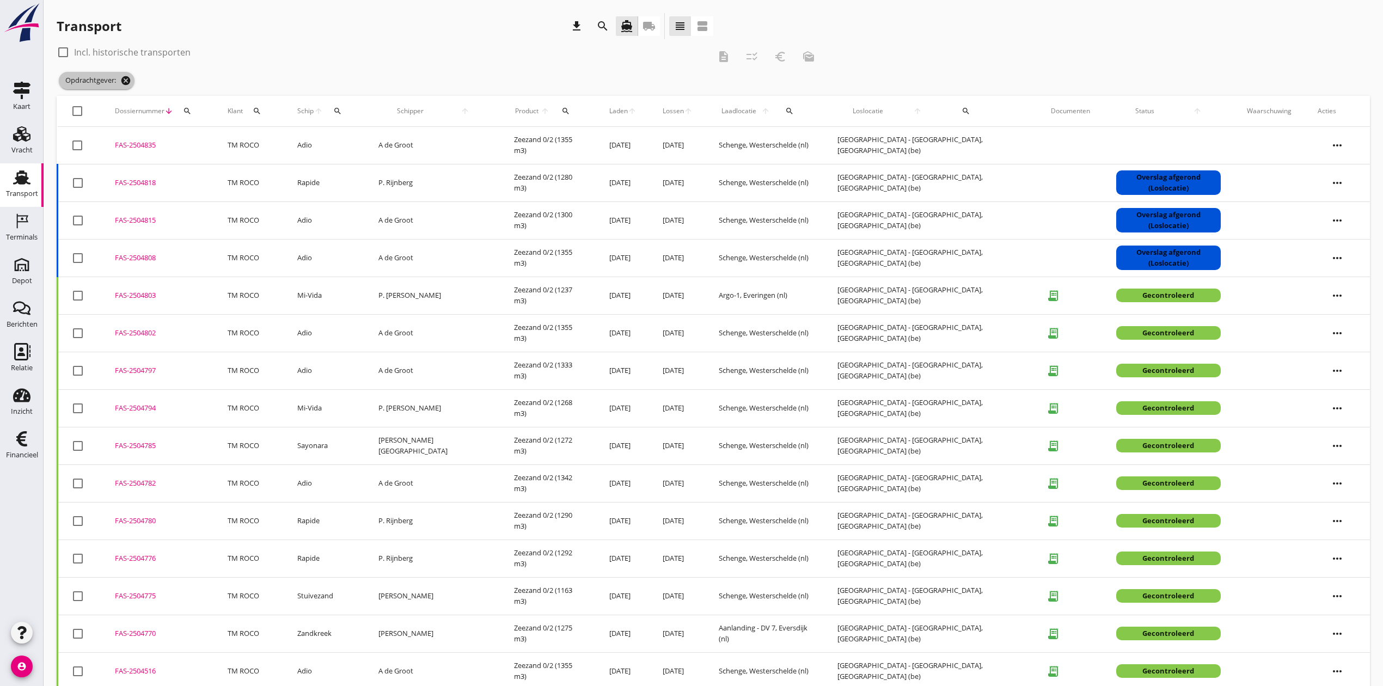
click at [127, 81] on icon "cancel" at bounding box center [125, 80] width 11 height 11
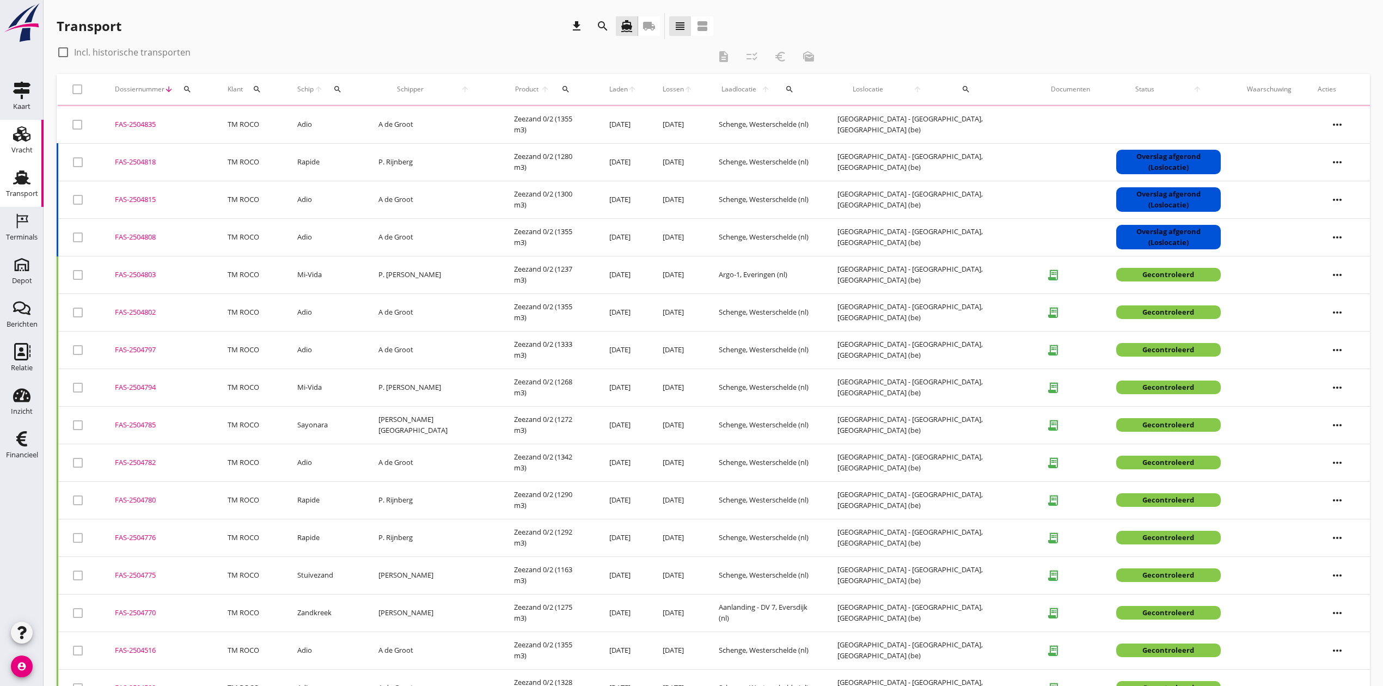
click at [26, 144] on div "Vracht" at bounding box center [21, 150] width 21 height 15
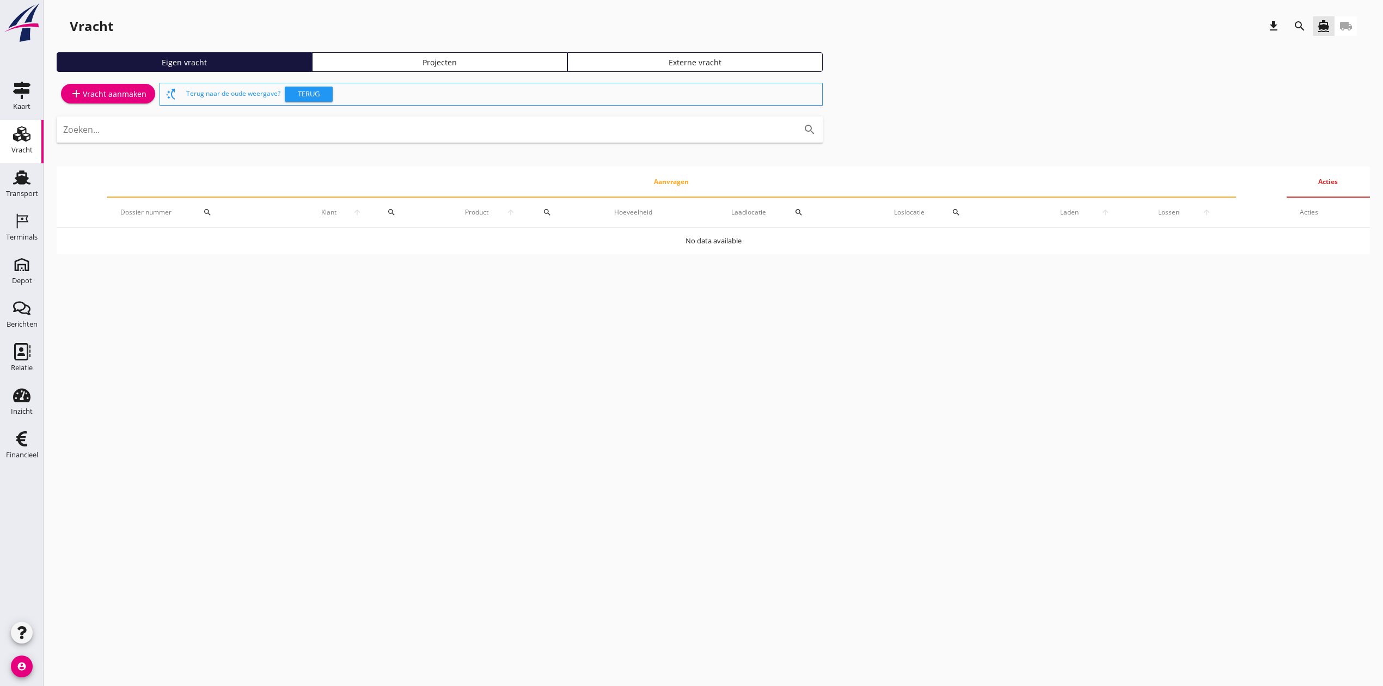
click at [1288, 24] on div "search" at bounding box center [1299, 26] width 26 height 26
click at [1299, 23] on icon "search" at bounding box center [1299, 26] width 13 height 13
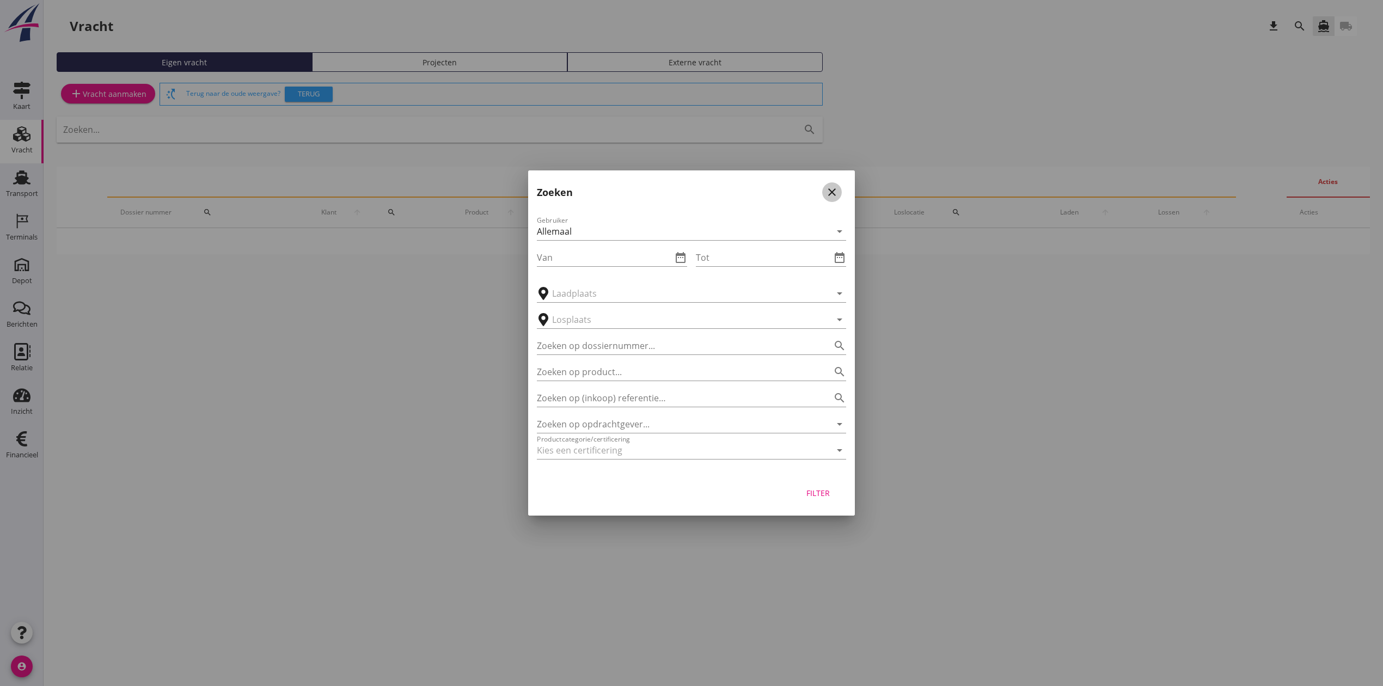
click at [832, 193] on icon "close" at bounding box center [831, 192] width 13 height 13
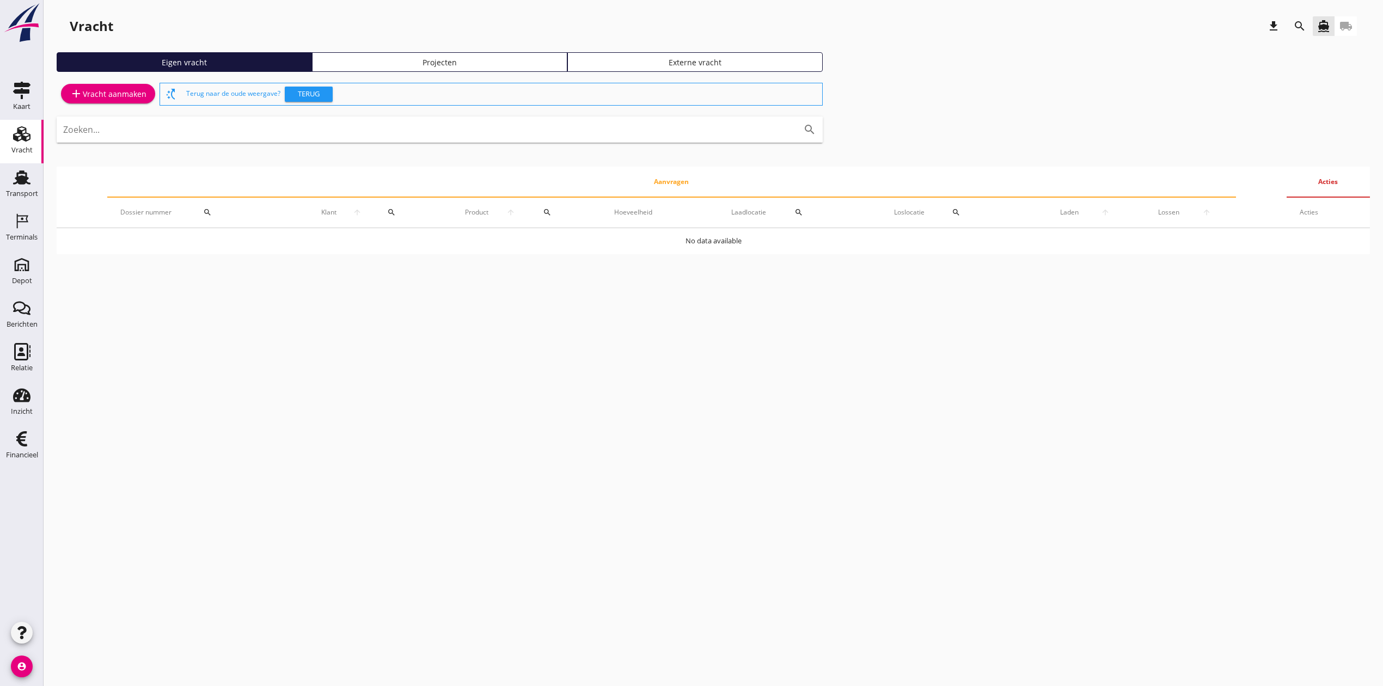
click at [460, 59] on div "Projecten" at bounding box center [439, 62] width 245 height 11
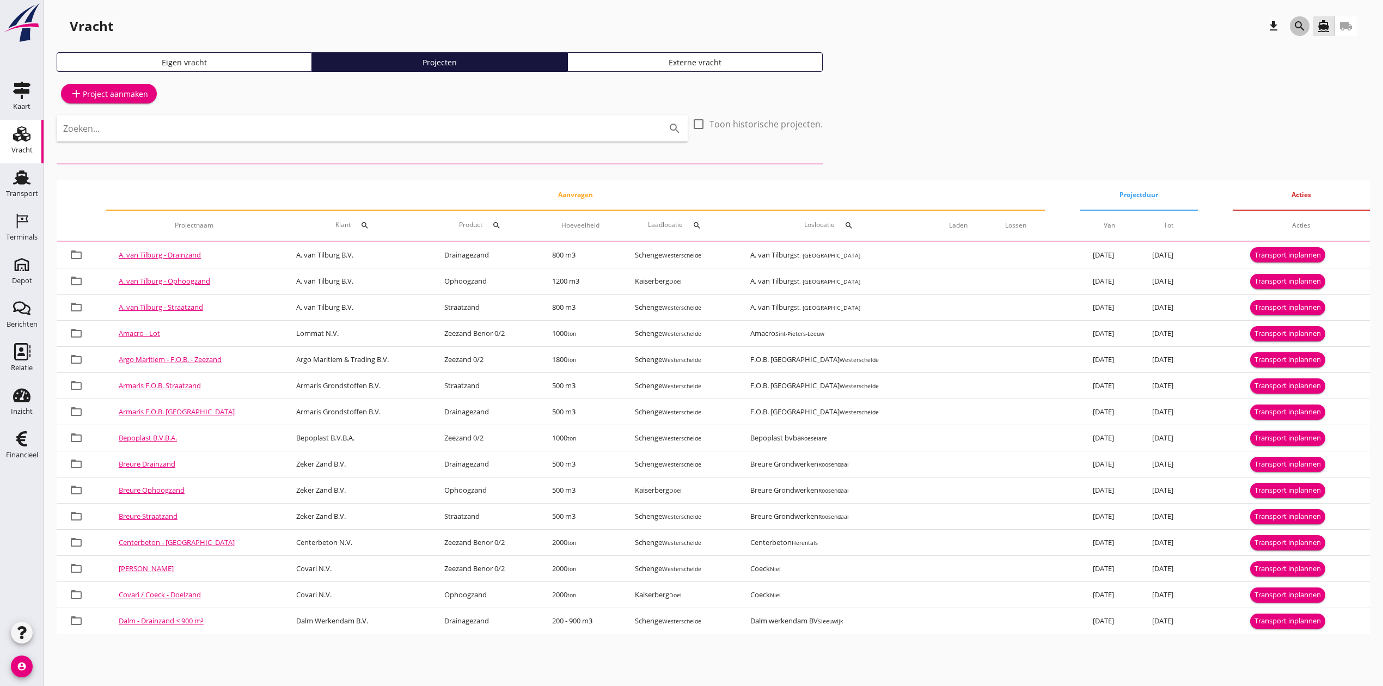
click at [1305, 22] on div "search" at bounding box center [1299, 26] width 20 height 13
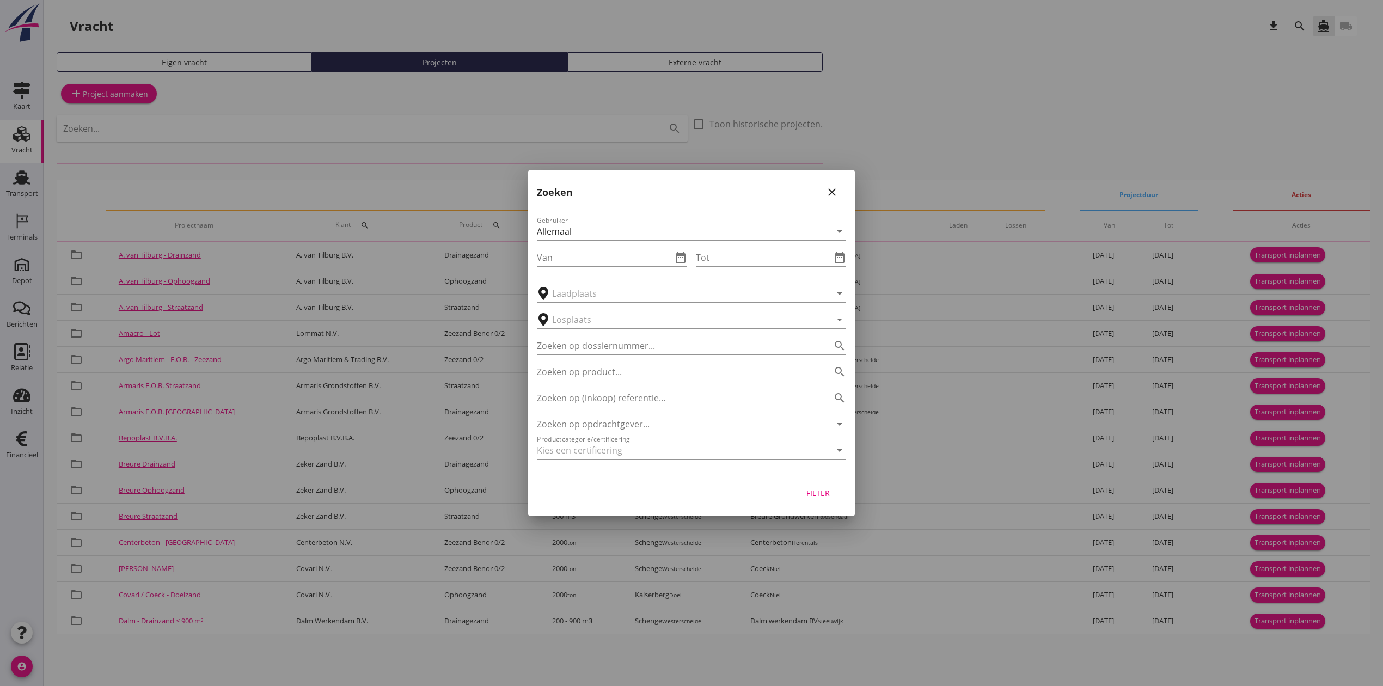
click at [639, 423] on input "Zoeken op opdrachtgever..." at bounding box center [676, 423] width 279 height 17
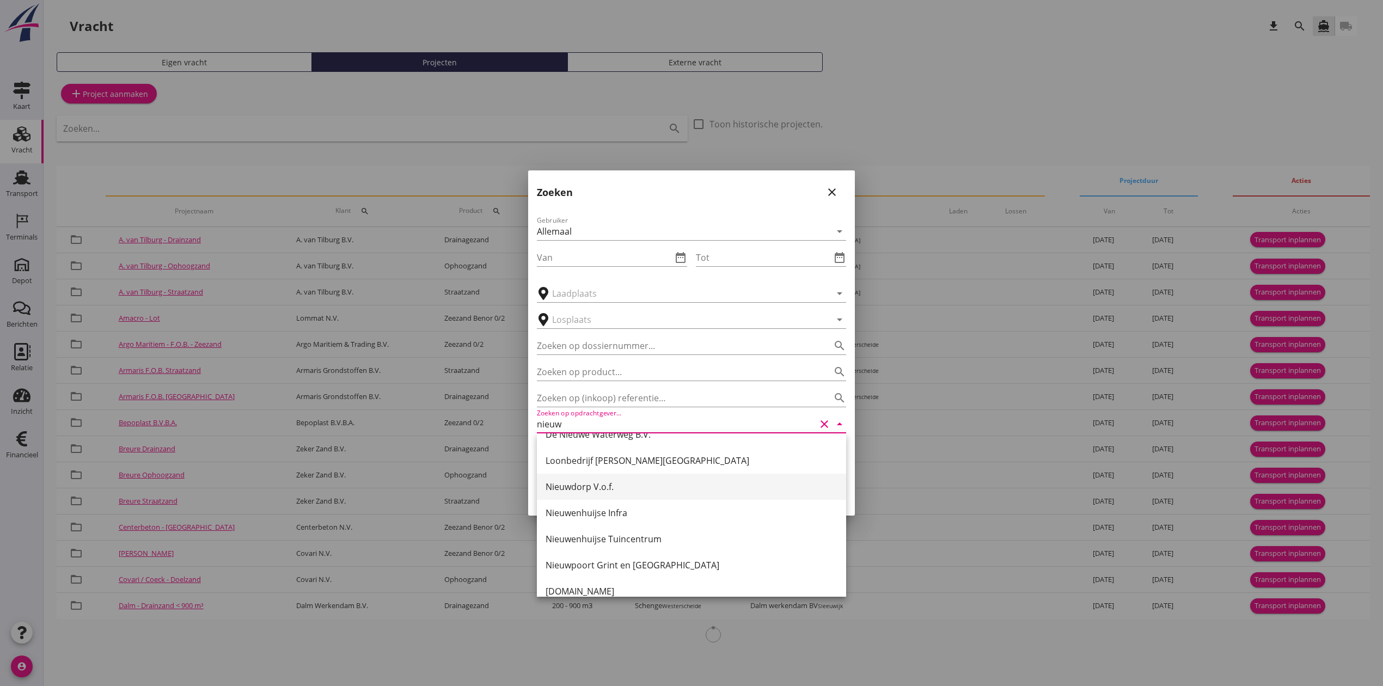
scroll to position [81, 0]
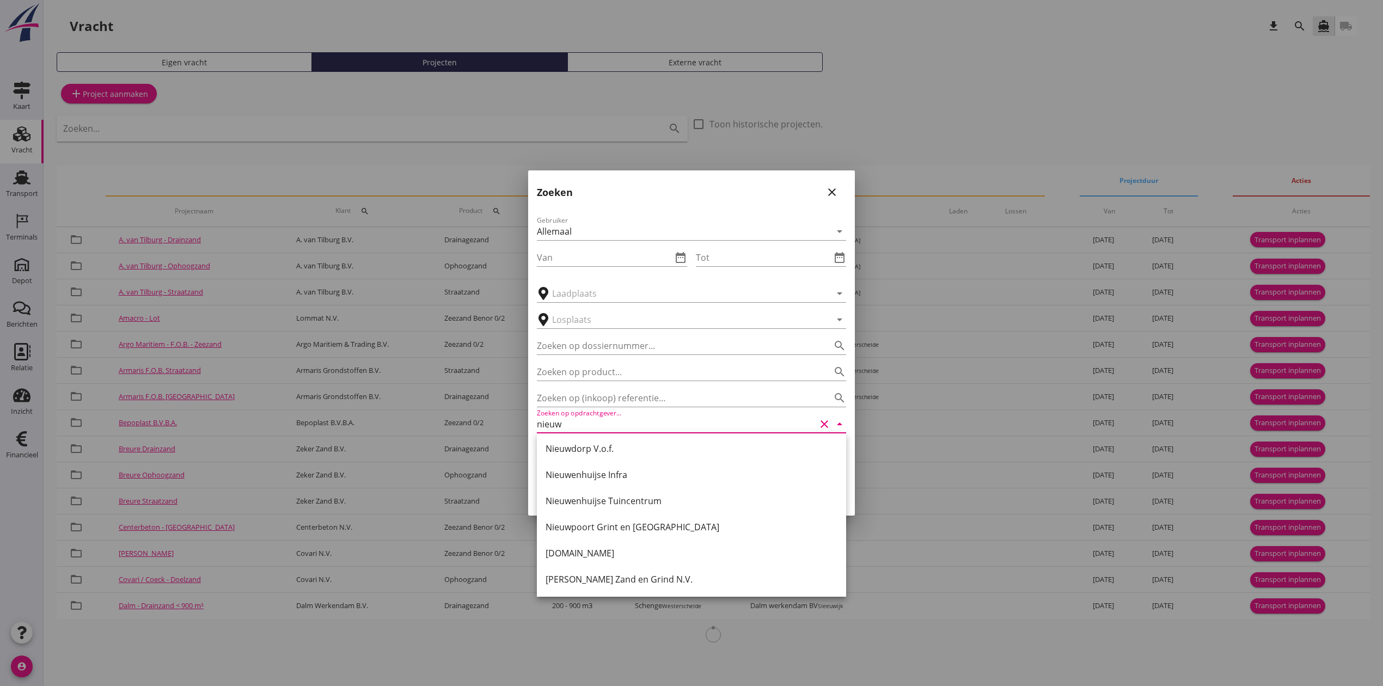
click at [660, 584] on div "[PERSON_NAME] Zand en Grind N.V." at bounding box center [691, 579] width 292 height 13
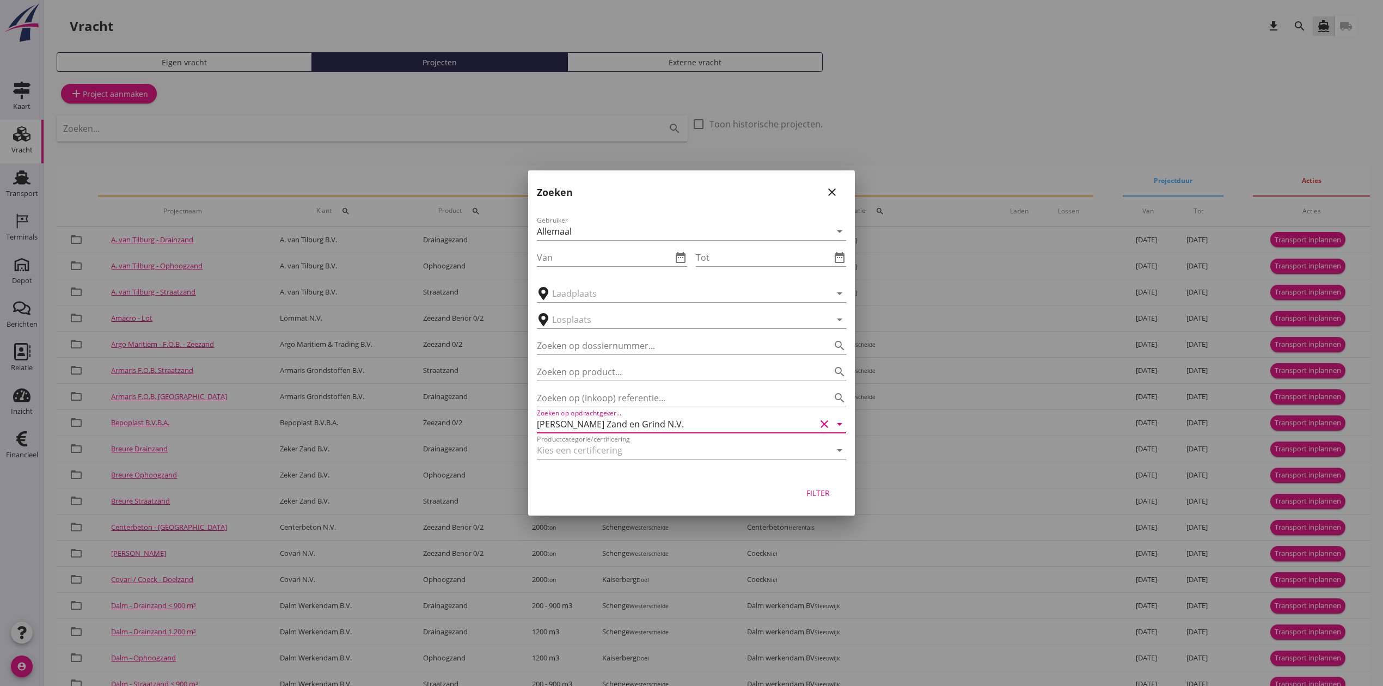
type input "[PERSON_NAME] Zand en Grind N.V."
click at [815, 488] on div "Filter" at bounding box center [817, 492] width 30 height 11
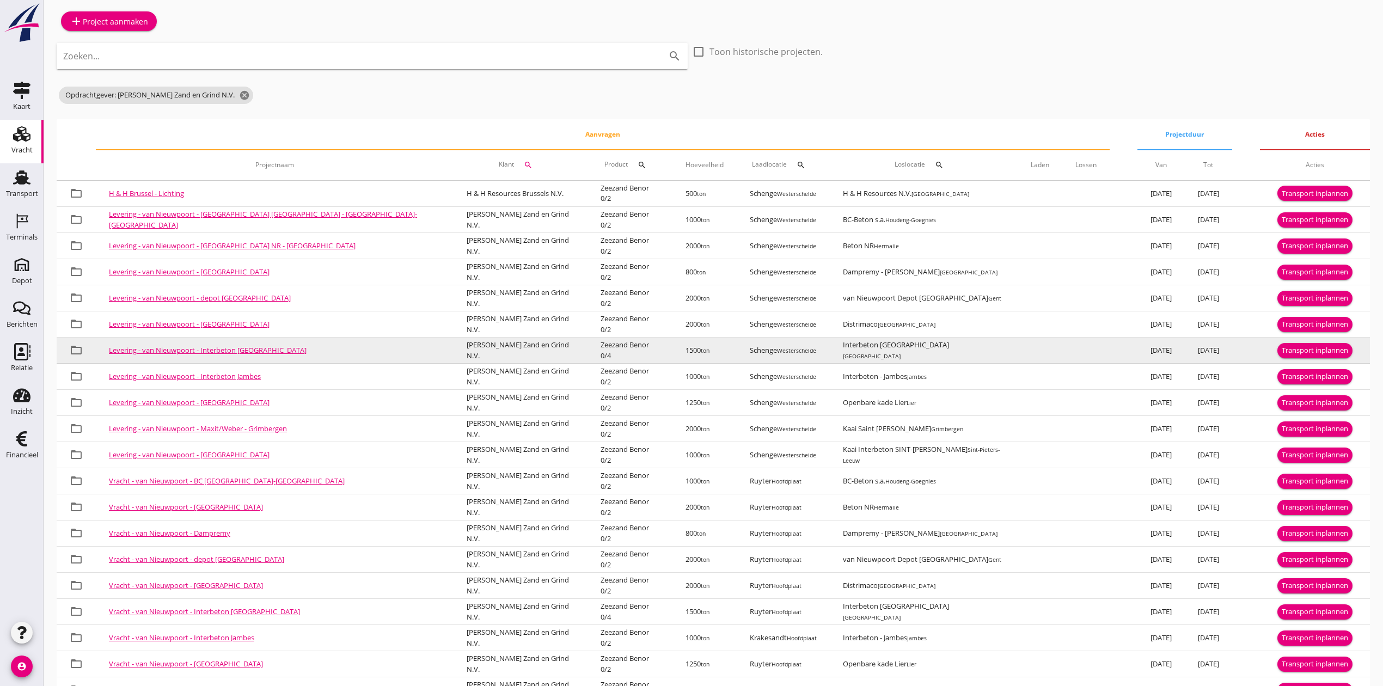
scroll to position [138, 0]
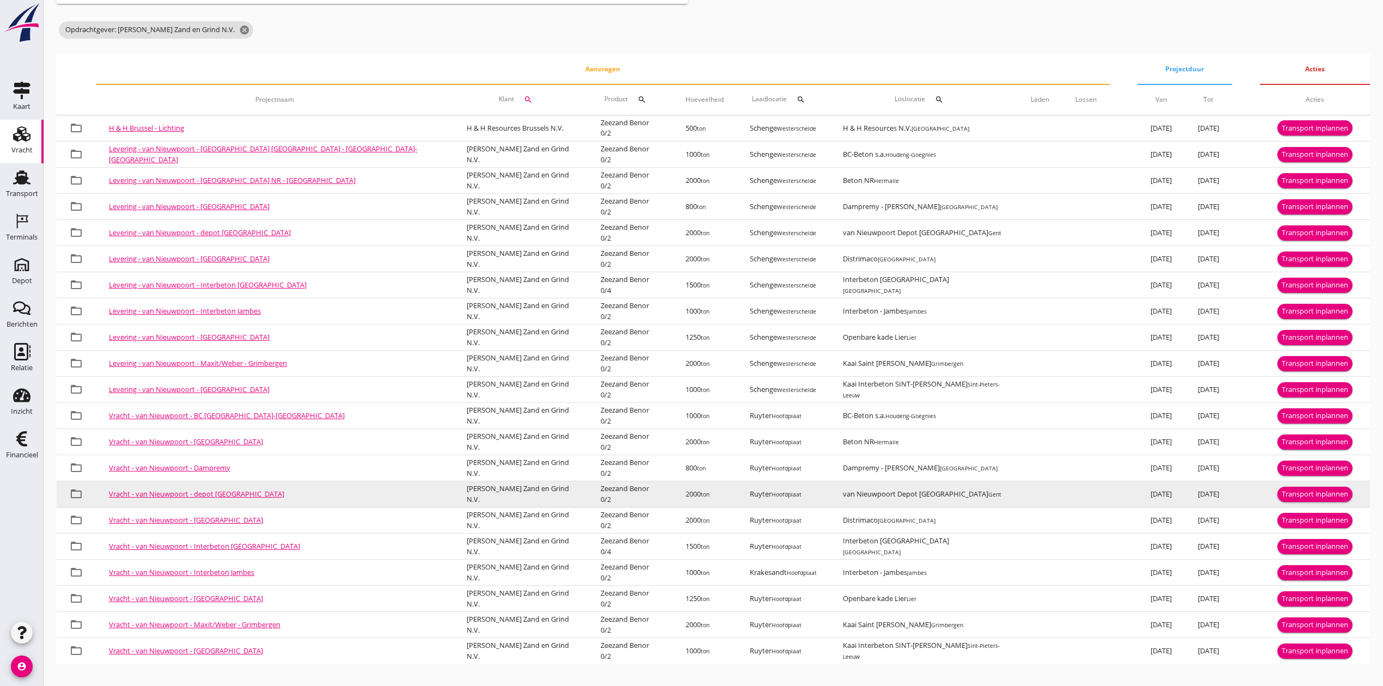
click at [1331, 487] on button "Transport inplannen" at bounding box center [1314, 494] width 75 height 15
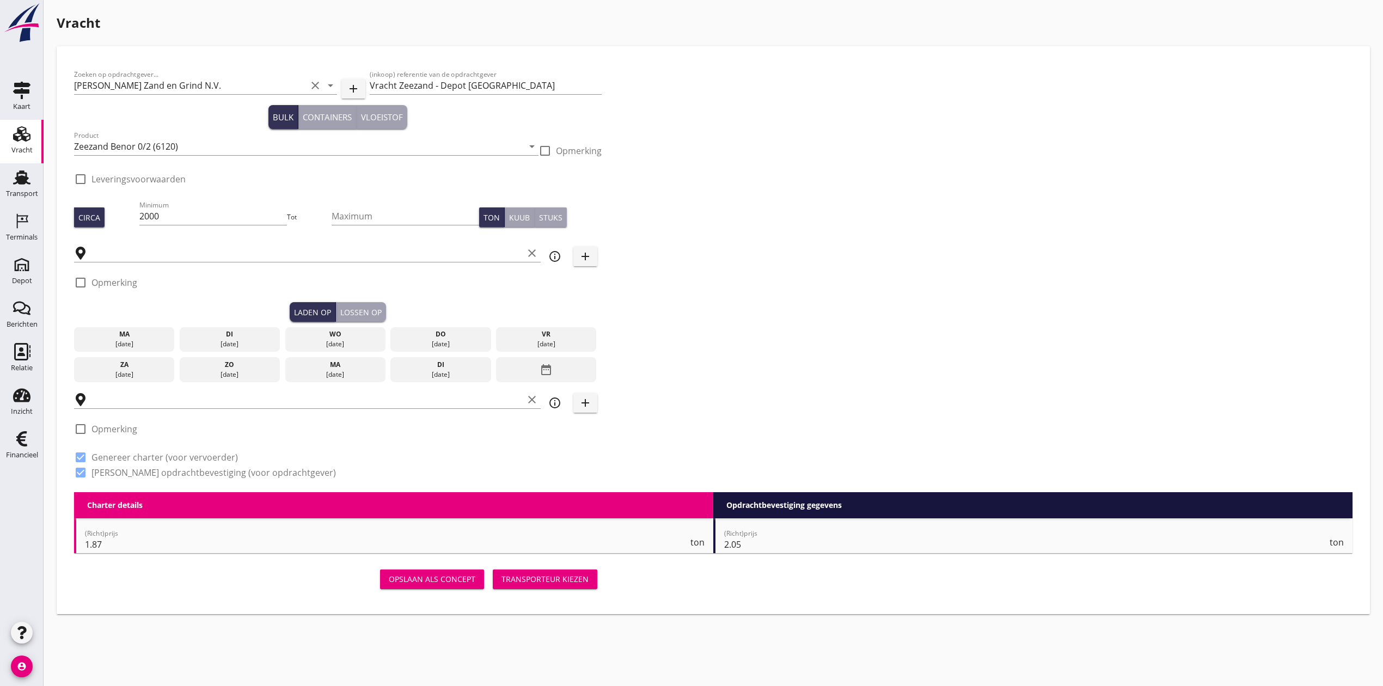
type input "Ruyter"
type input "van Nieuwpoort Depot [GEOGRAPHIC_DATA]"
checkbox input "true"
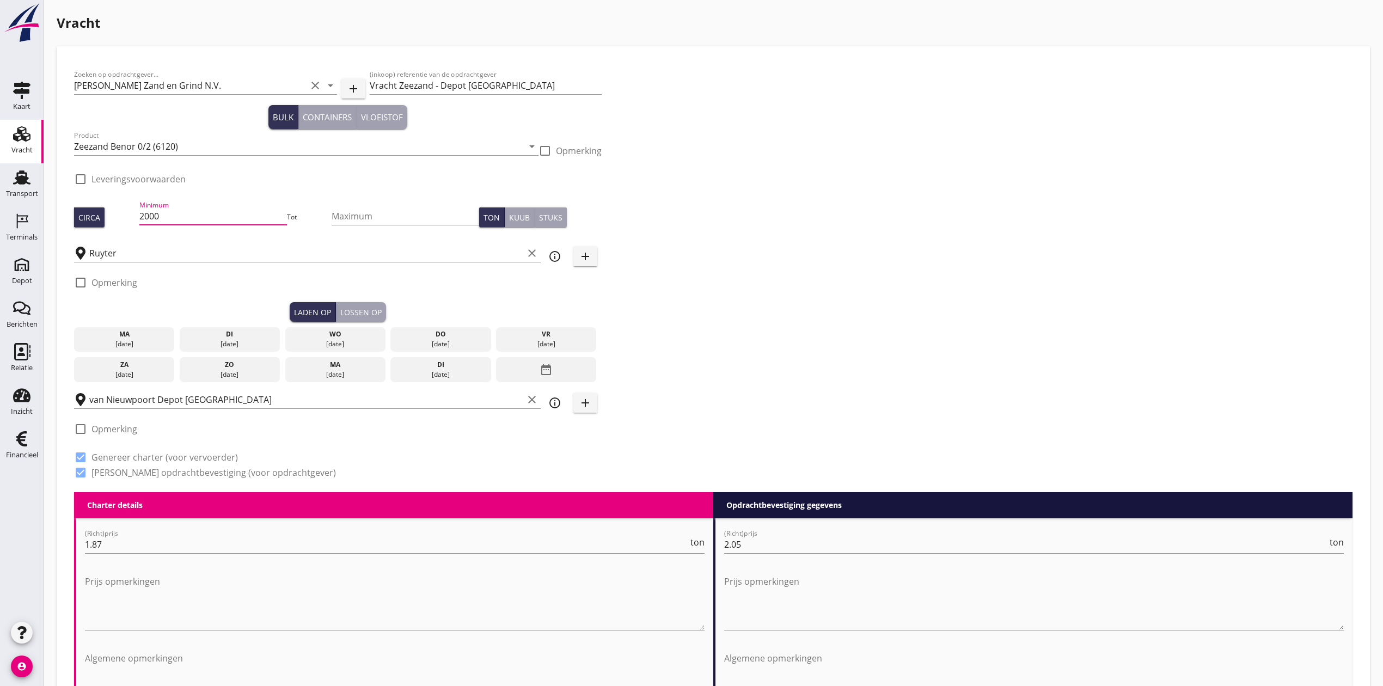
drag, startPoint x: 164, startPoint y: 218, endPoint x: 60, endPoint y: 213, distance: 104.6
type input "2300"
click at [907, 139] on div "Zoeken op opdrachtgever... Van Nieuwpoort Zand en Grind N.V. clear arrow_drop_d…" at bounding box center [713, 278] width 1287 height 428
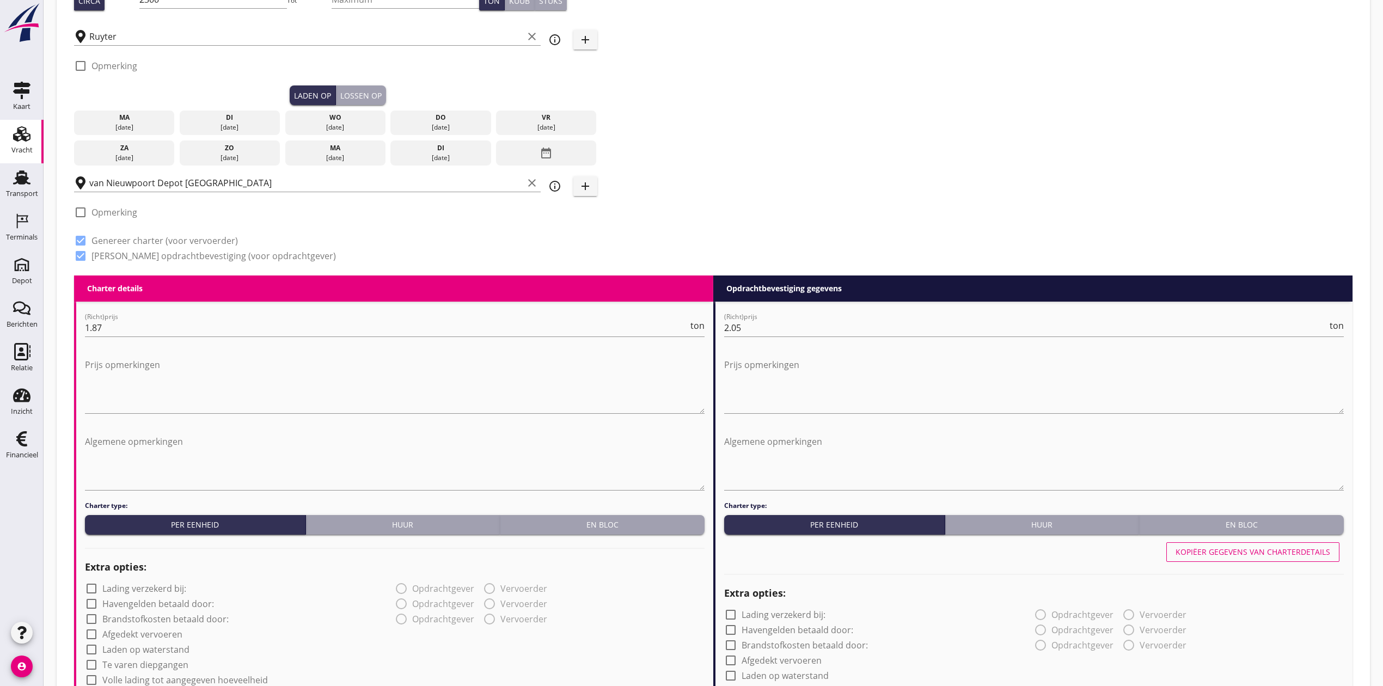
scroll to position [218, 0]
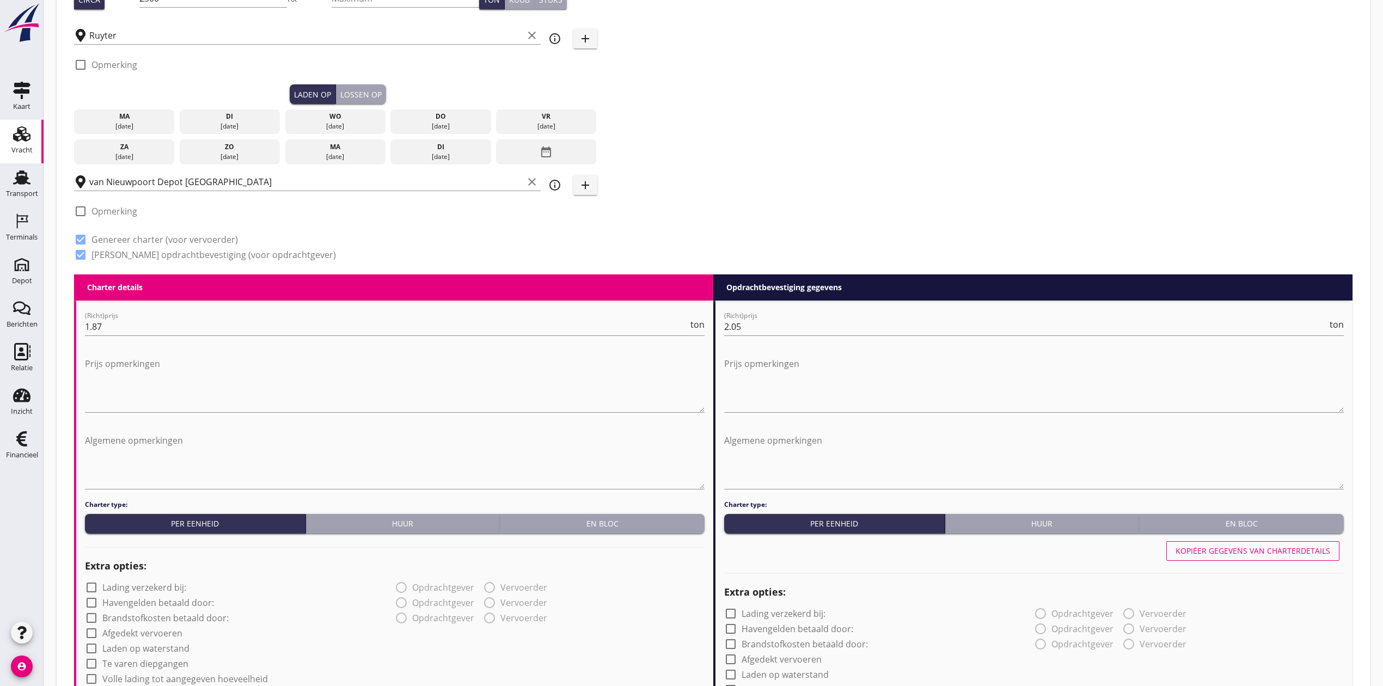
click at [253, 121] on div "[DATE]" at bounding box center [229, 126] width 95 height 10
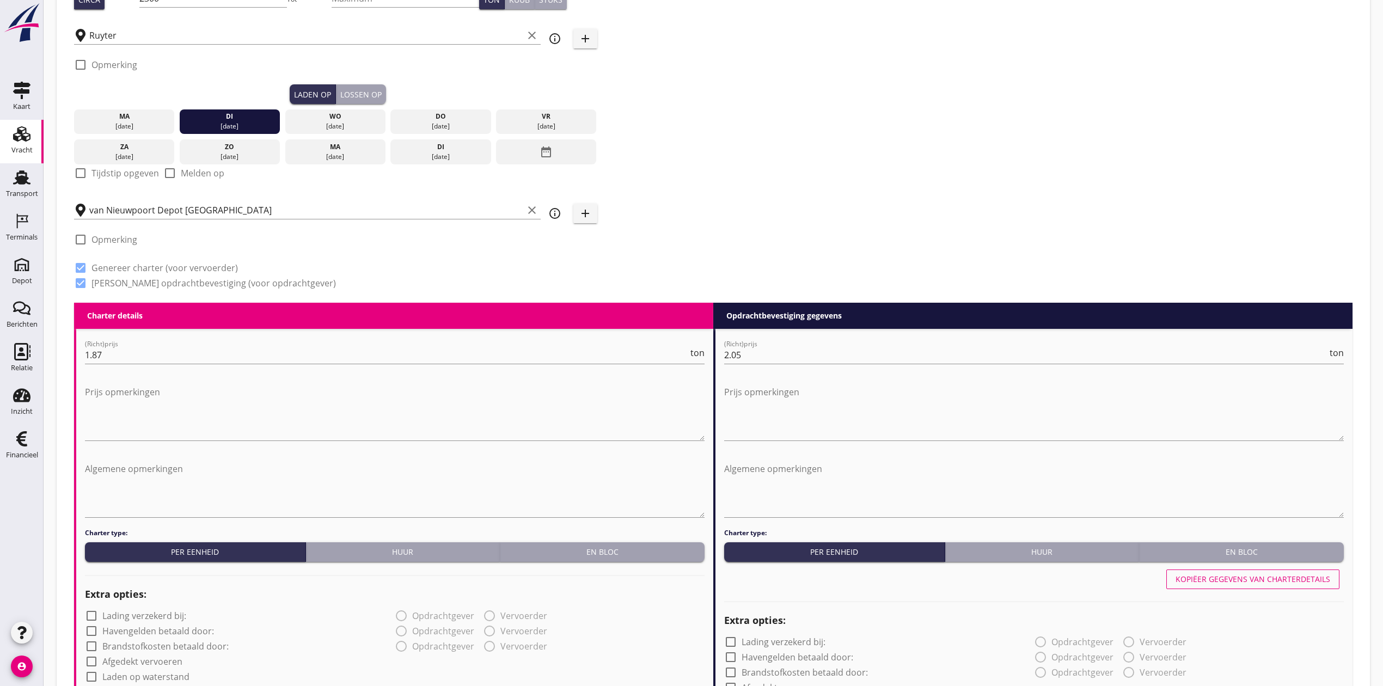
click at [365, 93] on div "Lossen op" at bounding box center [360, 94] width 41 height 11
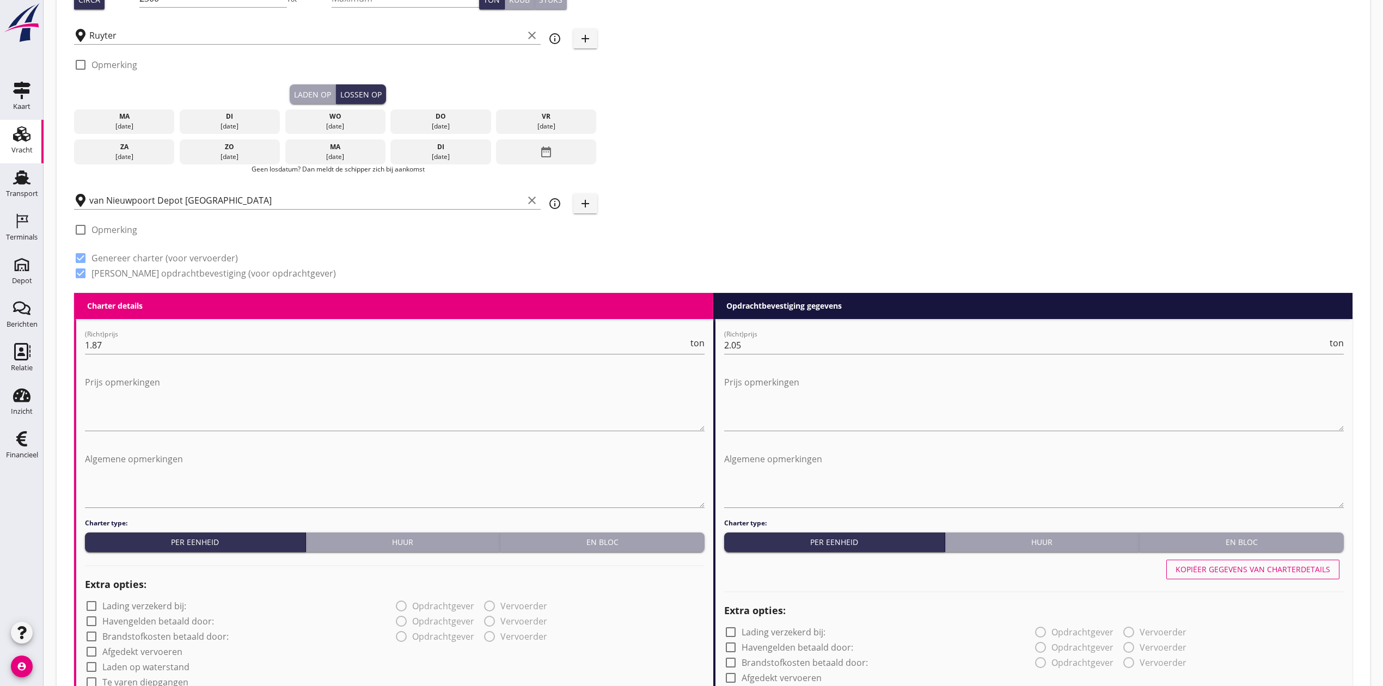
click at [353, 114] on div "wo" at bounding box center [334, 117] width 95 height 10
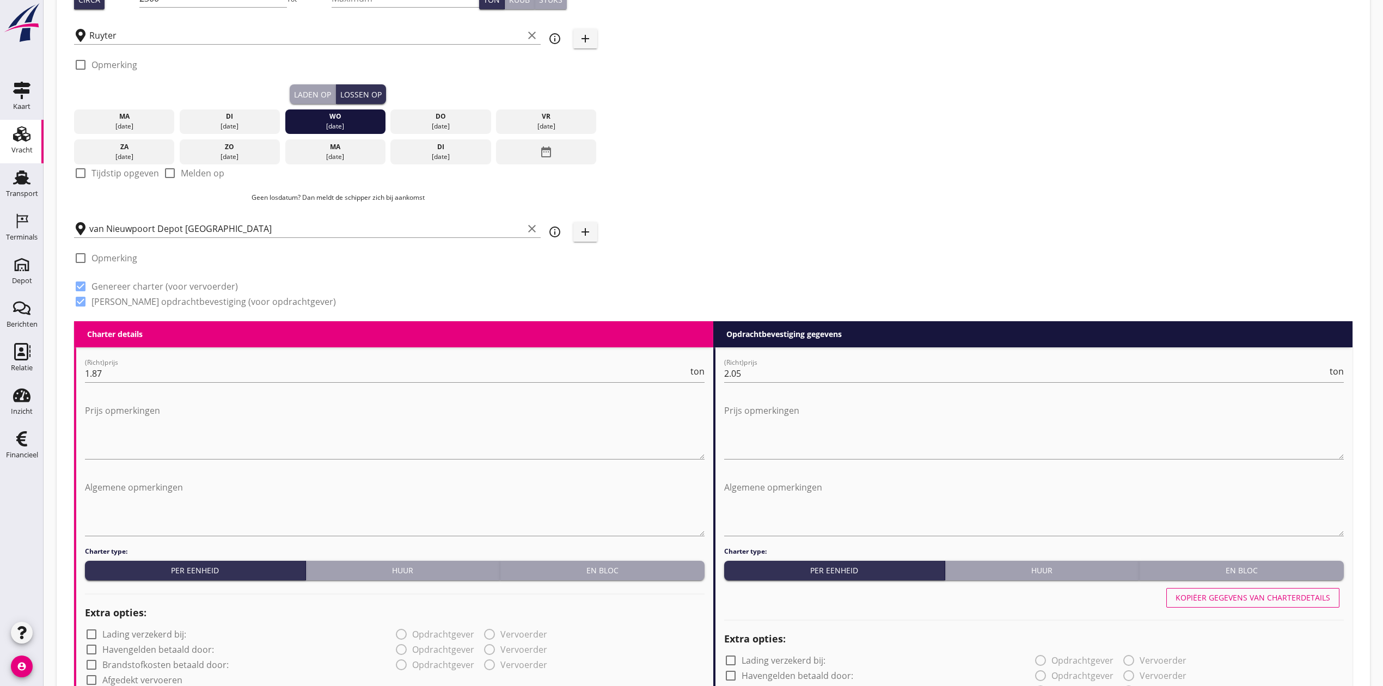
click at [741, 121] on div "Zoeken op opdrachtgever... Van Nieuwpoort Zand en Grind N.V. clear arrow_drop_d…" at bounding box center [713, 83] width 1287 height 475
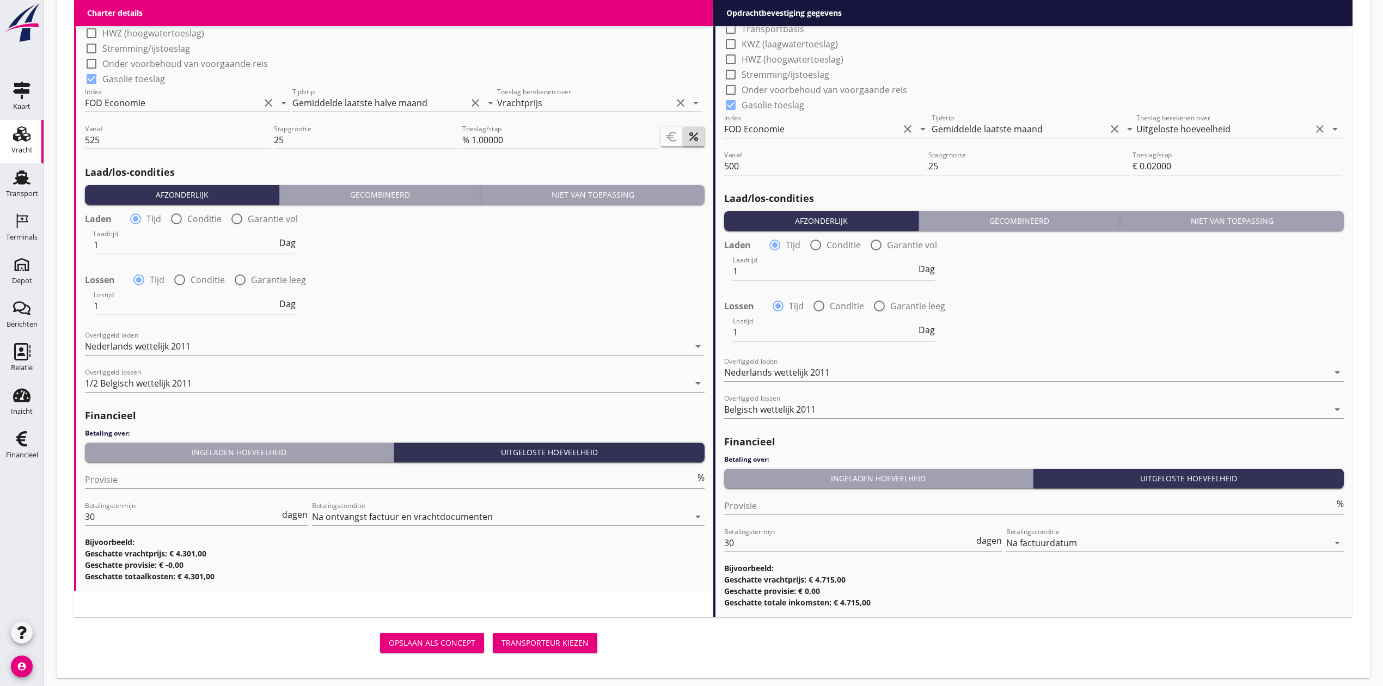
scroll to position [1037, 0]
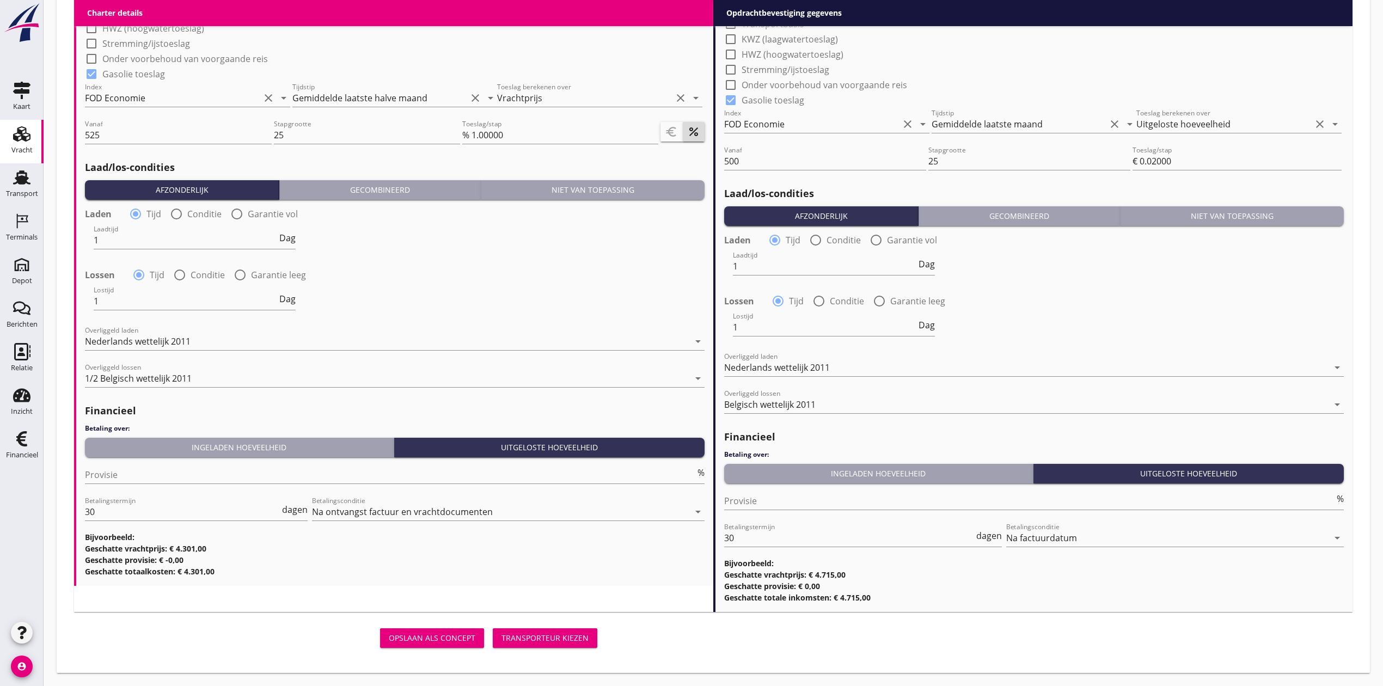
click at [521, 639] on div "Transporteur kiezen" at bounding box center [544, 637] width 87 height 11
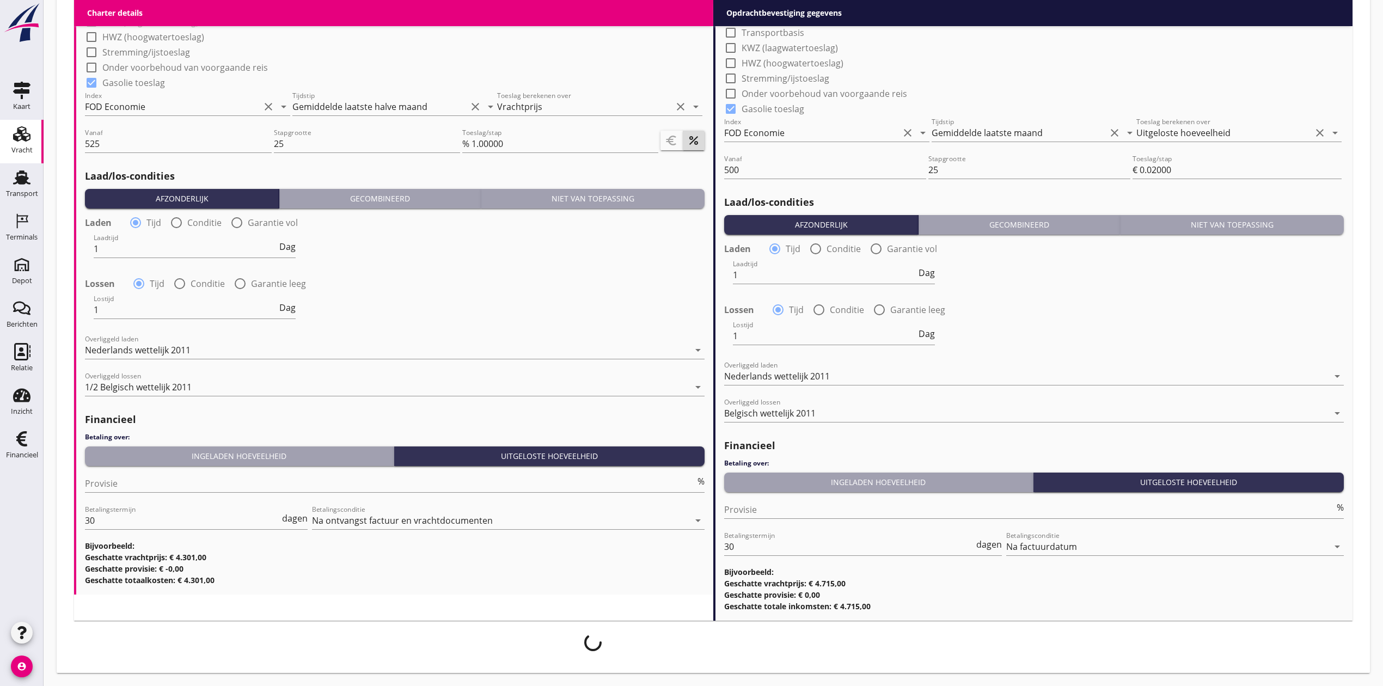
scroll to position [1029, 0]
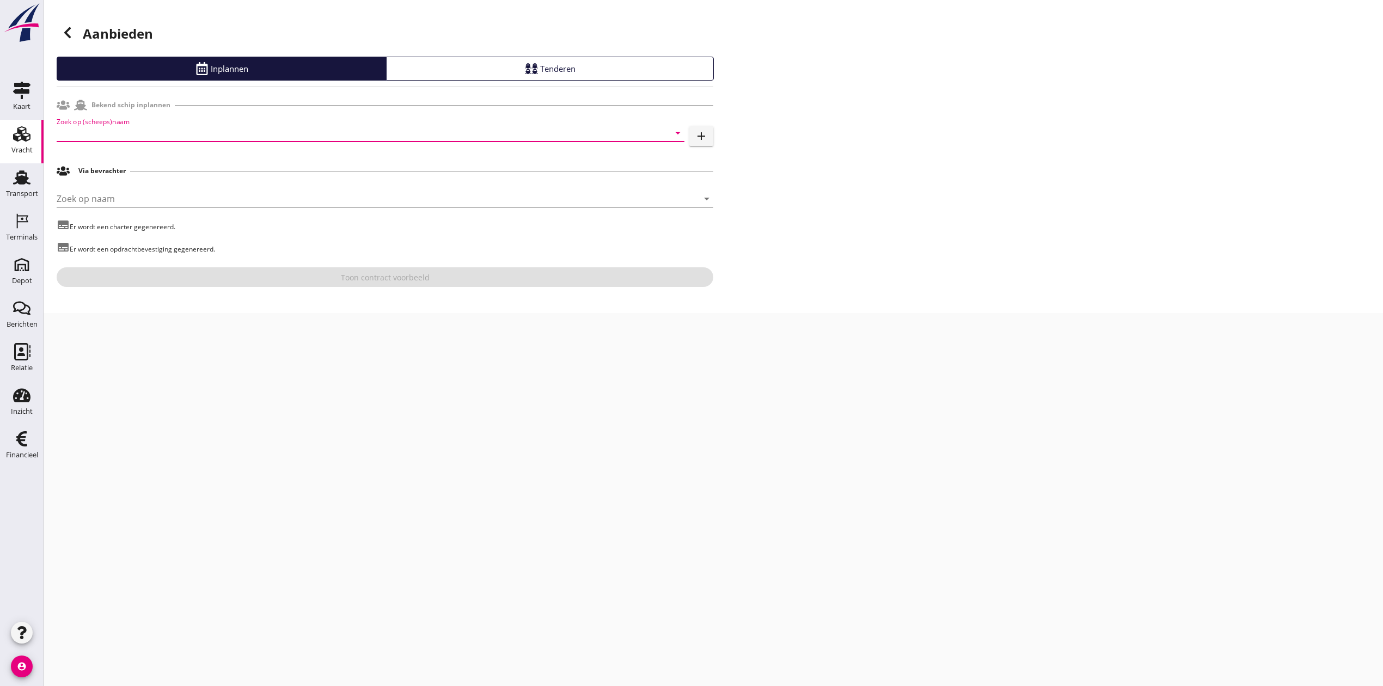
click at [81, 129] on input "Zoek op (scheeps)naam" at bounding box center [355, 132] width 597 height 17
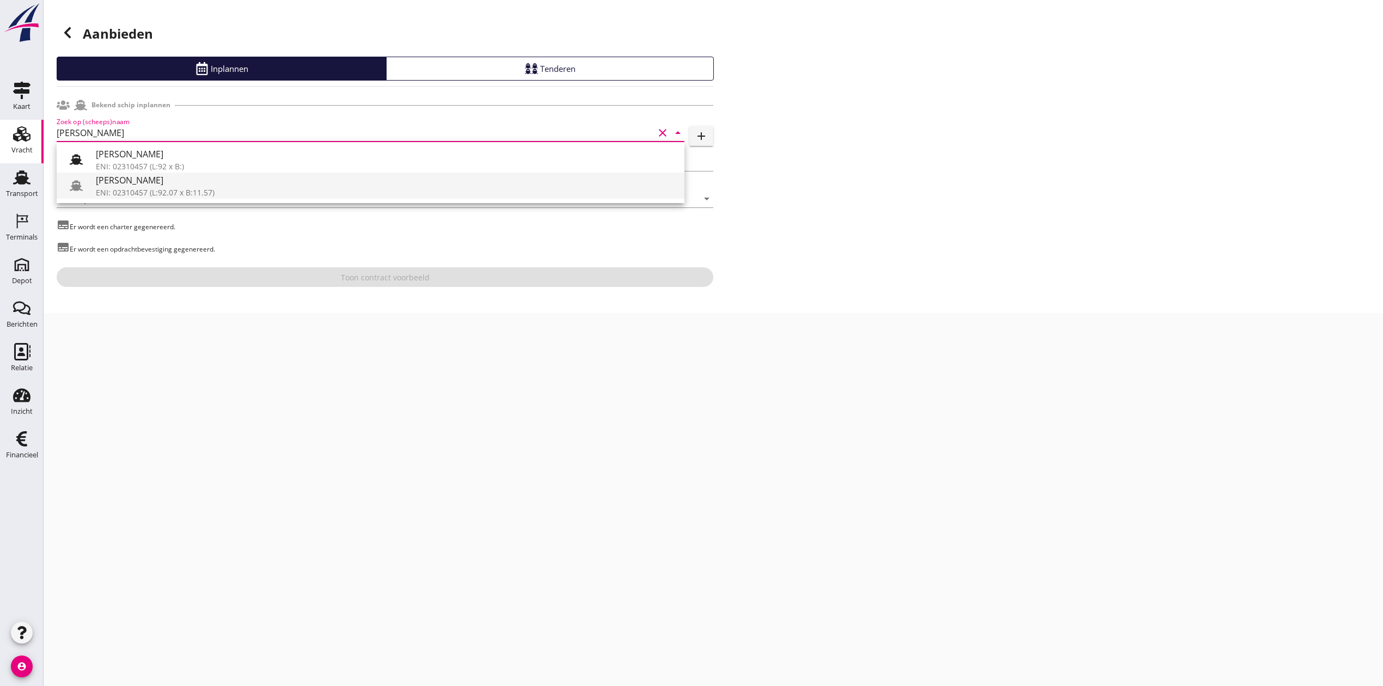
click at [216, 177] on div "[PERSON_NAME]" at bounding box center [386, 180] width 580 height 13
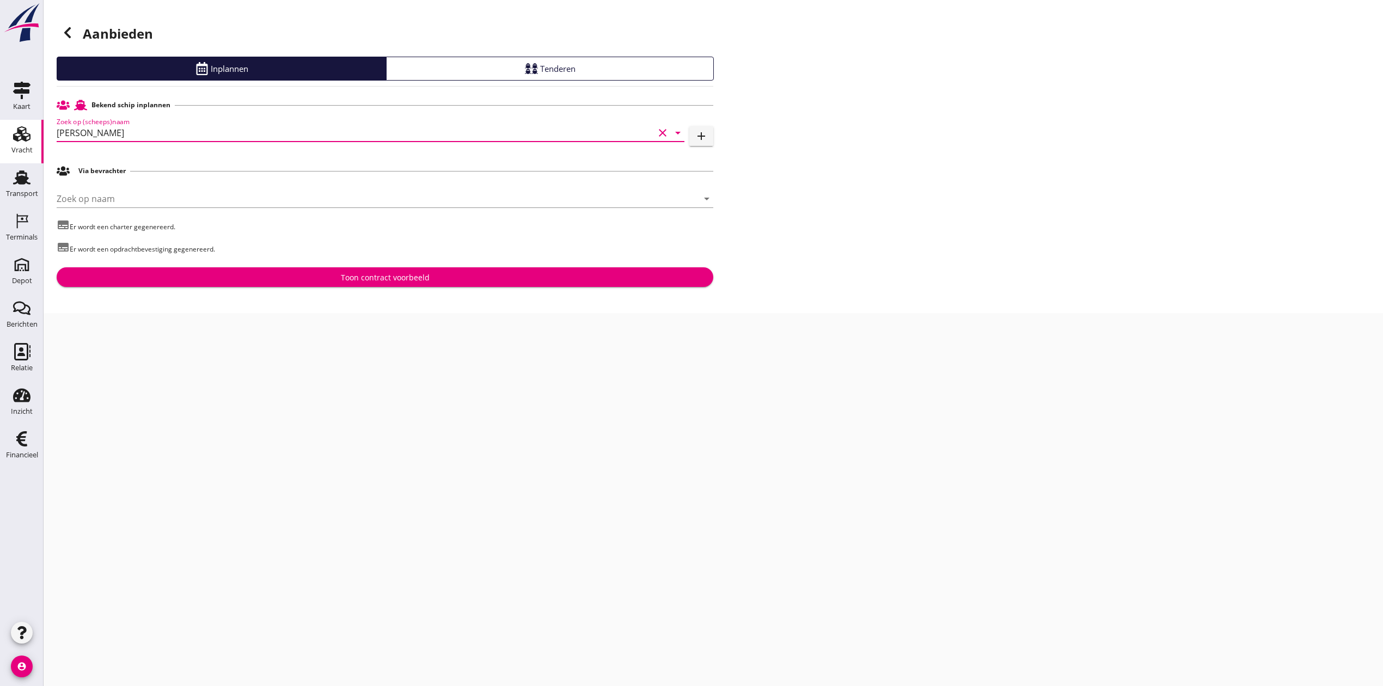
type input "[PERSON_NAME]"
click at [349, 273] on div "Toon contract voorbeeld" at bounding box center [385, 277] width 89 height 11
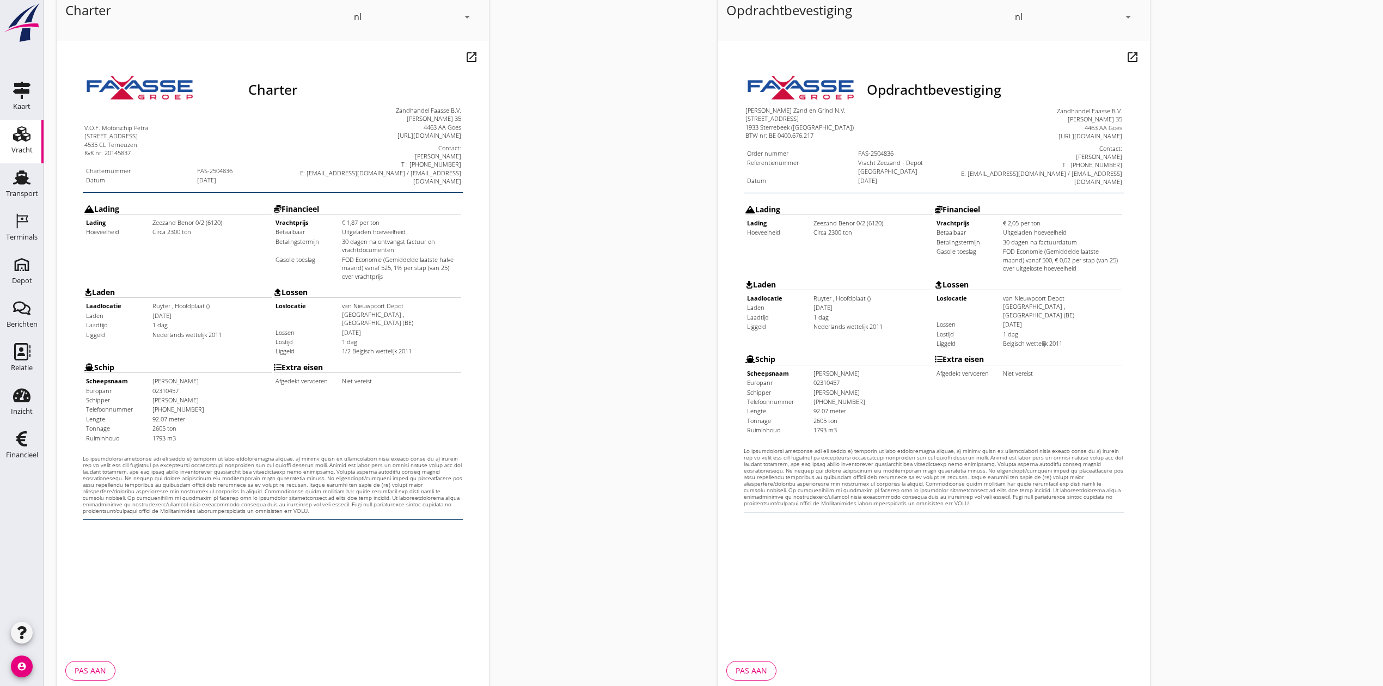
scroll to position [120, 0]
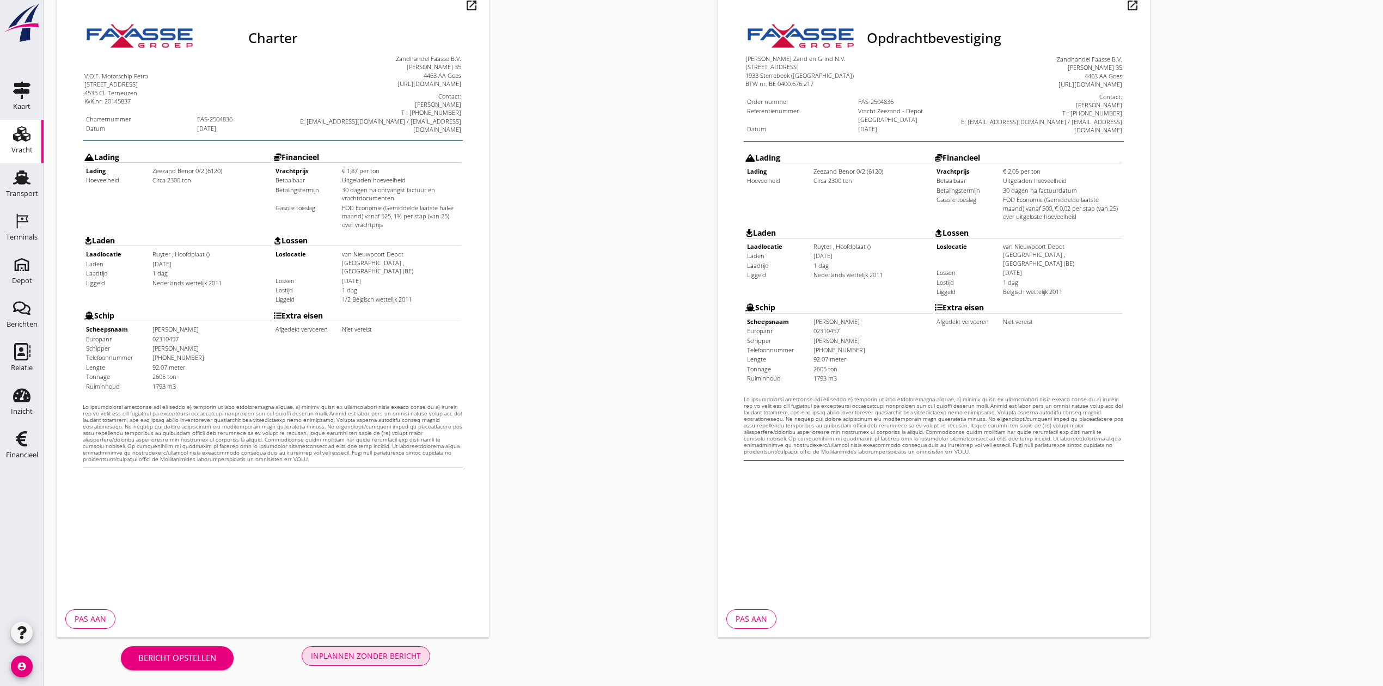
click at [405, 660] on div "Inplannen zonder bericht" at bounding box center [366, 655] width 110 height 11
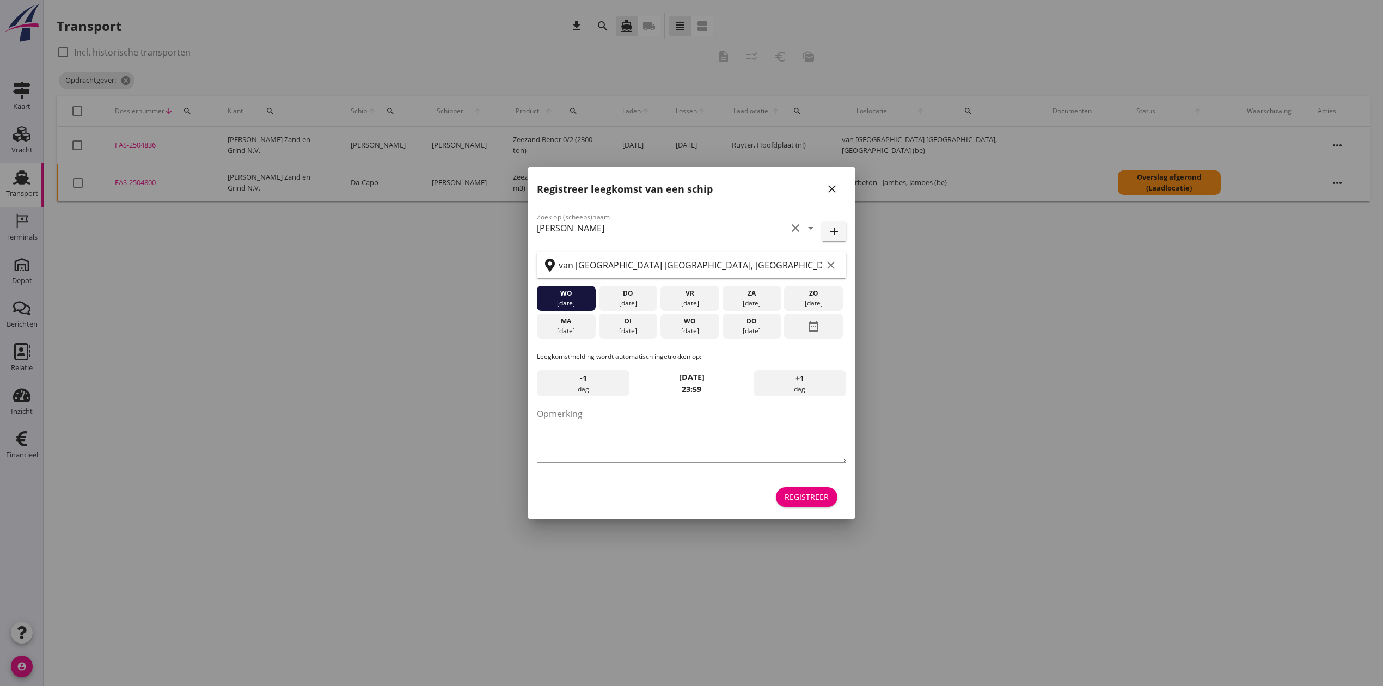
click at [836, 184] on icon "close" at bounding box center [831, 188] width 13 height 13
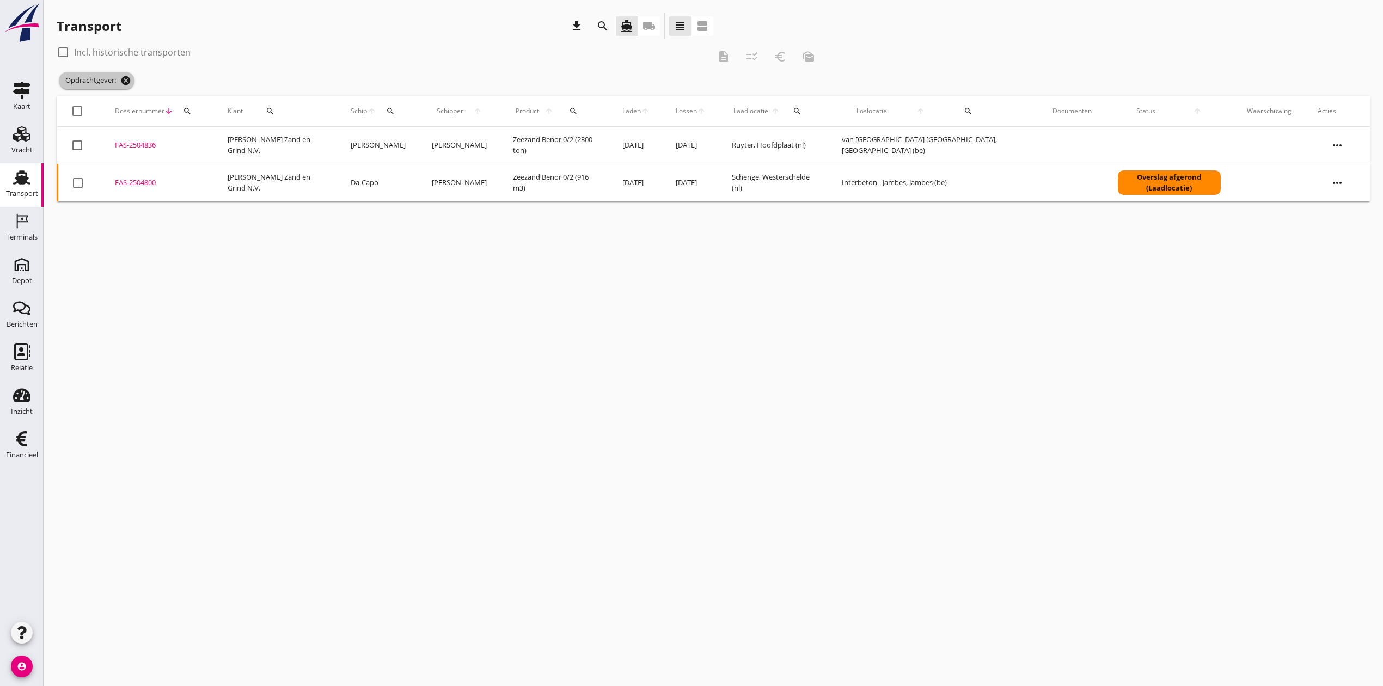
click at [122, 83] on icon "cancel" at bounding box center [125, 80] width 11 height 11
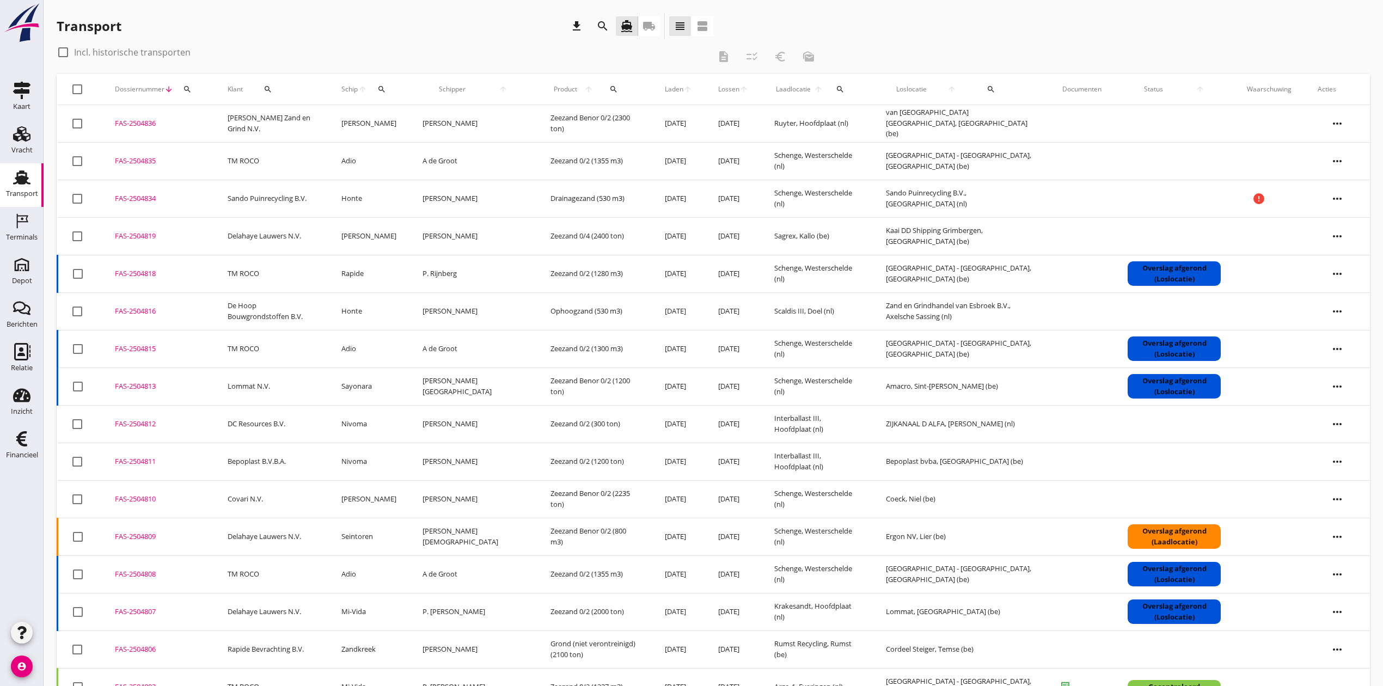
click at [187, 82] on button "search" at bounding box center [187, 89] width 20 height 20
click at [205, 119] on input "Zoeken op dossiernummer..." at bounding box center [237, 120] width 113 height 17
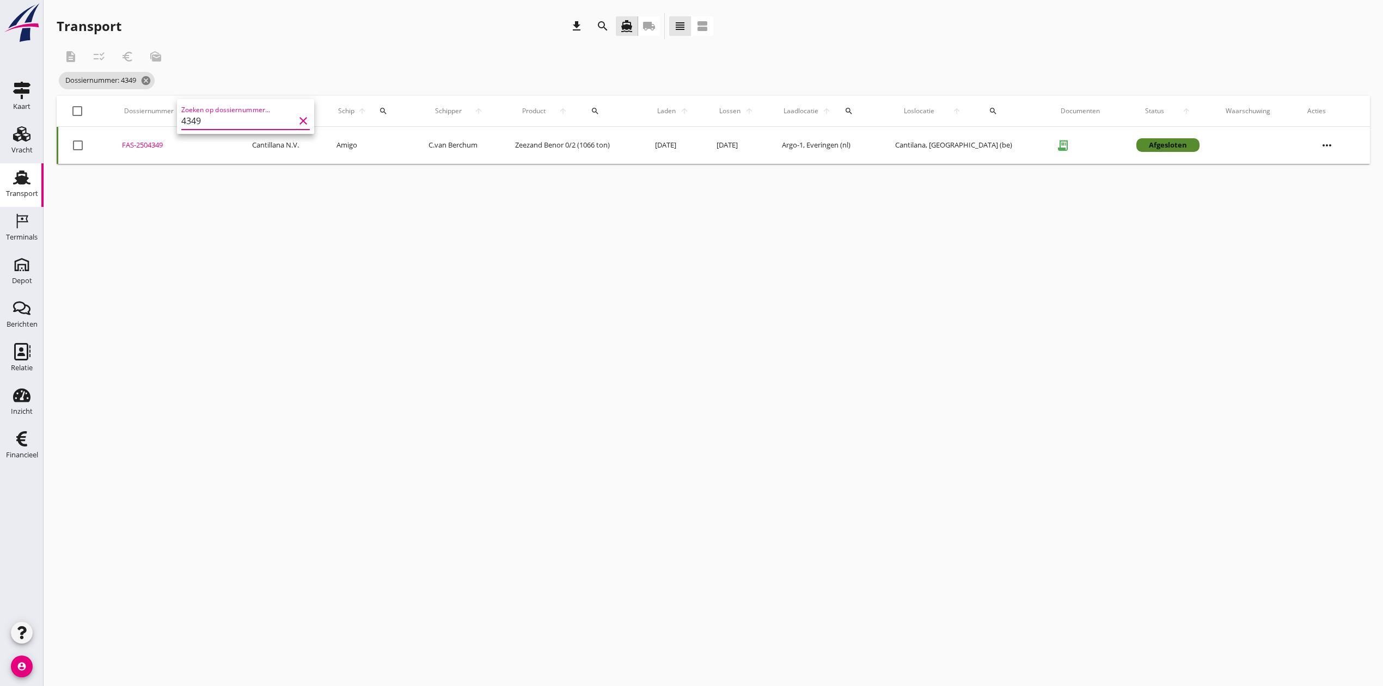
click at [146, 144] on div "FAS-2504349" at bounding box center [174, 145] width 104 height 11
click at [201, 112] on icon "search" at bounding box center [205, 111] width 9 height 9
drag, startPoint x: 230, startPoint y: 139, endPoint x: 207, endPoint y: 145, distance: 23.5
click at [207, 145] on input "4349" at bounding box center [253, 142] width 113 height 17
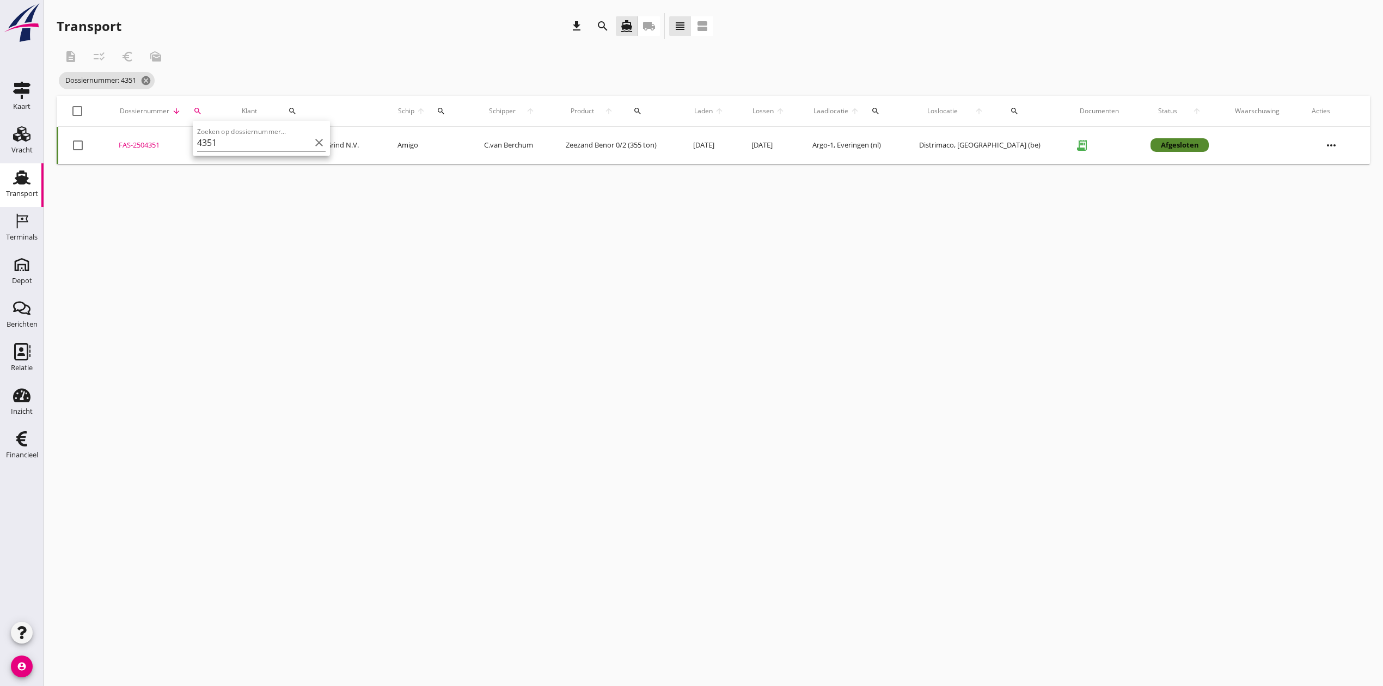
click at [158, 144] on div "FAS-2504351" at bounding box center [167, 145] width 96 height 11
click at [202, 114] on icon "search" at bounding box center [197, 111] width 9 height 9
click at [274, 151] on div "Zoeken op dossiernummer... 4351 clear" at bounding box center [258, 142] width 128 height 17
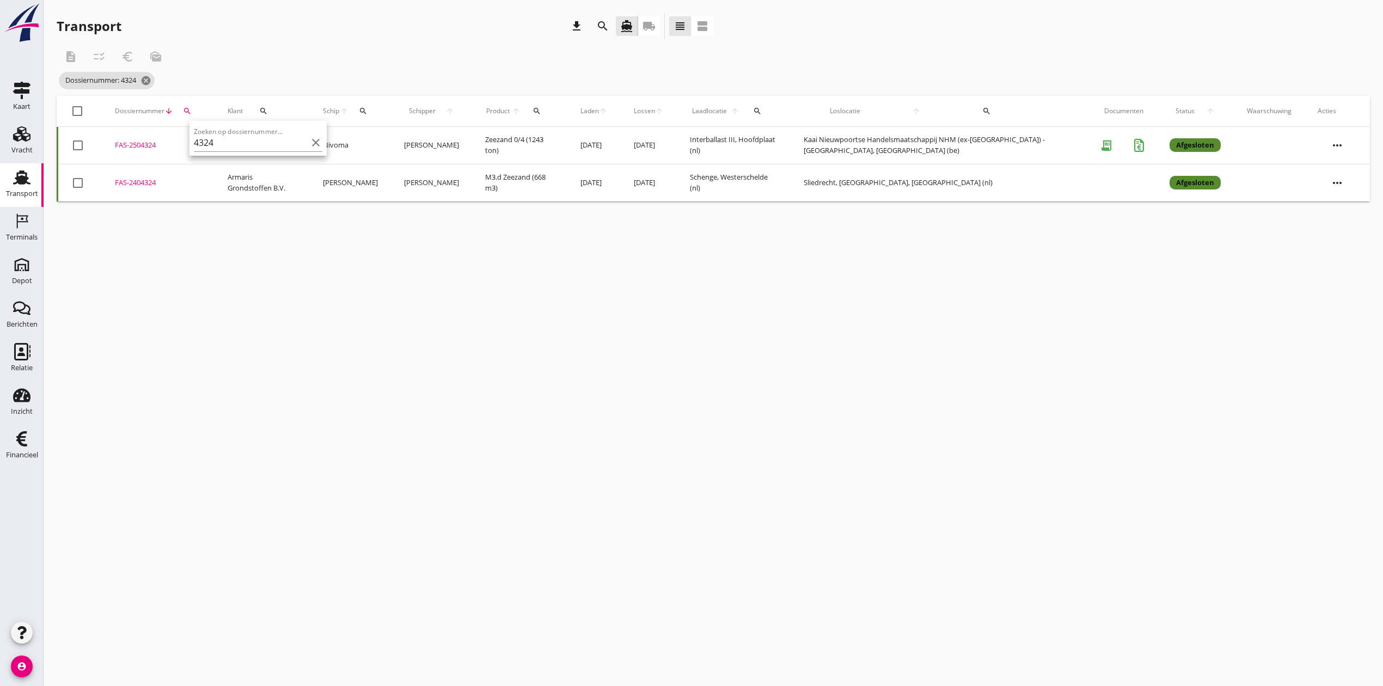
click at [138, 144] on div "FAS-2504324" at bounding box center [158, 145] width 87 height 11
click at [186, 110] on icon "search" at bounding box center [187, 111] width 9 height 9
click at [234, 142] on input "4324" at bounding box center [237, 142] width 113 height 17
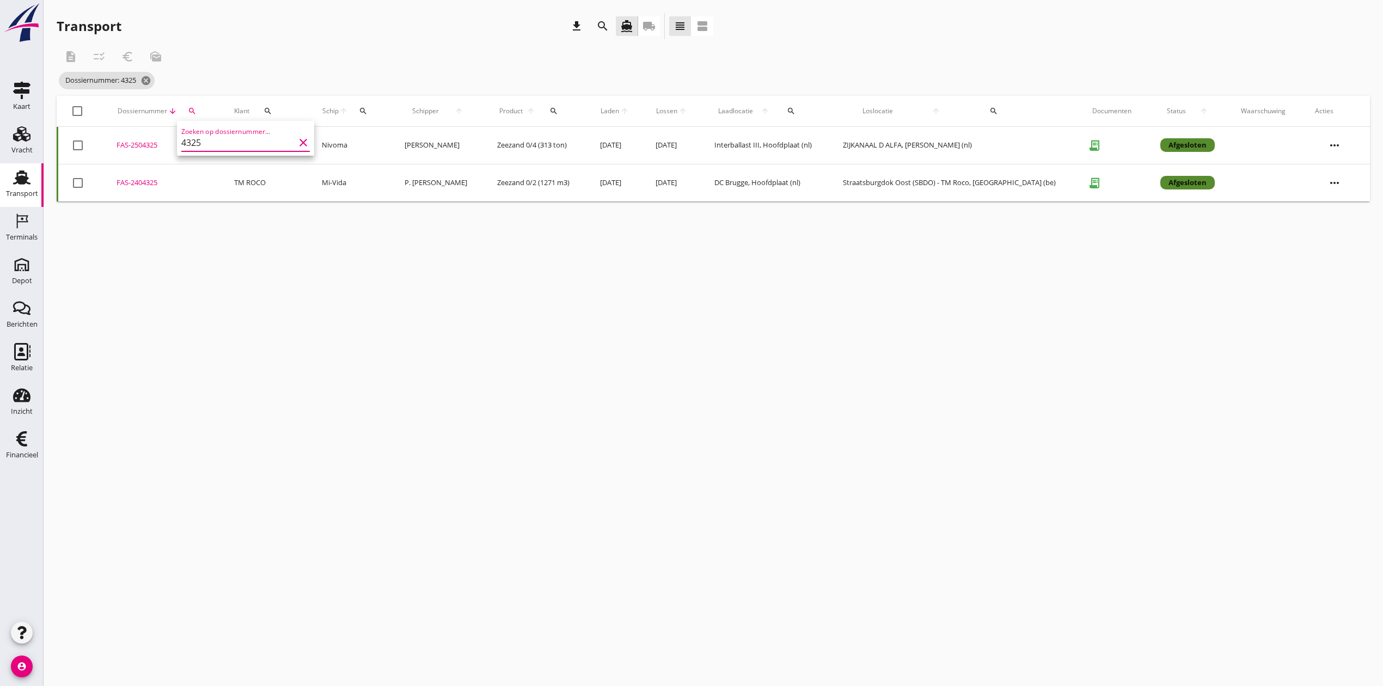
click at [159, 144] on div "FAS-2504325" at bounding box center [161, 145] width 91 height 11
click at [193, 113] on icon "search" at bounding box center [192, 111] width 9 height 9
click at [235, 146] on input "4325" at bounding box center [244, 142] width 113 height 17
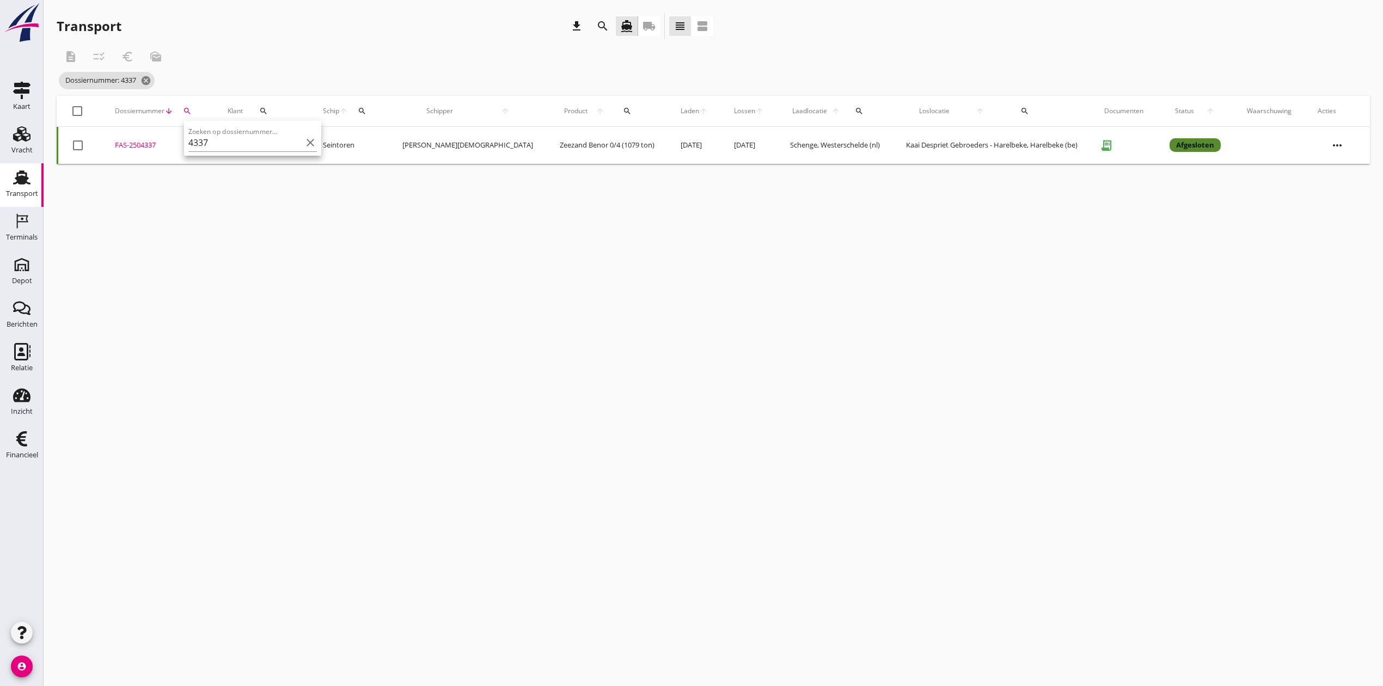
click at [143, 144] on div "FAS-2504337" at bounding box center [158, 145] width 87 height 11
click at [192, 105] on button "search" at bounding box center [187, 111] width 20 height 20
drag, startPoint x: 229, startPoint y: 146, endPoint x: 199, endPoint y: 146, distance: 29.9
click at [199, 146] on input "4337" at bounding box center [244, 142] width 113 height 17
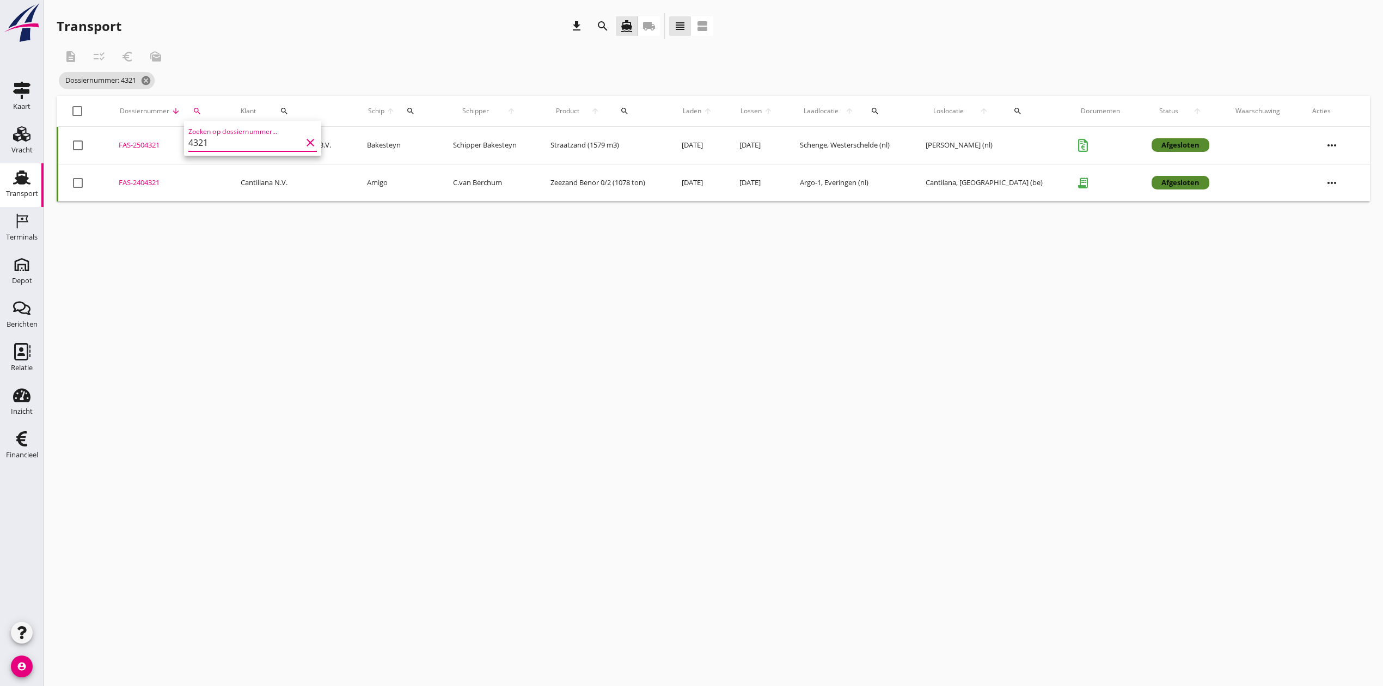
click at [148, 146] on div "FAS-2504321" at bounding box center [167, 145] width 96 height 11
click at [188, 114] on div "search" at bounding box center [197, 111] width 22 height 9
click at [220, 144] on input "4321" at bounding box center [245, 142] width 113 height 17
click at [148, 143] on div "FAS-2504323" at bounding box center [162, 145] width 91 height 11
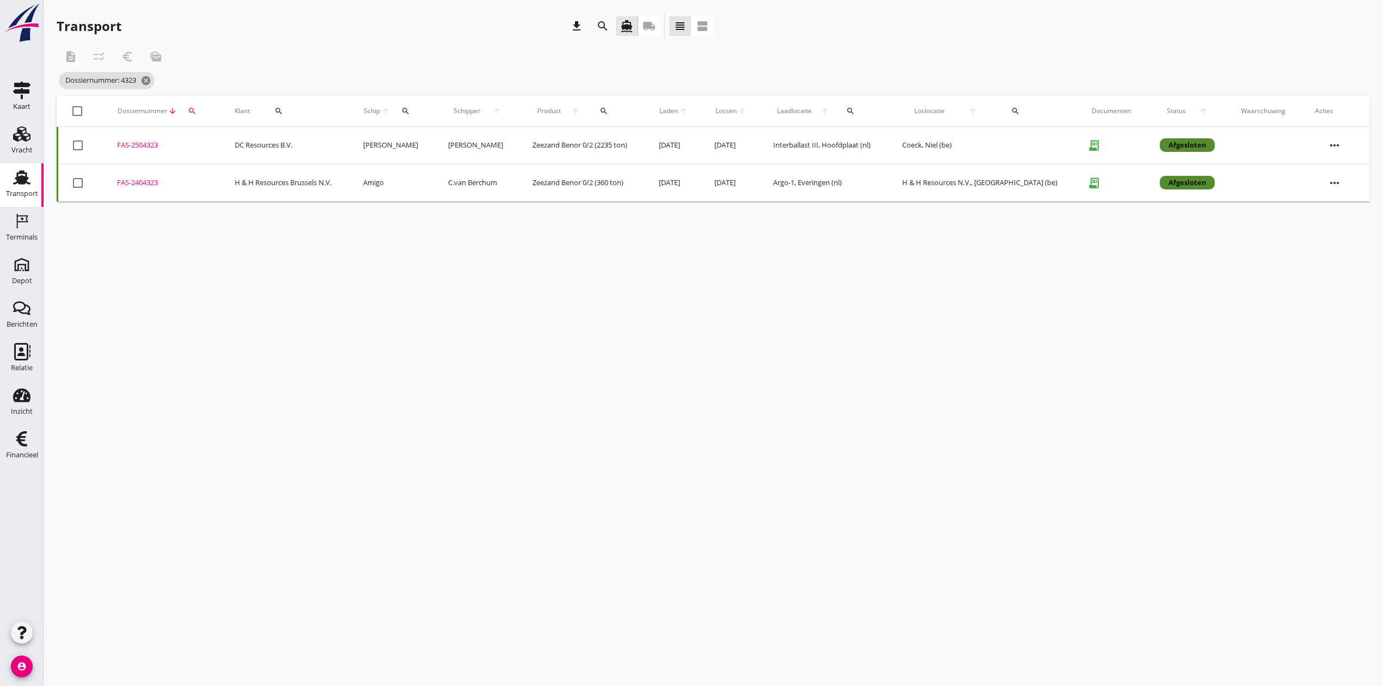
click at [194, 114] on icon "search" at bounding box center [192, 111] width 9 height 9
drag, startPoint x: 212, startPoint y: 140, endPoint x: 196, endPoint y: 144, distance: 16.4
click at [196, 144] on input "4323" at bounding box center [244, 142] width 113 height 17
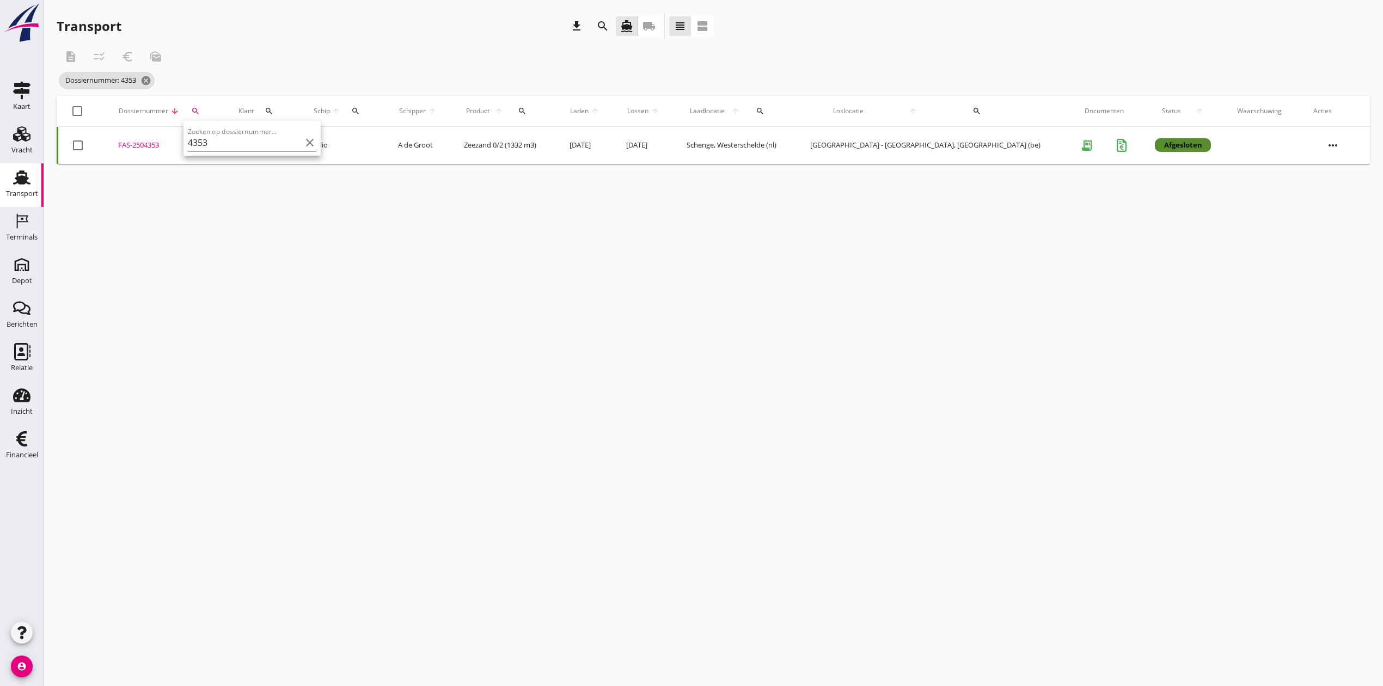
click at [153, 144] on div "FAS-2504353" at bounding box center [165, 145] width 94 height 11
click at [200, 108] on icon "search" at bounding box center [195, 111] width 9 height 9
click at [249, 142] on input "4353" at bounding box center [255, 142] width 113 height 17
click at [156, 142] on div "FAS-2504387" at bounding box center [165, 145] width 95 height 11
click at [206, 111] on div "search" at bounding box center [197, 111] width 22 height 9
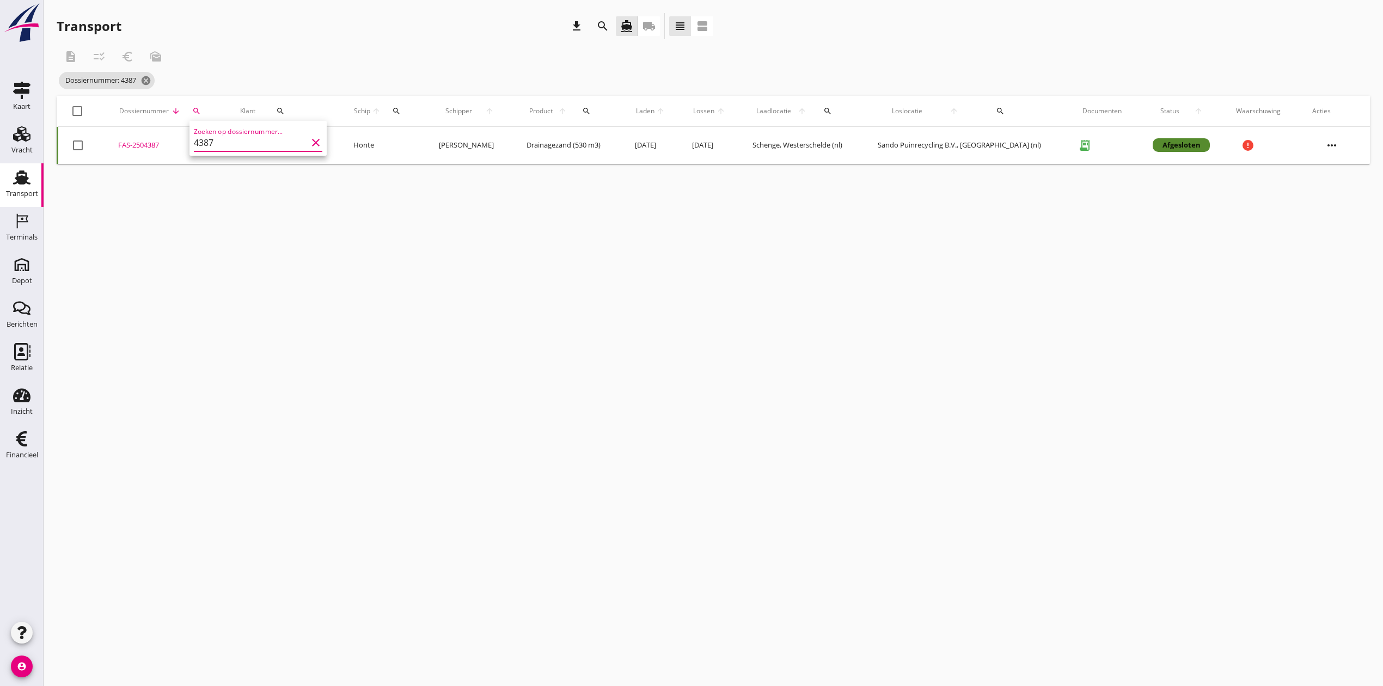
drag, startPoint x: 229, startPoint y: 140, endPoint x: 203, endPoint y: 144, distance: 25.9
click at [203, 144] on input "4387" at bounding box center [250, 142] width 113 height 17
type input "4390"
click at [143, 143] on div "FAS-2504390" at bounding box center [158, 145] width 87 height 11
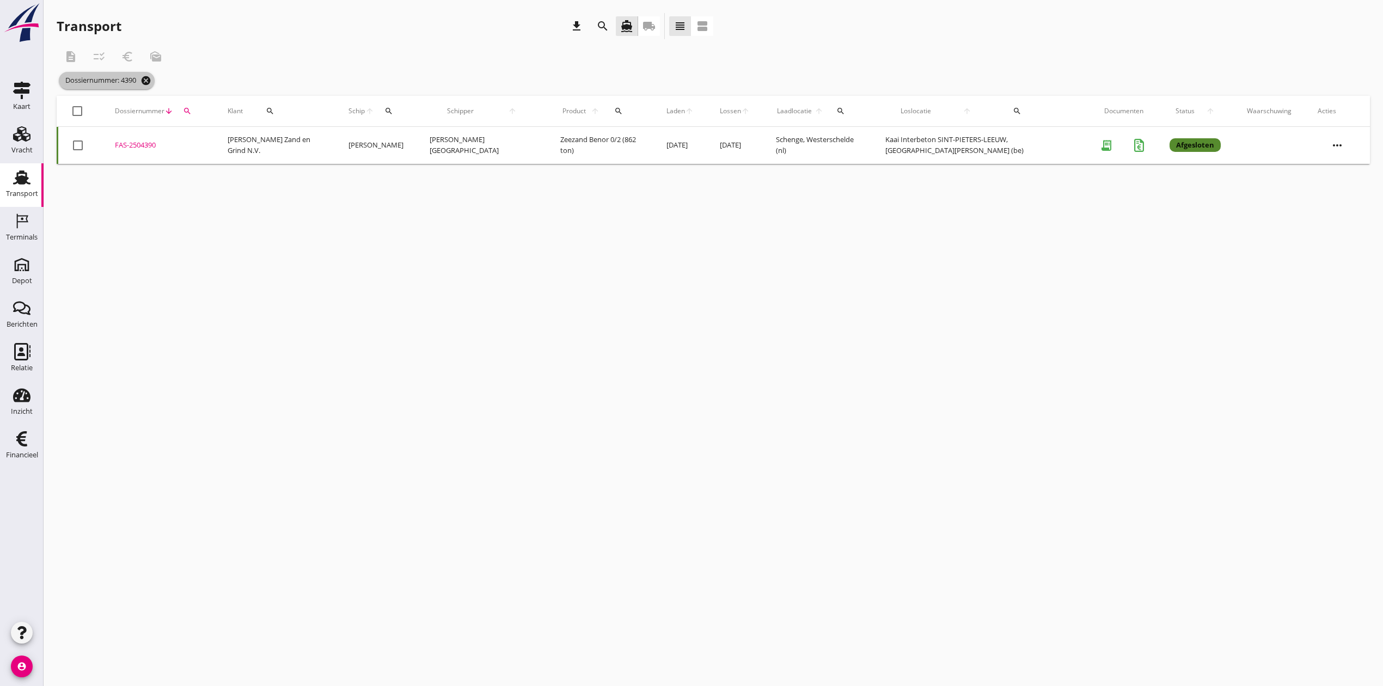
click at [144, 76] on icon "cancel" at bounding box center [145, 80] width 11 height 11
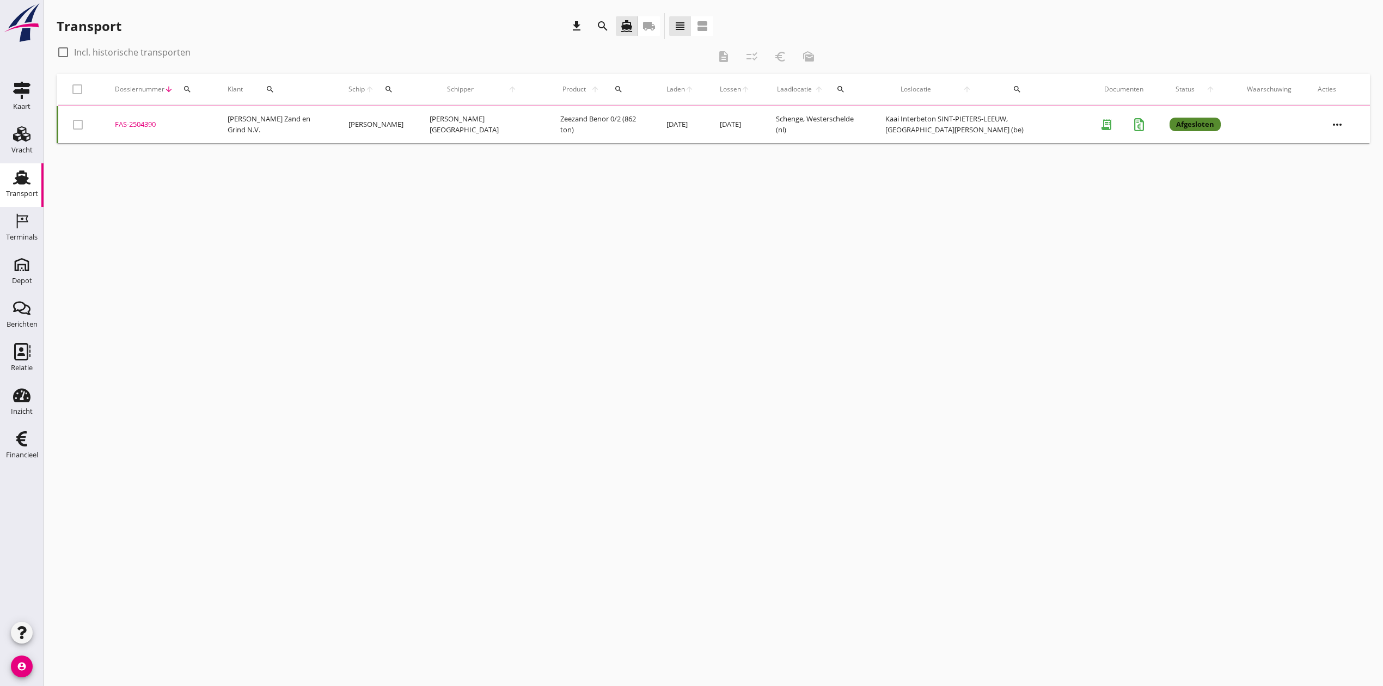
click at [186, 83] on button "search" at bounding box center [187, 89] width 20 height 20
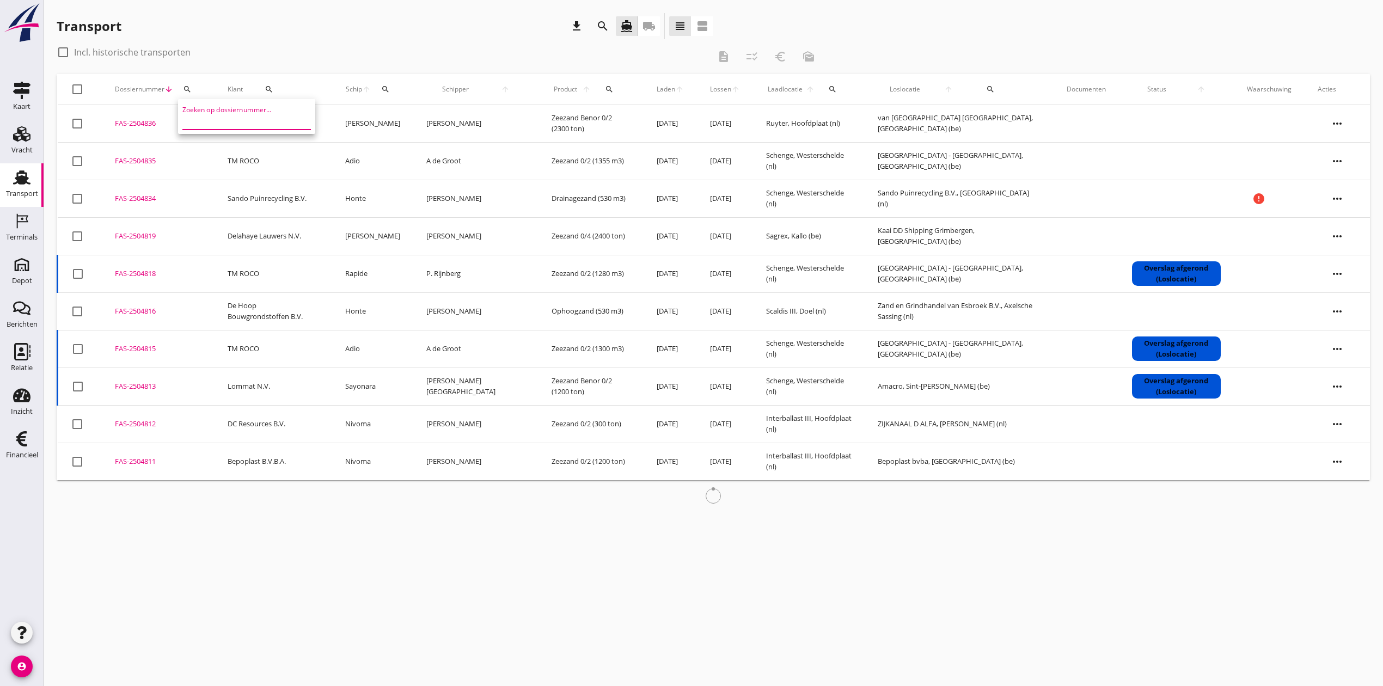
click at [209, 121] on input "Zoeken op dossiernummer..." at bounding box center [238, 120] width 113 height 17
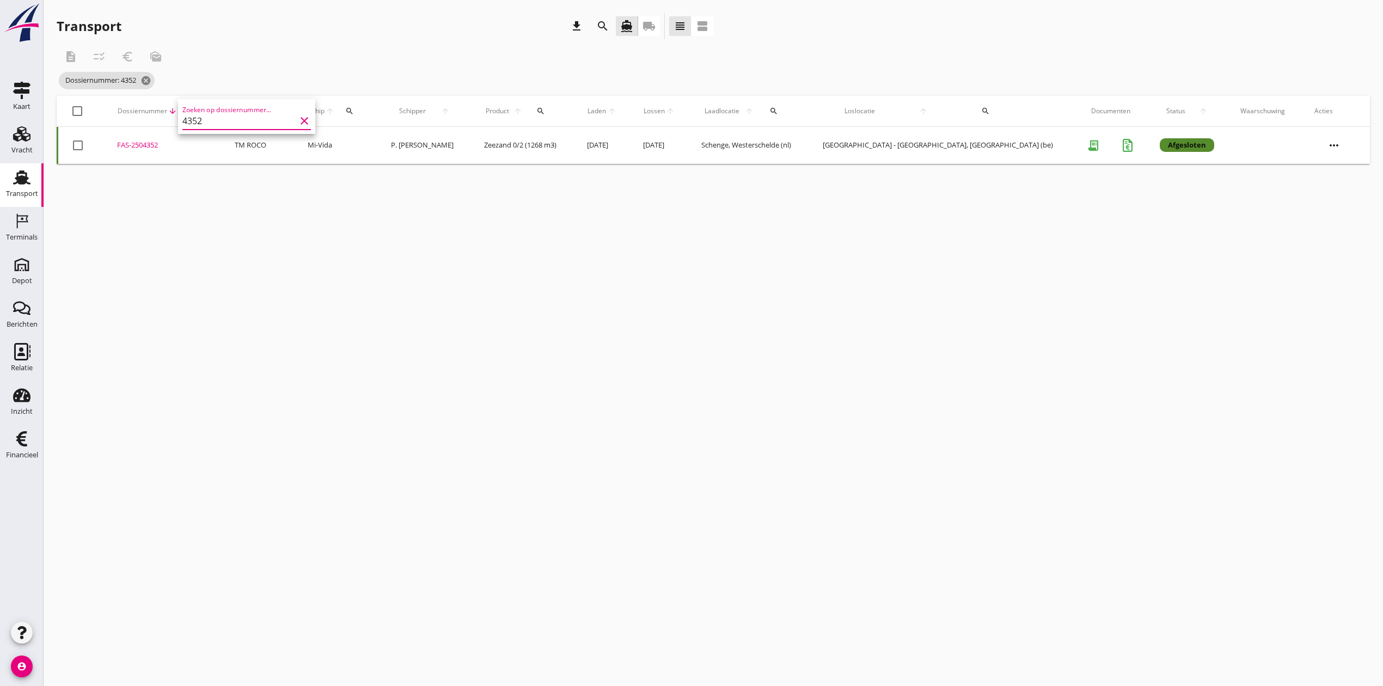
click at [140, 144] on div "FAS-2504352" at bounding box center [163, 145] width 92 height 11
click at [197, 112] on icon "search" at bounding box center [192, 111] width 9 height 9
click at [207, 146] on input "4352" at bounding box center [254, 142] width 113 height 17
click at [155, 144] on div "FAS-2504396" at bounding box center [170, 145] width 101 height 11
click at [208, 105] on button "search" at bounding box center [201, 111] width 23 height 20
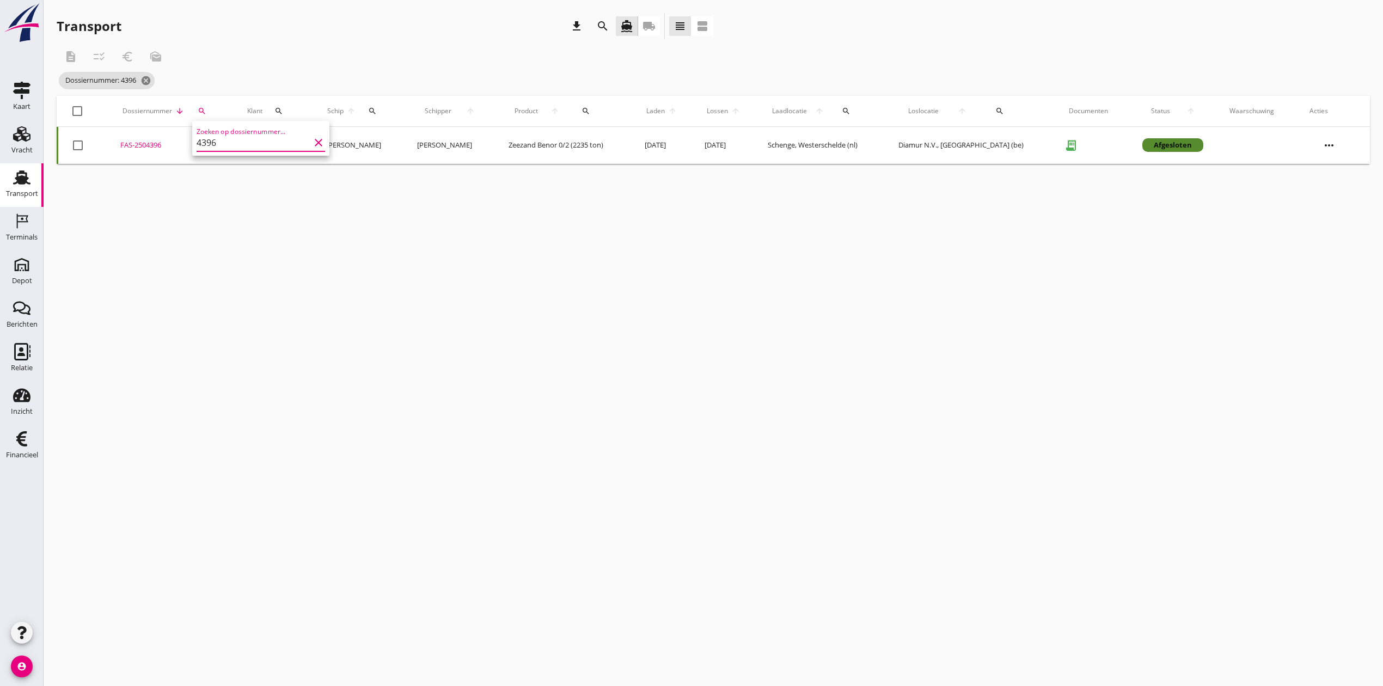
click at [225, 142] on input "4396" at bounding box center [252, 142] width 113 height 17
click at [155, 144] on div "FAS-2504397" at bounding box center [164, 145] width 93 height 11
click at [198, 109] on icon "search" at bounding box center [193, 111] width 9 height 9
click at [238, 149] on input "4397" at bounding box center [254, 142] width 113 height 17
click at [146, 144] on div "FAS-2504399" at bounding box center [158, 145] width 87 height 11
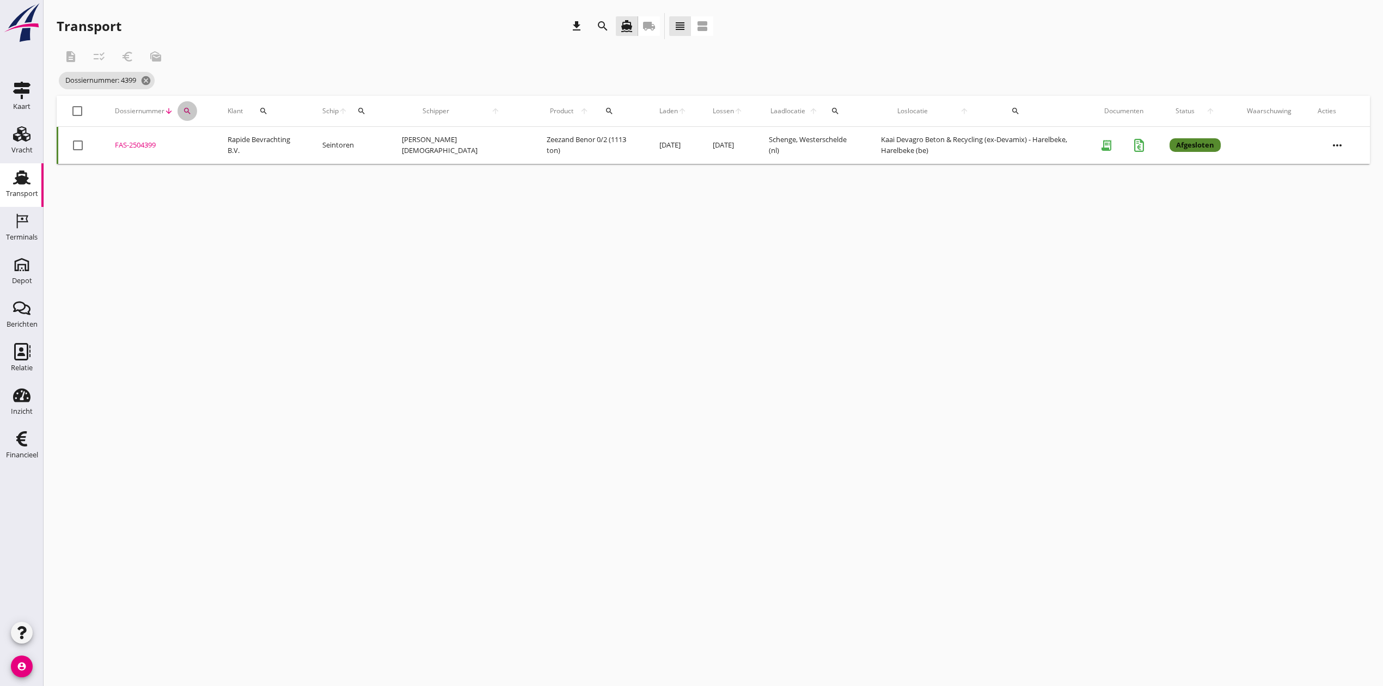
click at [189, 109] on icon "search" at bounding box center [187, 111] width 9 height 9
click at [186, 150] on div "Zoeken op dossiernummer... 4399 clear" at bounding box center [246, 142] width 128 height 17
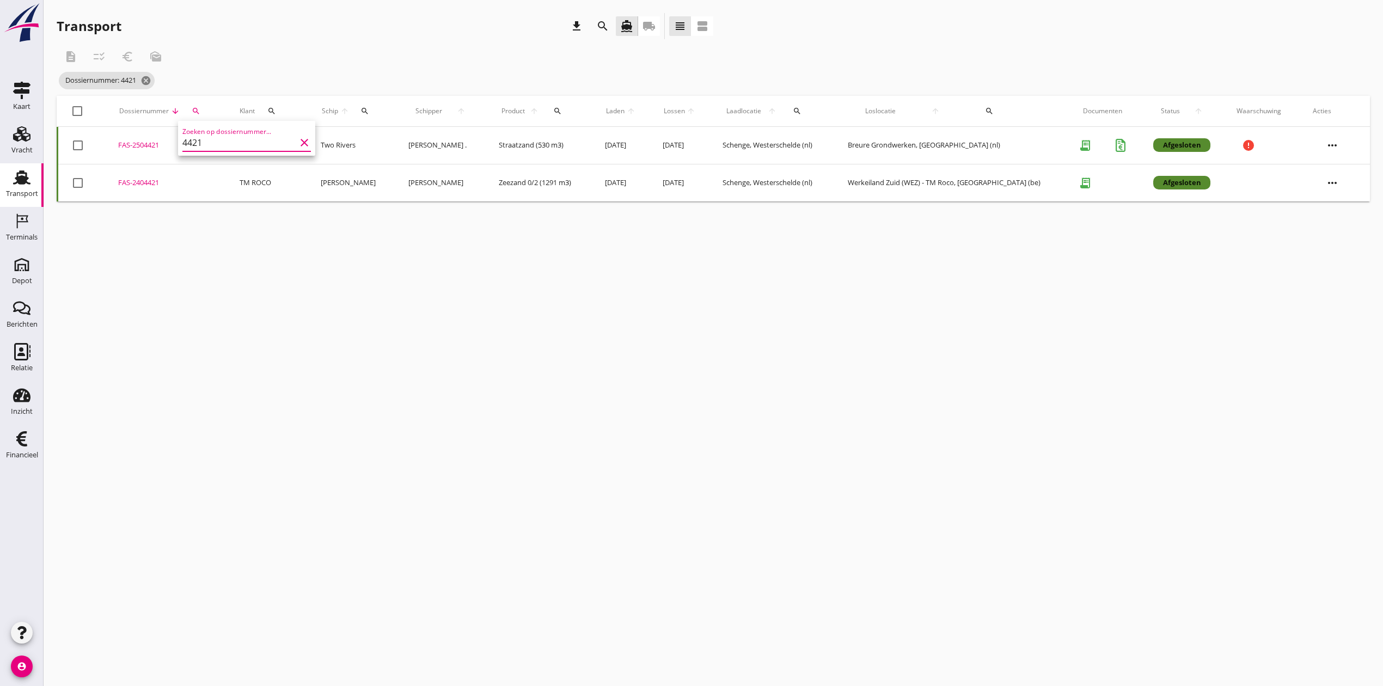
click at [142, 142] on div "FAS-2504421" at bounding box center [165, 145] width 95 height 11
click at [191, 109] on div "search" at bounding box center [196, 111] width 22 height 9
click at [245, 144] on input "4421" at bounding box center [247, 142] width 113 height 17
type input "4422"
click at [157, 144] on div "FAS-2504422" at bounding box center [160, 145] width 89 height 11
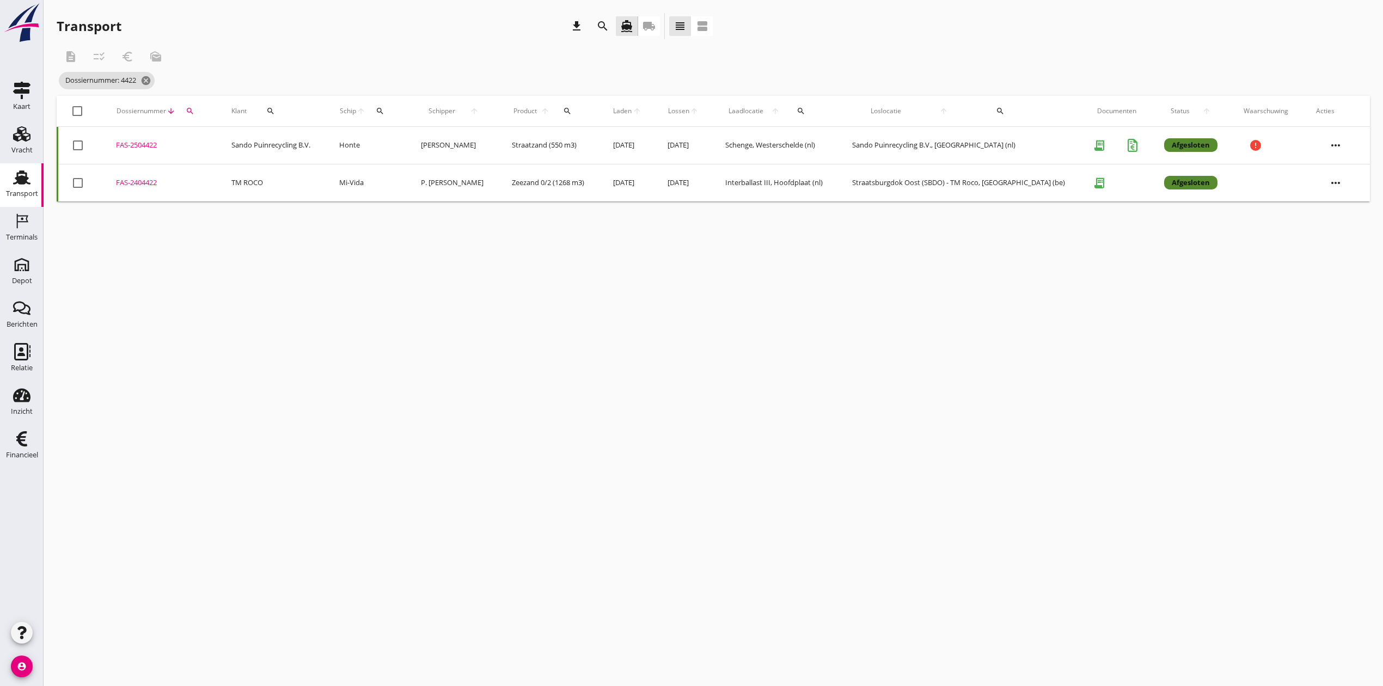
click at [187, 112] on div "search" at bounding box center [190, 111] width 20 height 9
click at [11, 257] on div "Depot" at bounding box center [22, 264] width 26 height 17
click at [127, 146] on div "FAS-2504422" at bounding box center [160, 145] width 89 height 11
drag, startPoint x: 152, startPoint y: 79, endPoint x: 175, endPoint y: 79, distance: 22.3
click at [151, 79] on icon "cancel" at bounding box center [145, 80] width 11 height 11
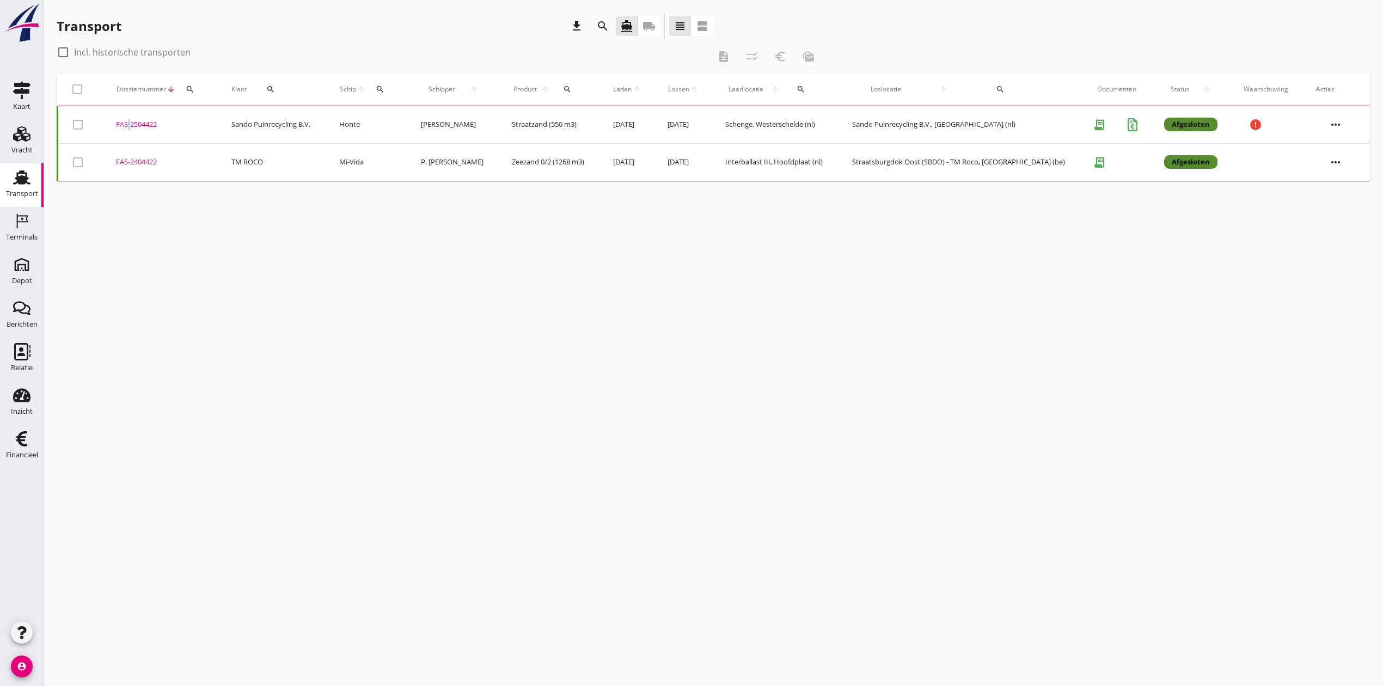
click at [384, 88] on icon "search" at bounding box center [380, 89] width 9 height 9
click at [398, 118] on input "Zoek op (scheeps)naam" at bounding box center [439, 120] width 113 height 17
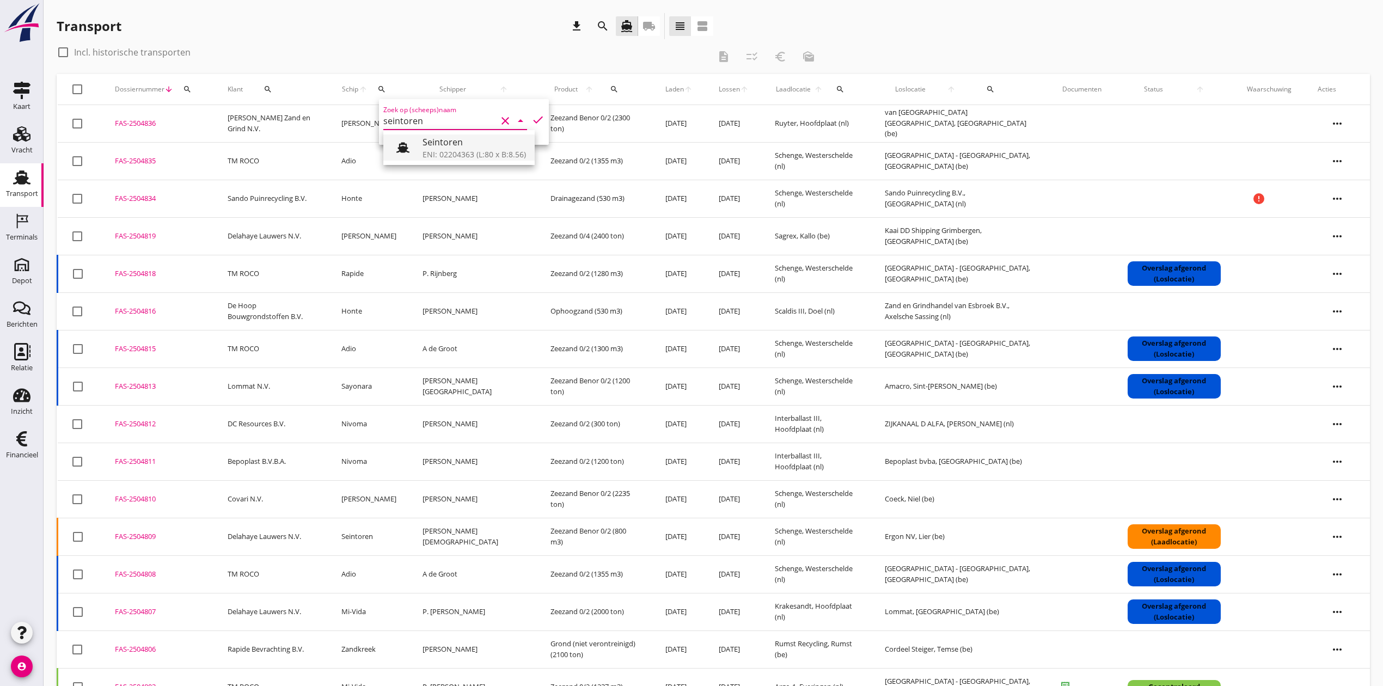
click at [487, 137] on div "Seintoren" at bounding box center [473, 142] width 103 height 13
click at [532, 118] on icon "check" at bounding box center [537, 119] width 13 height 13
type input "Seintoren"
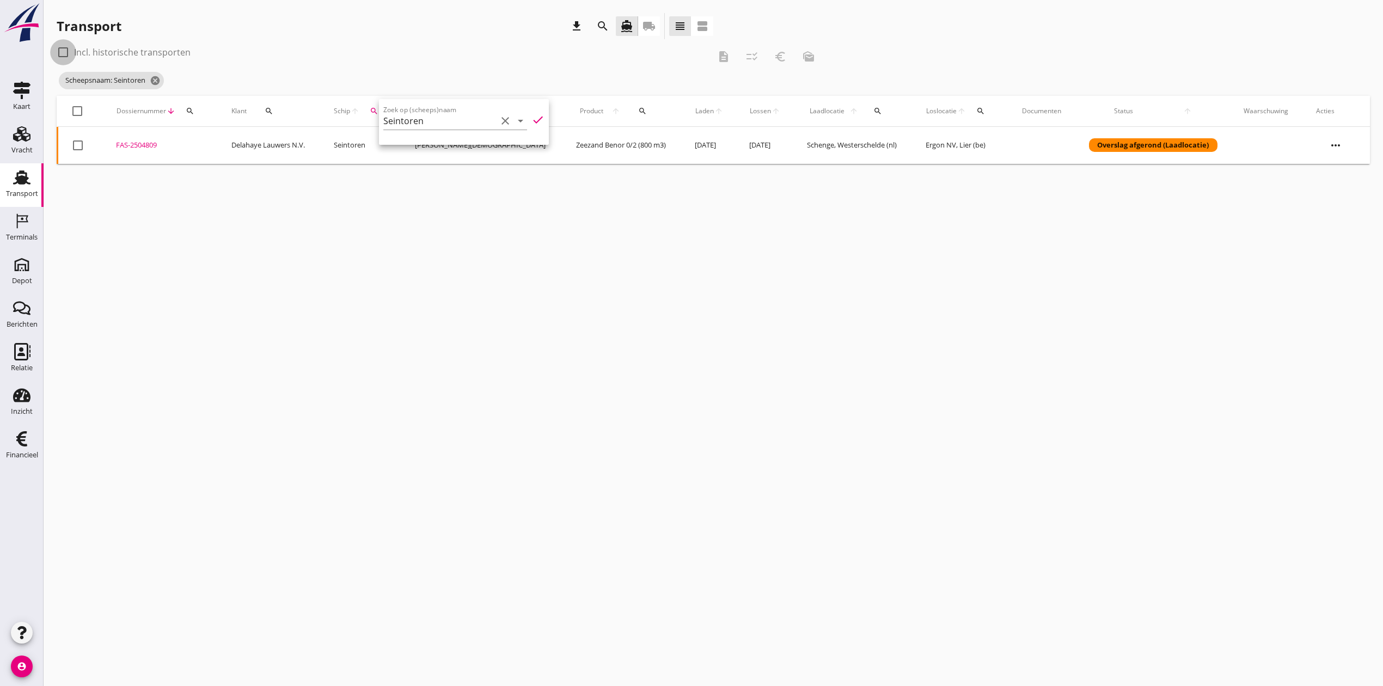
click at [61, 48] on div at bounding box center [63, 52] width 19 height 19
checkbox input "true"
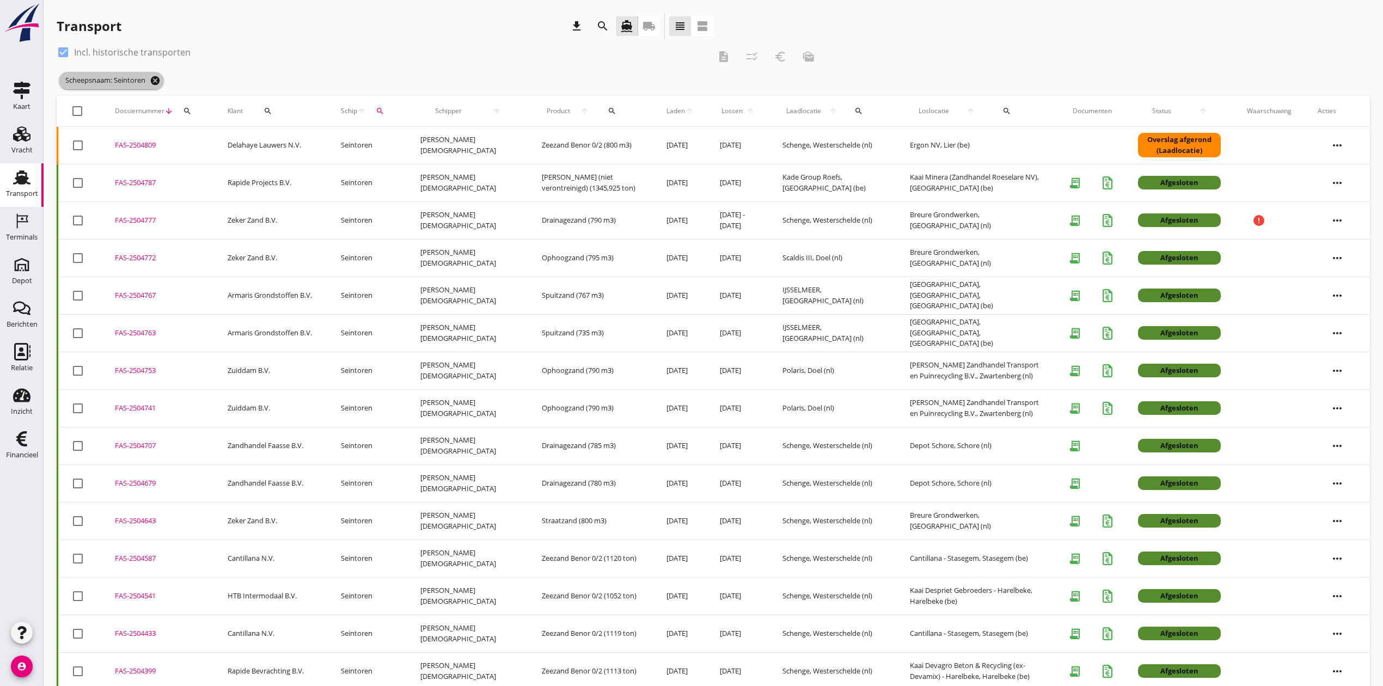
click at [156, 78] on icon "cancel" at bounding box center [155, 80] width 11 height 11
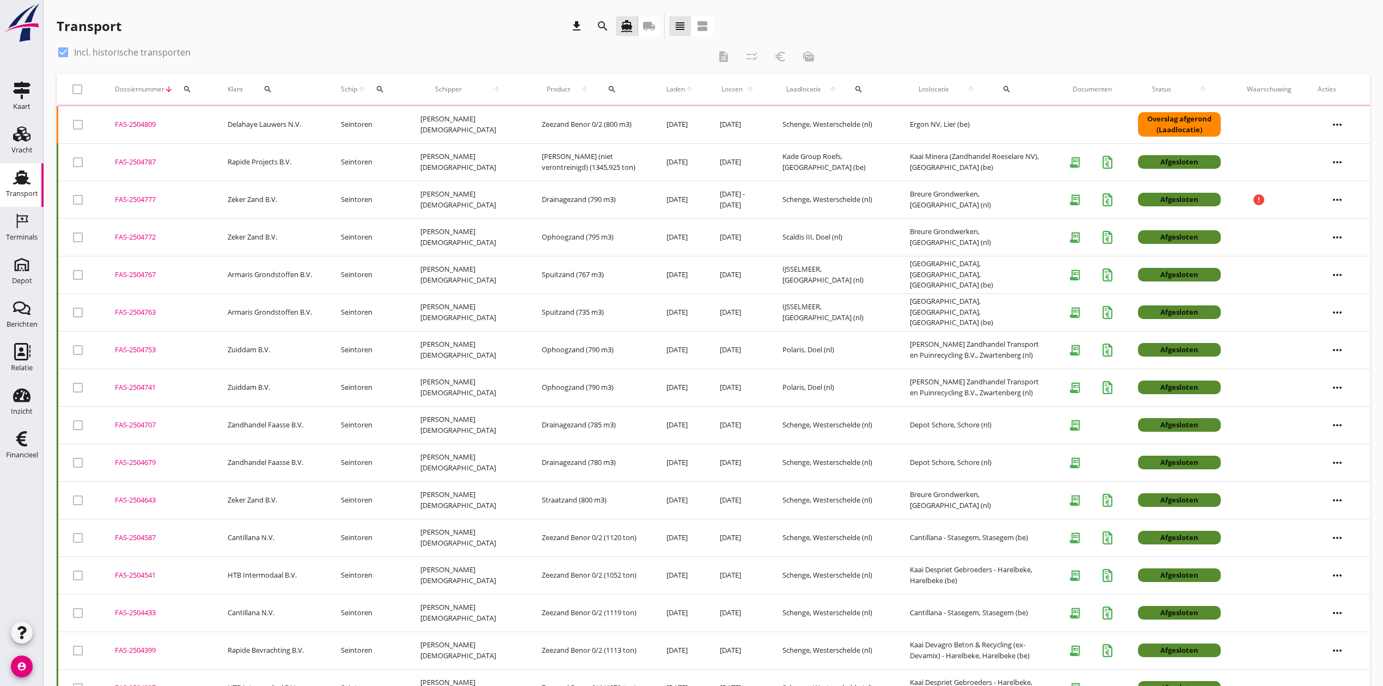
click at [192, 86] on div "search" at bounding box center [187, 89] width 20 height 9
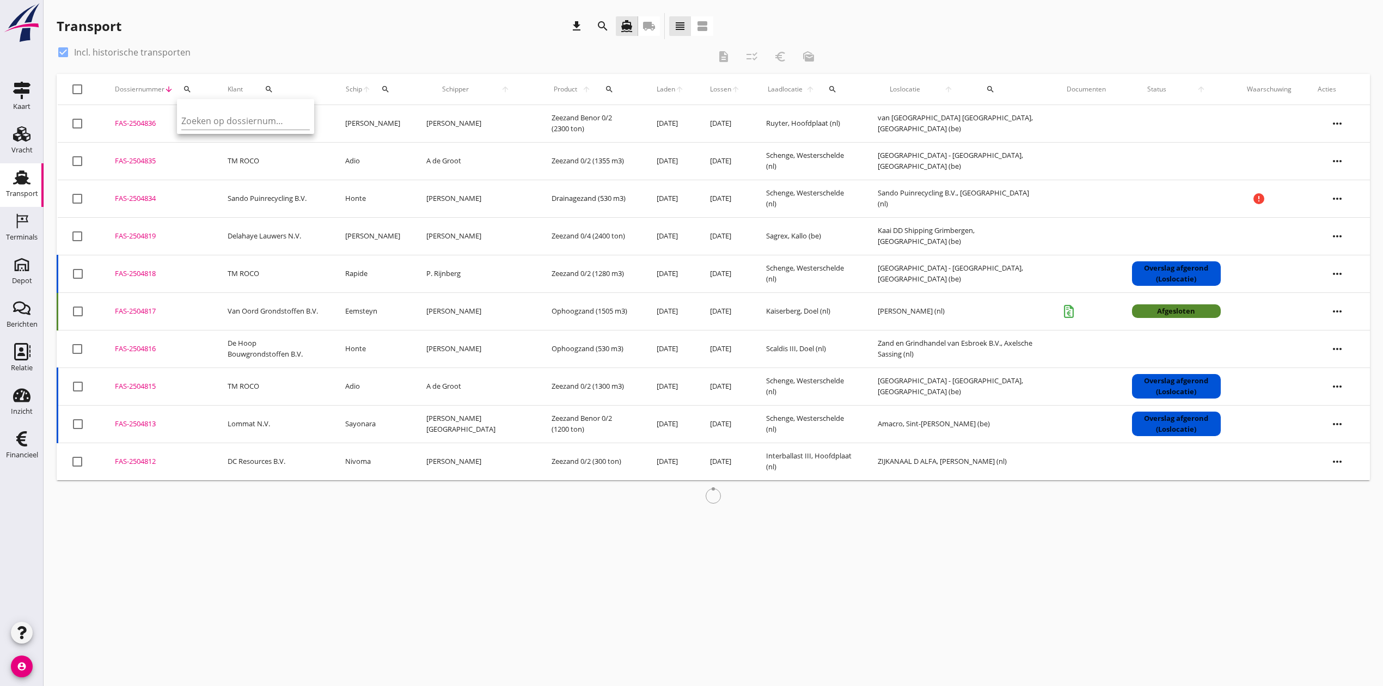
click at [517, 27] on div "Transport download search directions_boat local_shipping view_headline view_age…" at bounding box center [385, 26] width 656 height 26
